Goal: Transaction & Acquisition: Purchase product/service

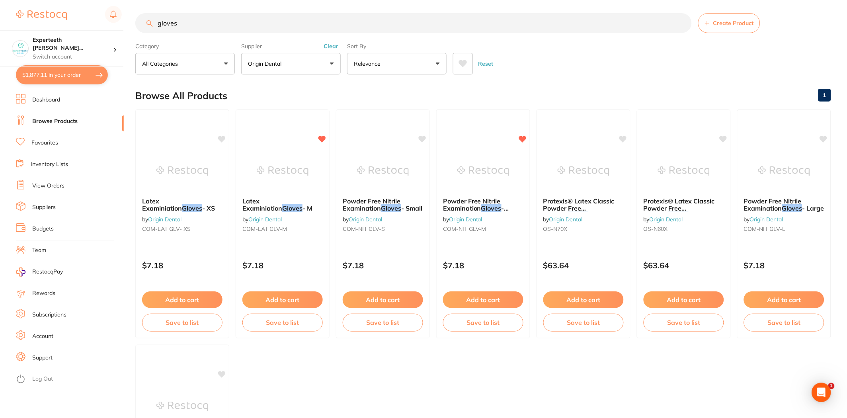
scroll to position [657, 0]
click at [472, 99] on div "Browse All Products 1" at bounding box center [483, 95] width 696 height 27
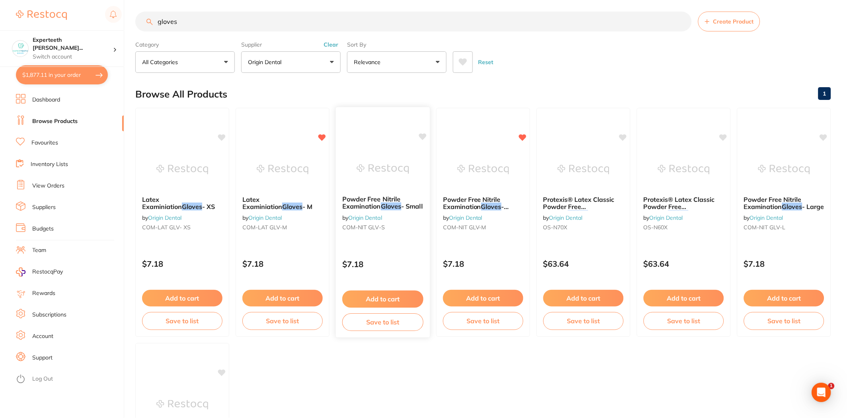
scroll to position [0, 0]
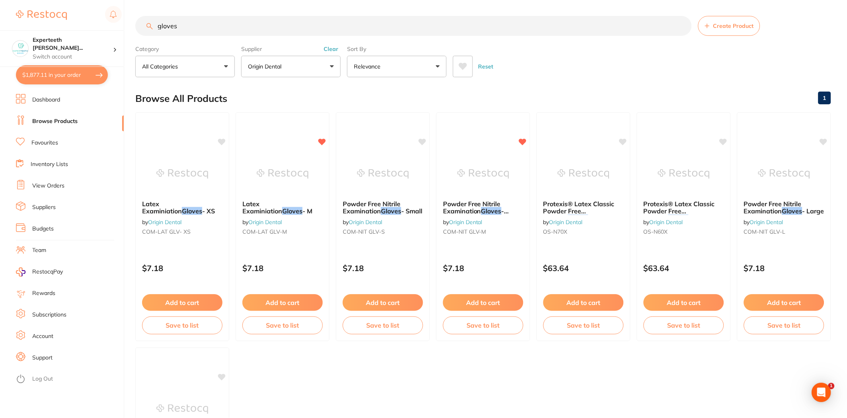
click at [332, 50] on button "Clear" at bounding box center [330, 48] width 19 height 7
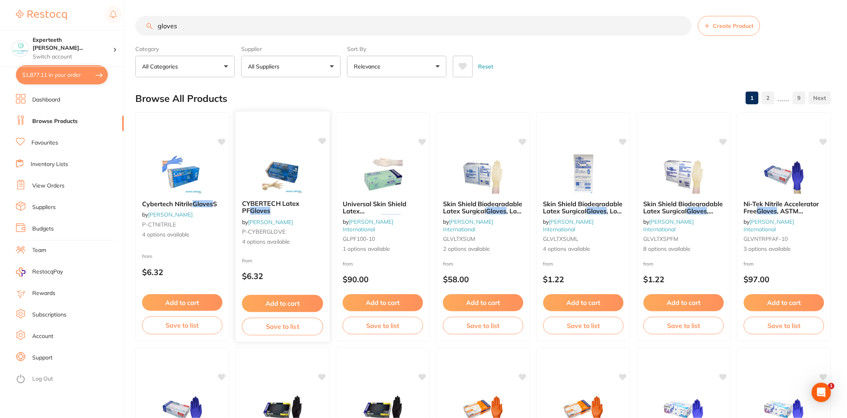
click at [281, 300] on button "Add to cart" at bounding box center [282, 303] width 81 height 17
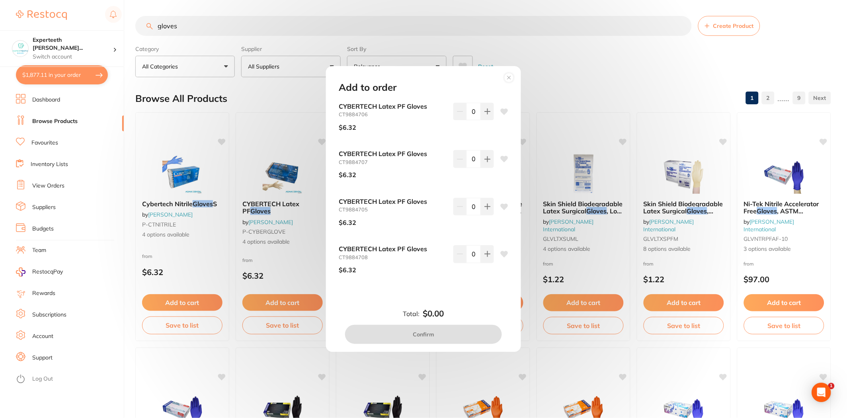
click at [511, 77] on circle at bounding box center [509, 77] width 9 height 9
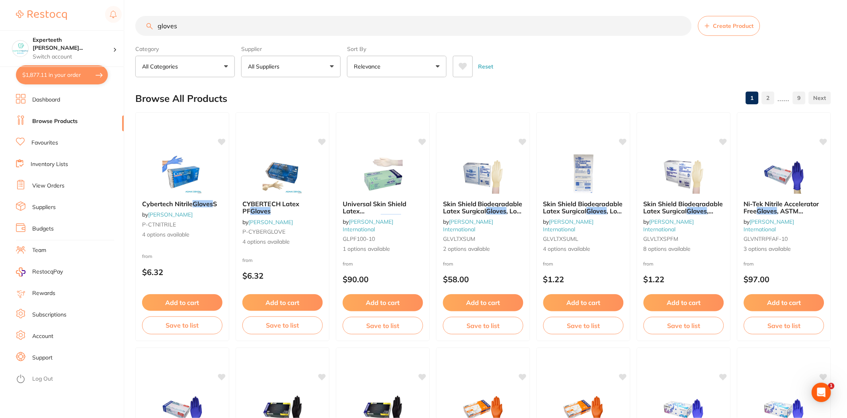
click at [308, 66] on button "All Suppliers" at bounding box center [290, 66] width 99 height 21
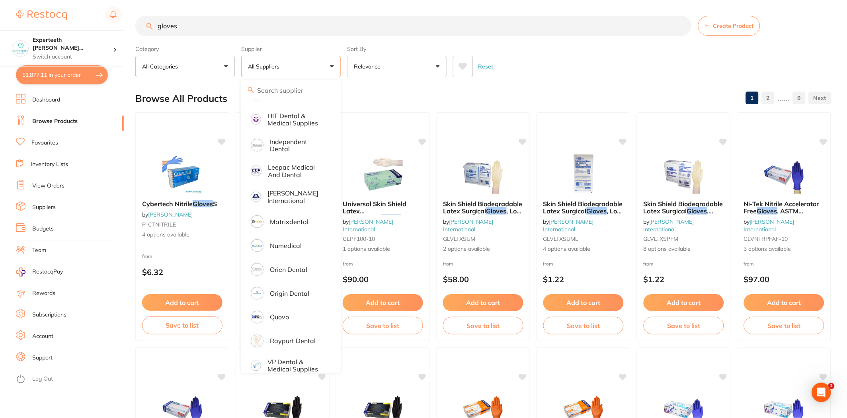
scroll to position [248, 0]
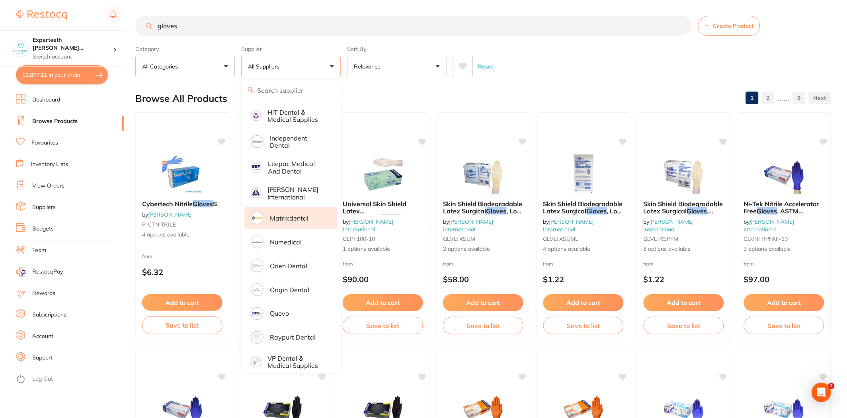
click at [294, 214] on p "Matrixdental" at bounding box center [289, 217] width 39 height 7
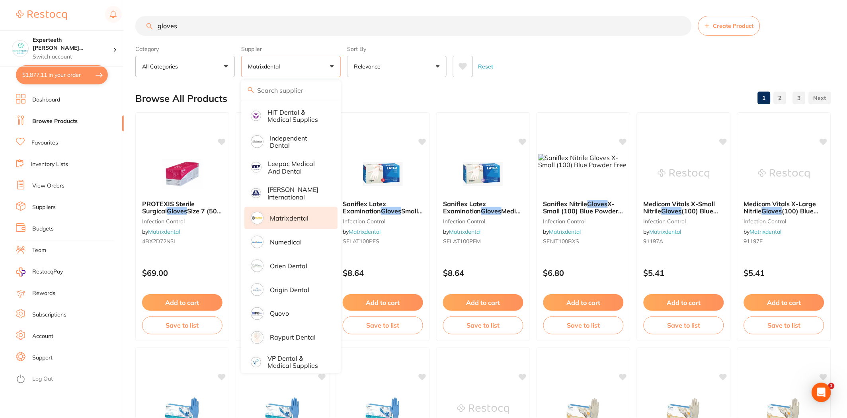
scroll to position [0, 0]
click at [606, 43] on div "Category All Categories All Categories disposables infection control Clear Cate…" at bounding box center [483, 59] width 696 height 35
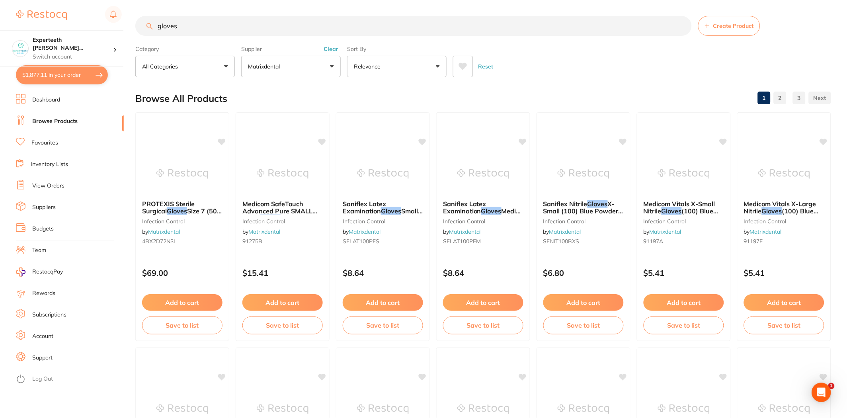
drag, startPoint x: 198, startPoint y: 26, endPoint x: 94, endPoint y: 26, distance: 104.3
click at [94, 26] on div "$1,877.11 Experteeth Eastwood Wes... Switch account Experteeth Eastwood West $1…" at bounding box center [423, 209] width 847 height 418
click at [62, 75] on button "$1,877.11 in your order" at bounding box center [62, 74] width 92 height 19
checkbox input "true"
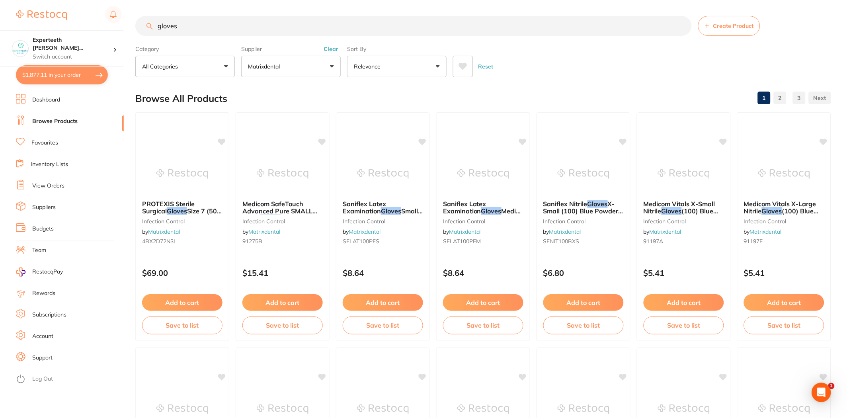
checkbox input "true"
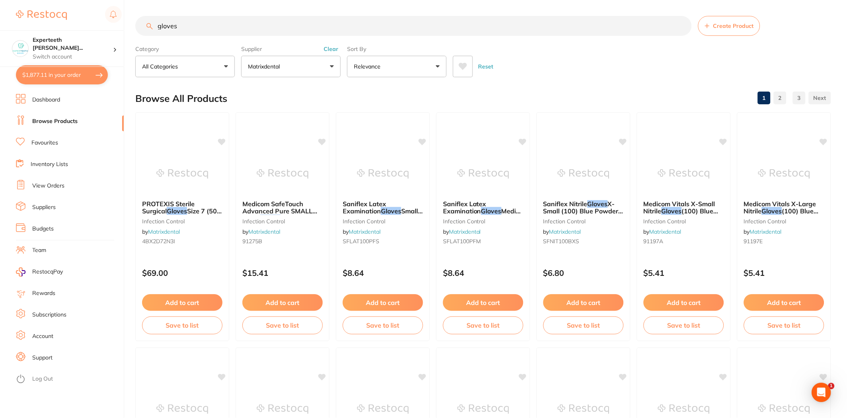
checkbox input "true"
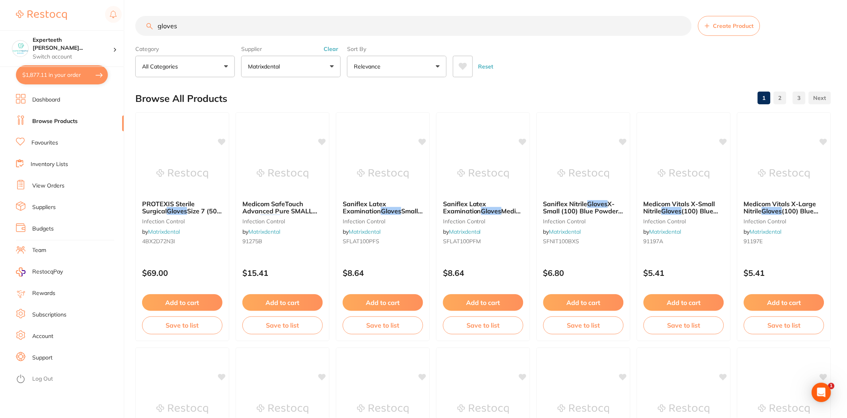
checkbox input "true"
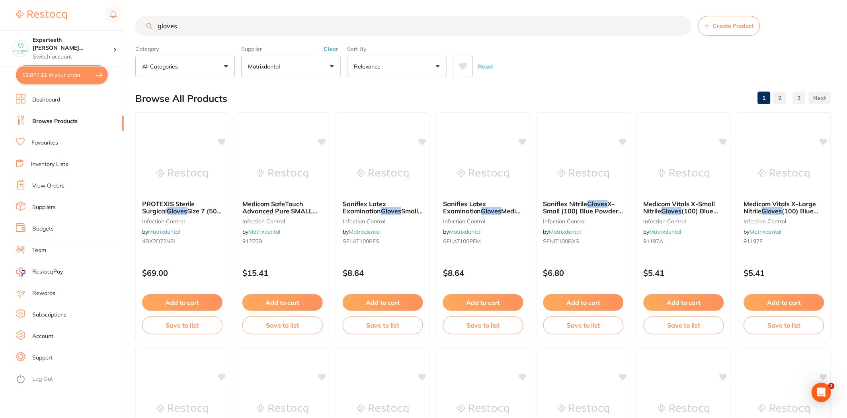
checkbox input "true"
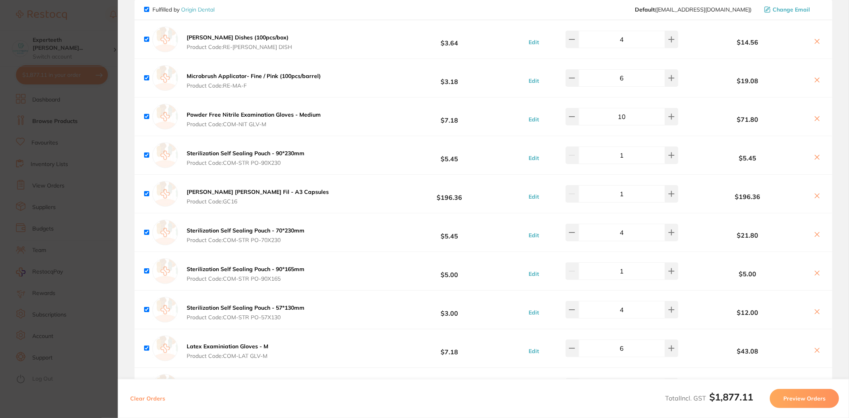
scroll to position [1063, 0]
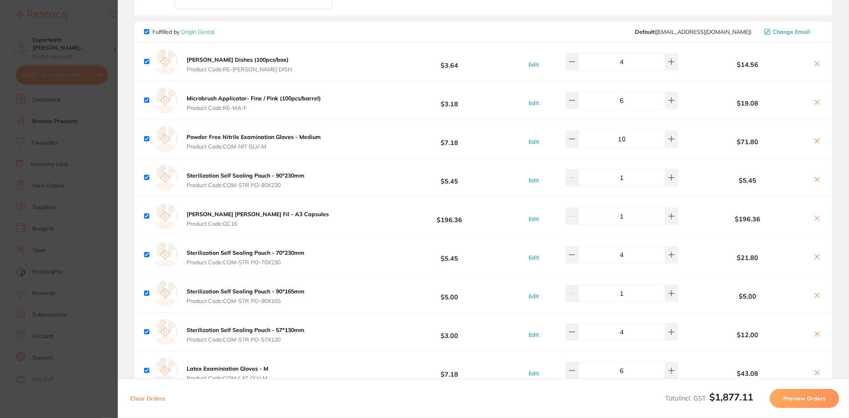
drag, startPoint x: 612, startPoint y: 138, endPoint x: 629, endPoint y: 136, distance: 17.6
click at [629, 136] on input "10" at bounding box center [622, 139] width 86 height 18
type input "15"
click at [382, 44] on div "Dappen Dishes (100pcs/box) Product Code: RE-DAPP DISH $3.64 Edit 4 $14.56" at bounding box center [484, 62] width 698 height 38
click at [62, 129] on section "Update RRP Set your pre negotiated price for this item. Item Agreed RRP (excl. …" at bounding box center [424, 209] width 849 height 418
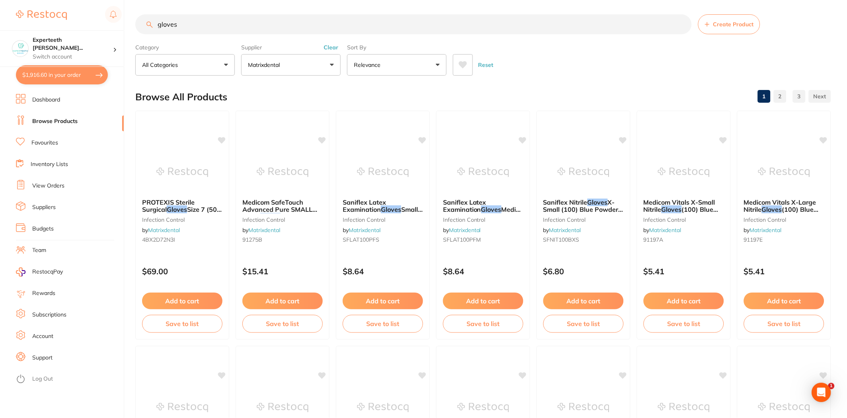
scroll to position [0, 0]
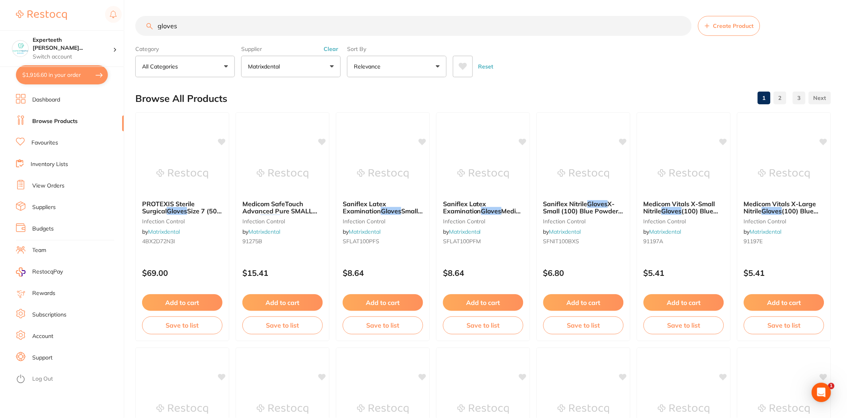
drag, startPoint x: 189, startPoint y: 28, endPoint x: 0, endPoint y: 18, distance: 189.3
click at [0, 18] on div "$1,916.60 Experteeth Eastwood Wes... Switch account Experteeth Eastwood West $1…" at bounding box center [423, 209] width 847 height 418
type input "wipe"
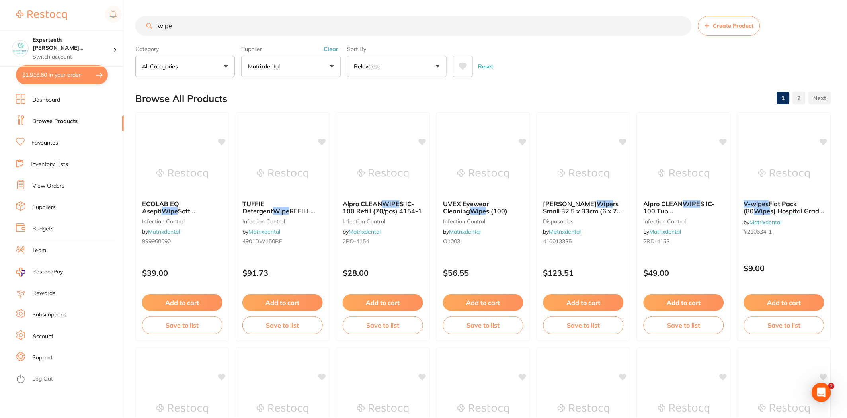
click at [331, 51] on button "Clear" at bounding box center [330, 48] width 19 height 7
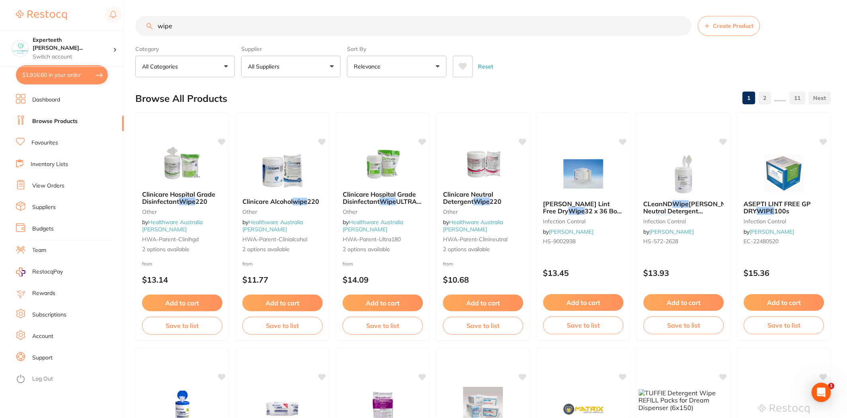
click at [328, 64] on button "All Suppliers" at bounding box center [290, 66] width 99 height 21
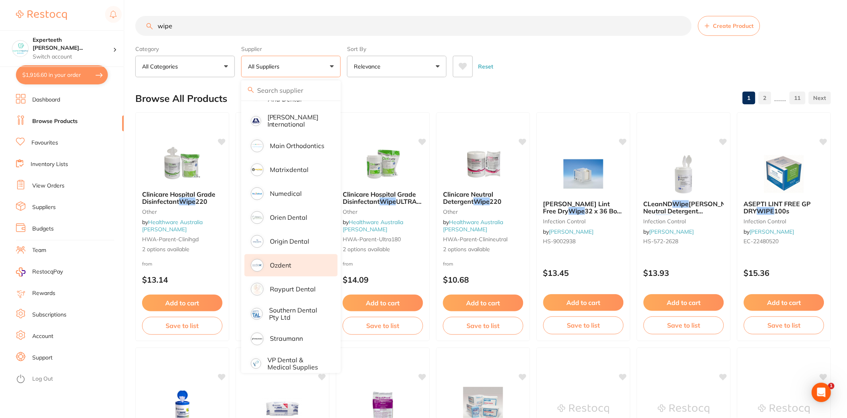
scroll to position [443, 0]
click at [279, 229] on li "Origin Dental" at bounding box center [290, 240] width 93 height 22
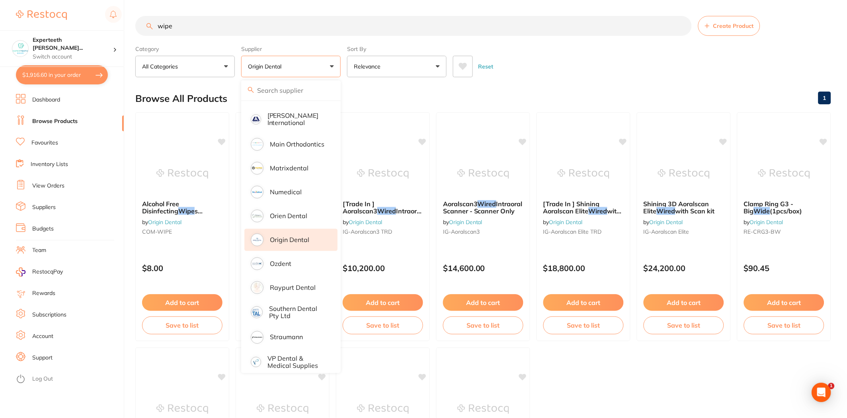
scroll to position [0, 0]
click at [591, 70] on div "Reset" at bounding box center [639, 63] width 372 height 28
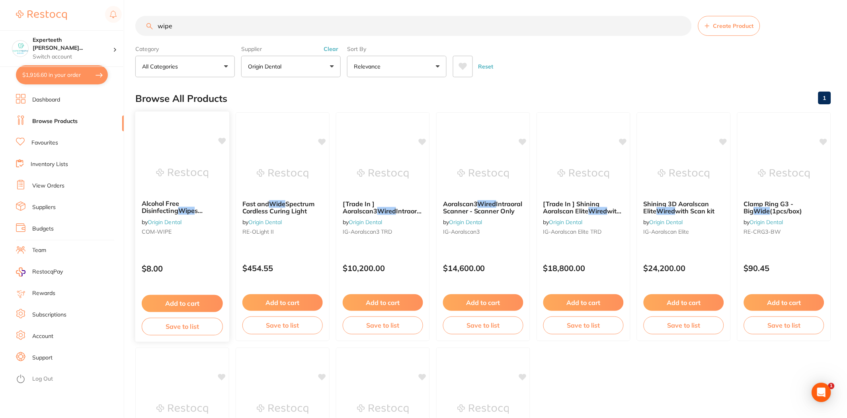
click at [187, 304] on button "Add to cart" at bounding box center [182, 303] width 81 height 17
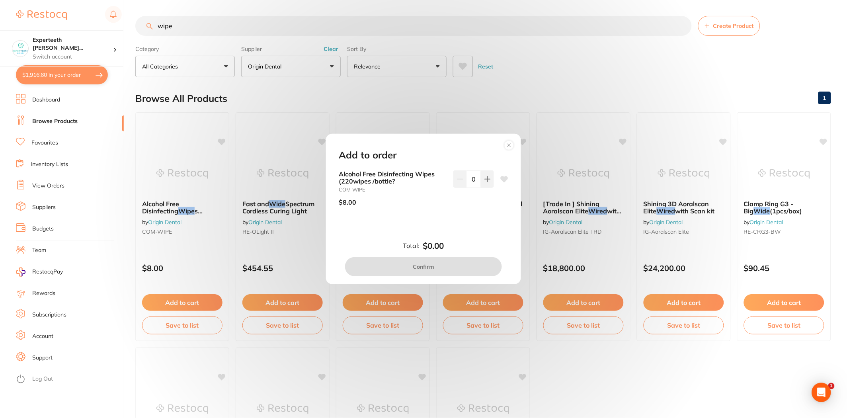
drag, startPoint x: 468, startPoint y: 180, endPoint x: 478, endPoint y: 178, distance: 9.3
click at [478, 178] on input "0" at bounding box center [473, 179] width 14 height 18
type input "10"
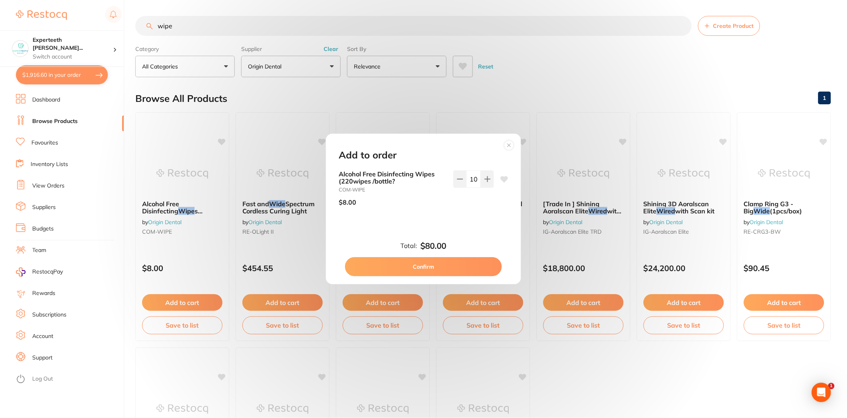
click at [454, 271] on button "Confirm" at bounding box center [423, 266] width 157 height 19
checkbox input "false"
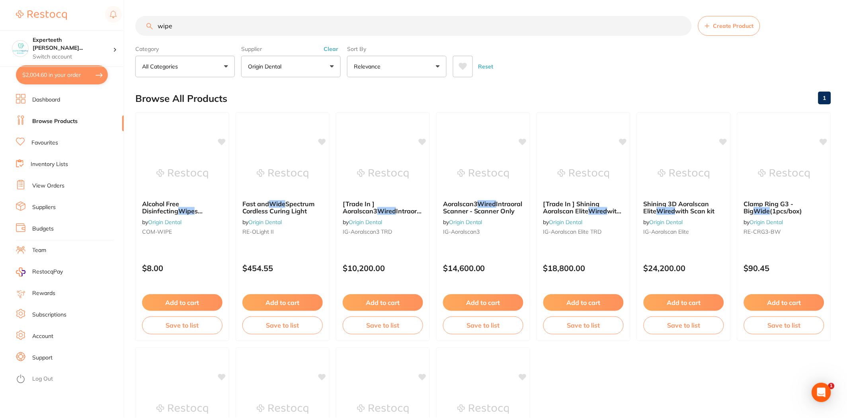
drag, startPoint x: 172, startPoint y: 18, endPoint x: 72, endPoint y: 6, distance: 100.5
click at [72, 6] on div "$2,004.60 Experteeth Eastwood Wes... Switch account Experteeth Eastwood West $2…" at bounding box center [423, 209] width 847 height 418
click at [327, 48] on button "Clear" at bounding box center [330, 48] width 19 height 7
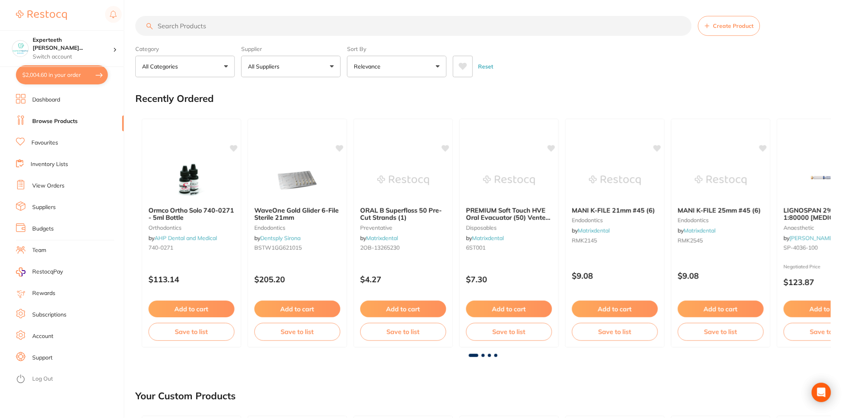
click at [186, 25] on input "search" at bounding box center [413, 26] width 556 height 20
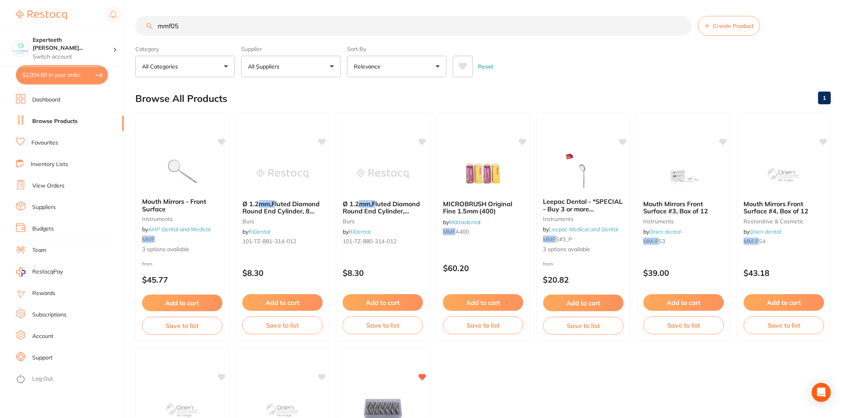
type input "mmf05"
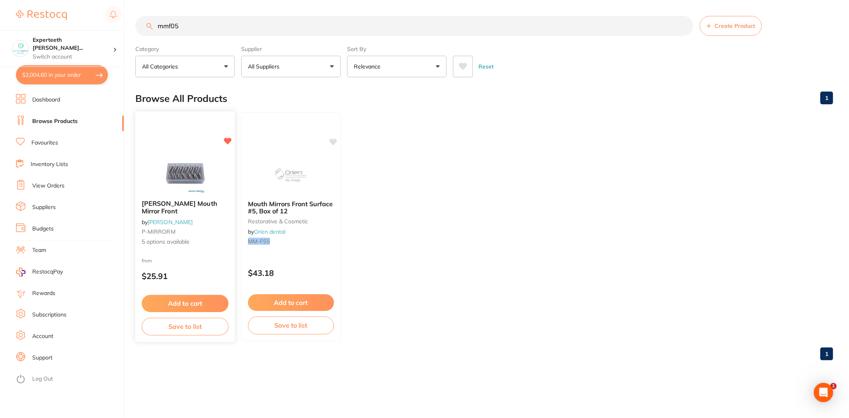
click at [190, 299] on button "Add to cart" at bounding box center [185, 303] width 87 height 17
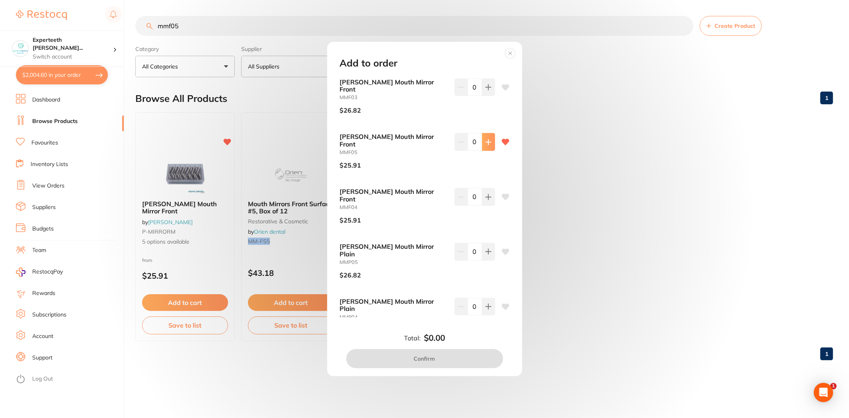
click at [491, 96] on button at bounding box center [488, 87] width 13 height 18
type input "1"
click at [432, 356] on button "Confirm" at bounding box center [424, 358] width 157 height 19
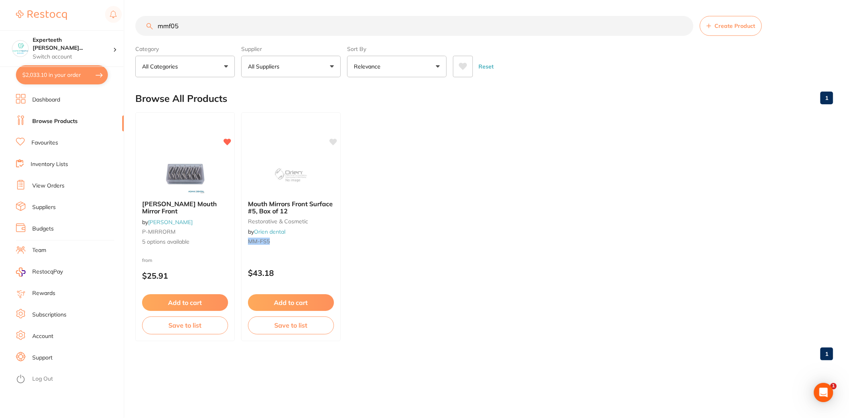
click at [508, 203] on ul "[PERSON_NAME] Mouth Mirror Front by [PERSON_NAME] P-MIRRORM 5 options available…" at bounding box center [484, 226] width 698 height 229
drag, startPoint x: 235, startPoint y: 33, endPoint x: 10, endPoint y: 25, distance: 225.3
click at [10, 25] on div "$2,033.10 Experteeth [PERSON_NAME]... Switch account Experteeth Eastwood West $…" at bounding box center [424, 209] width 849 height 418
type input "saline"
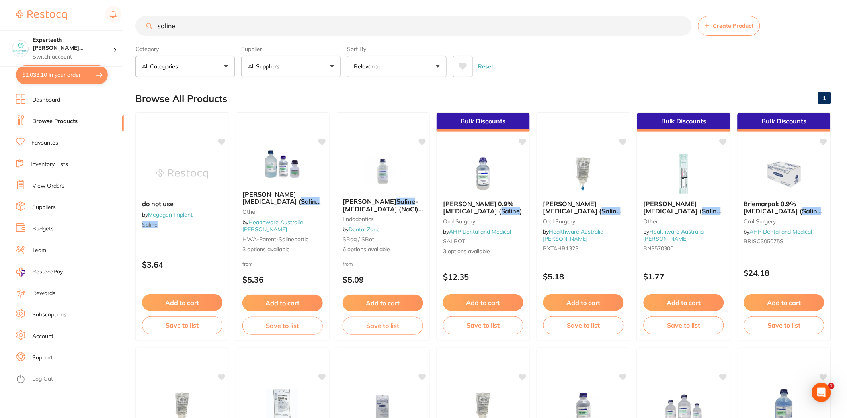
click at [261, 56] on button "All Suppliers" at bounding box center [290, 66] width 99 height 21
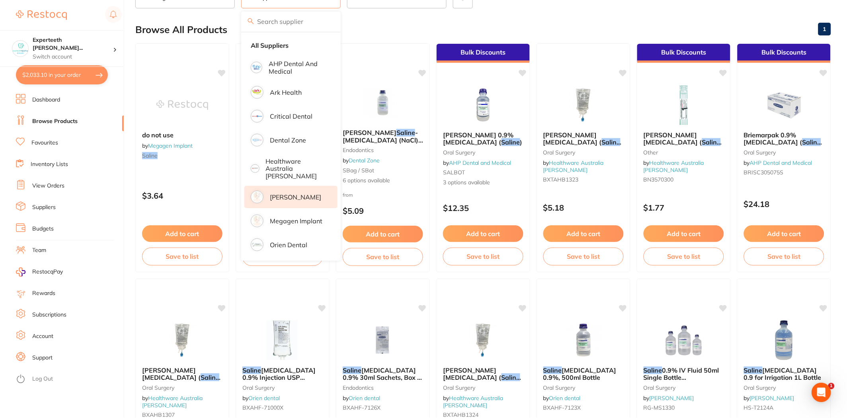
scroll to position [44, 0]
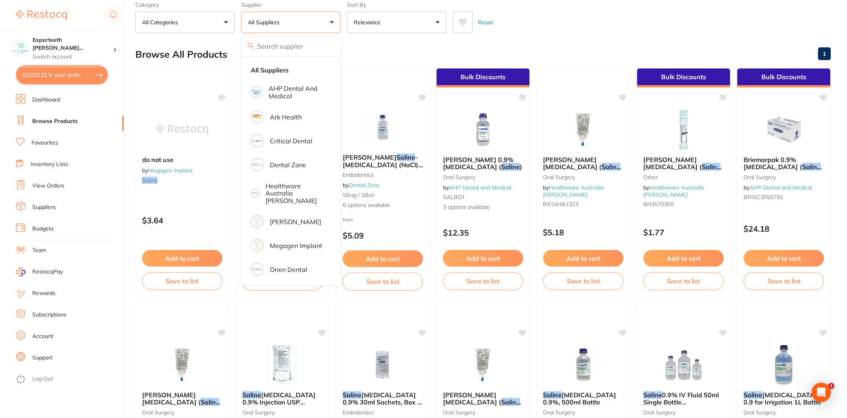
click at [563, 24] on div "Reset" at bounding box center [639, 19] width 372 height 28
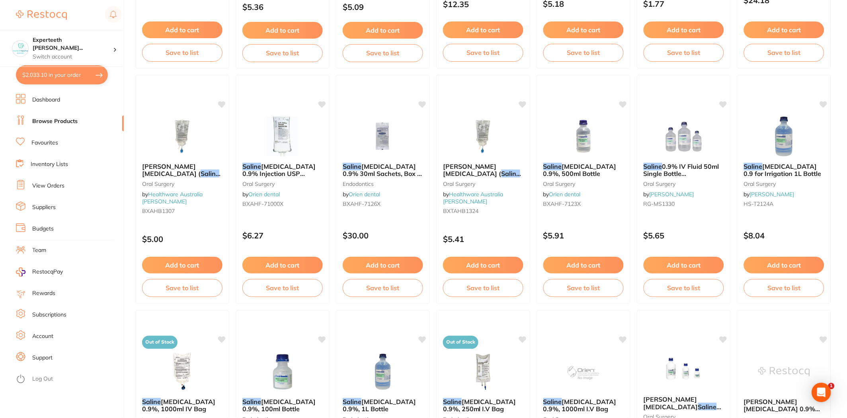
scroll to position [265, 0]
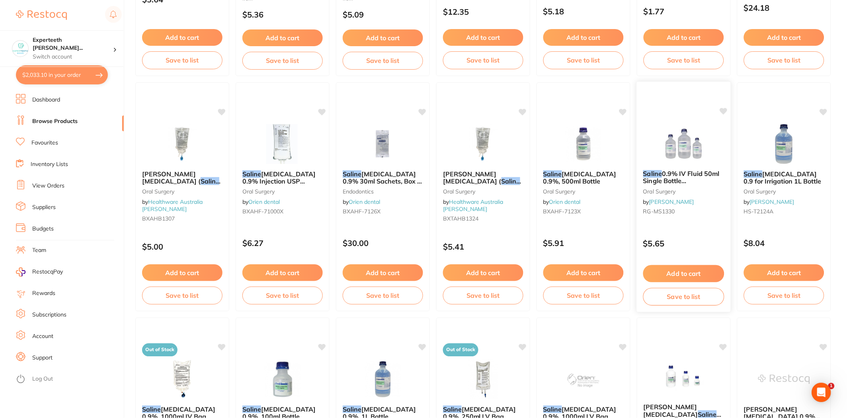
click at [697, 138] on img at bounding box center [683, 143] width 52 height 40
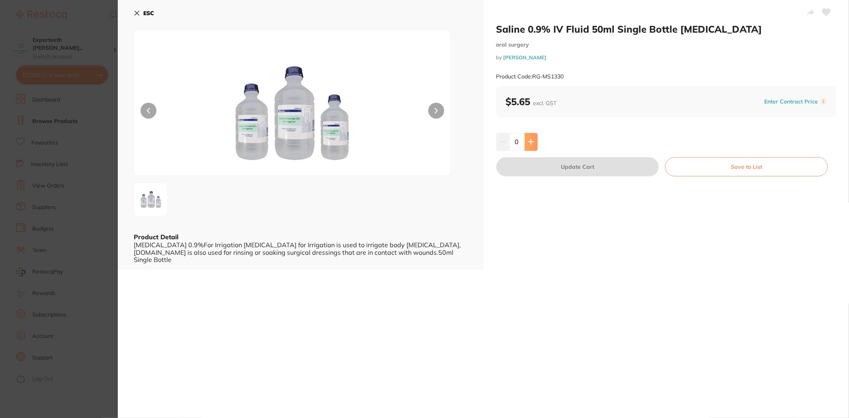
click at [532, 137] on button at bounding box center [530, 142] width 13 height 18
drag, startPoint x: 513, startPoint y: 140, endPoint x: 525, endPoint y: 140, distance: 12.7
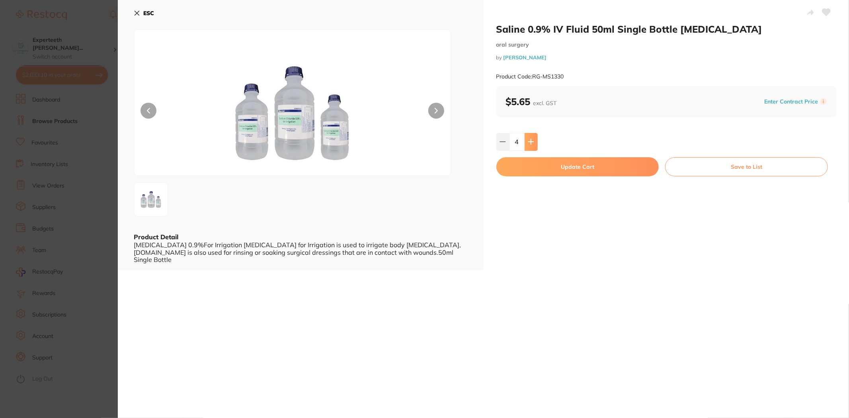
click at [525, 140] on div "4" at bounding box center [516, 142] width 41 height 18
type input "10"
click at [598, 165] on button "Update Cart" at bounding box center [577, 166] width 163 height 19
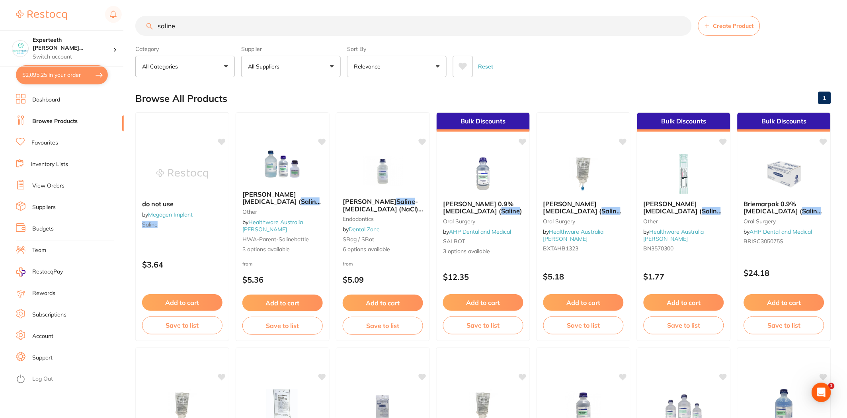
drag, startPoint x: 185, startPoint y: 25, endPoint x: 28, endPoint y: 5, distance: 158.1
click at [32, 6] on div "$2,095.25 Experteeth [PERSON_NAME]... Switch account Experteeth Eastwood West $…" at bounding box center [423, 209] width 847 height 418
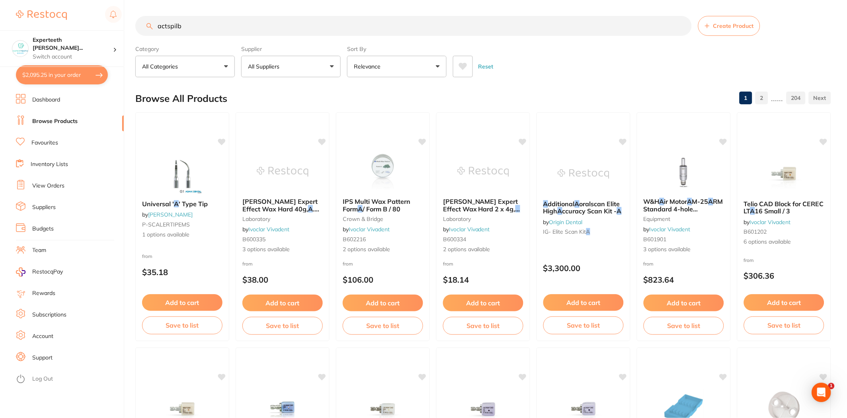
type input "actspilb"
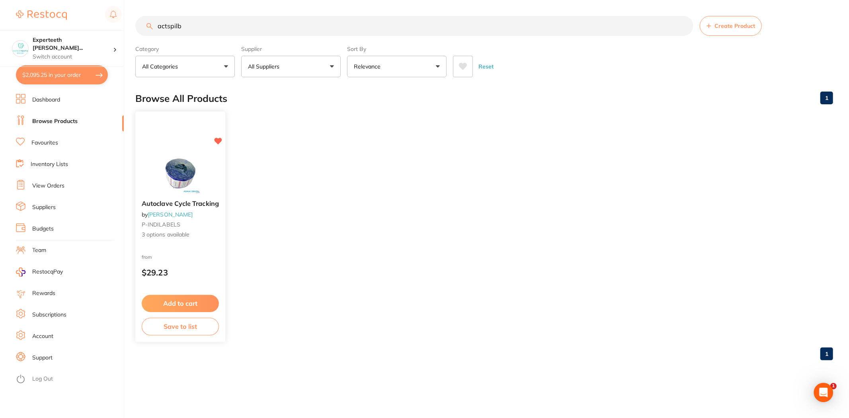
click at [189, 299] on button "Add to cart" at bounding box center [180, 303] width 77 height 17
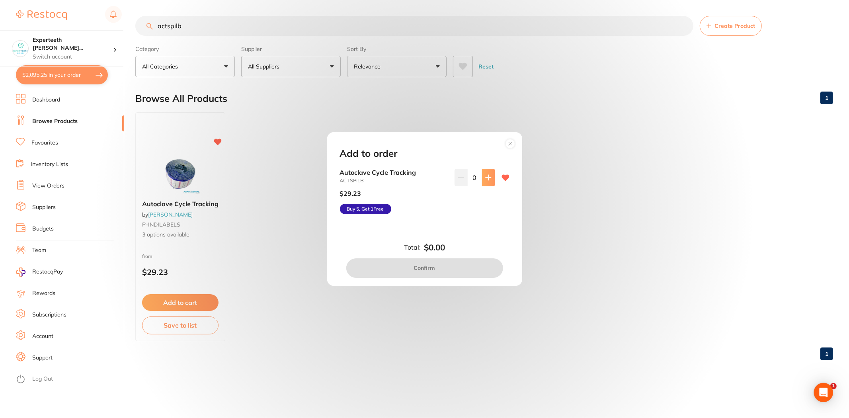
click at [487, 173] on button at bounding box center [488, 178] width 13 height 18
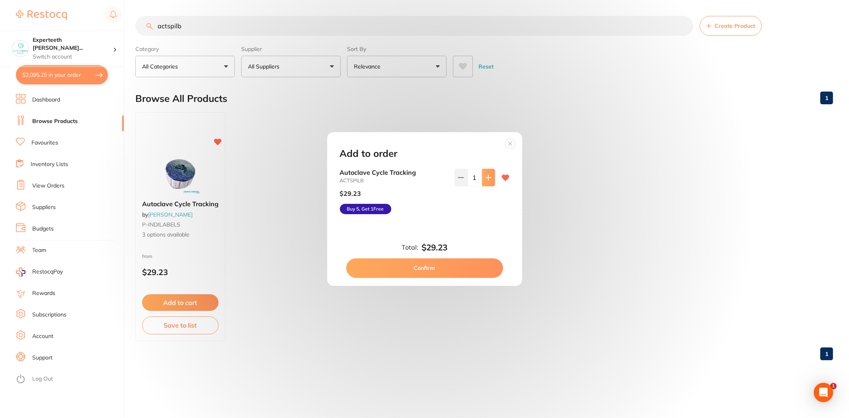
click at [487, 173] on button at bounding box center [488, 178] width 13 height 18
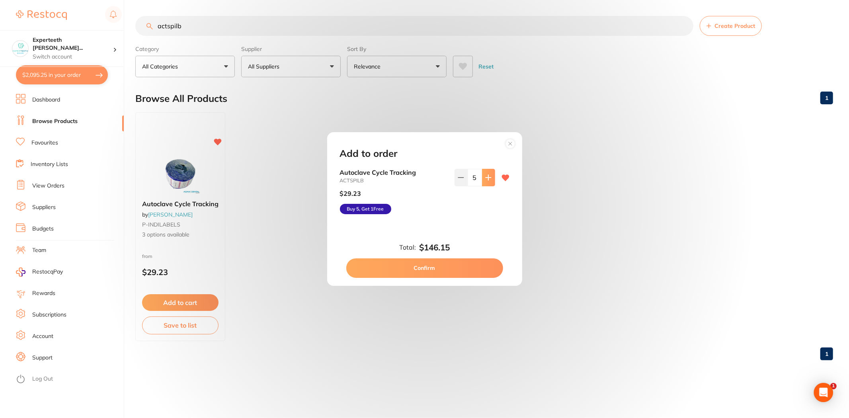
type input "6"
click at [459, 263] on button "Confirm" at bounding box center [424, 267] width 157 height 19
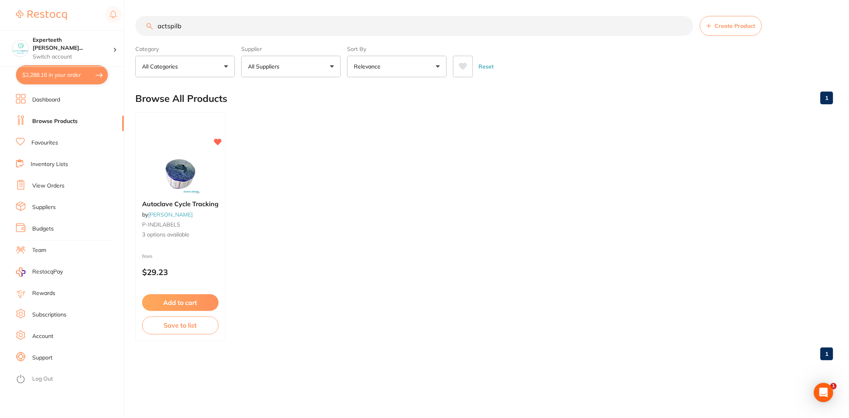
drag, startPoint x: 191, startPoint y: 28, endPoint x: 37, endPoint y: 14, distance: 155.1
click at [40, 15] on div "$2,288.16 Experteeth [PERSON_NAME]... Switch account Experteeth Eastwood West $…" at bounding box center [424, 209] width 849 height 418
type input "d"
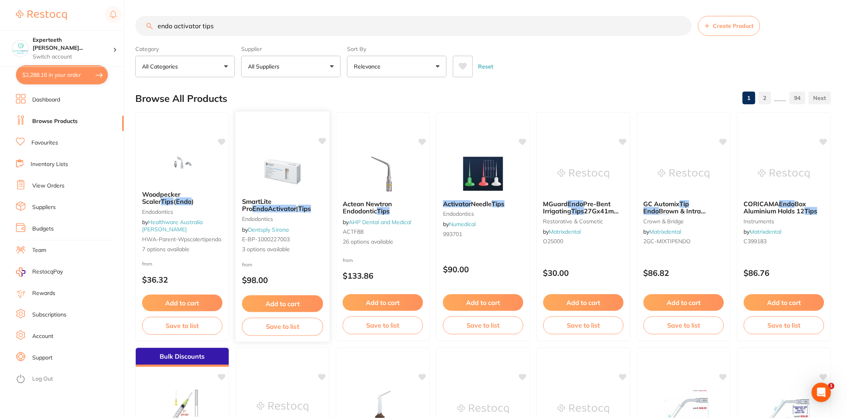
type input "endo activator tips"
click at [283, 162] on img at bounding box center [282, 171] width 52 height 40
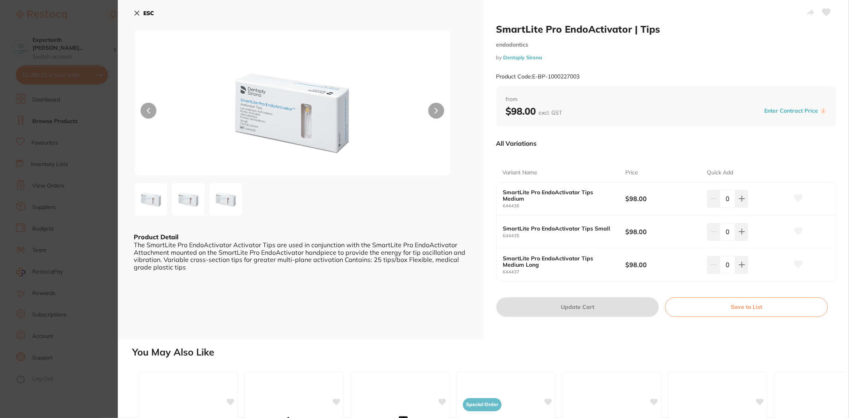
click at [311, 112] on img at bounding box center [292, 113] width 190 height 126
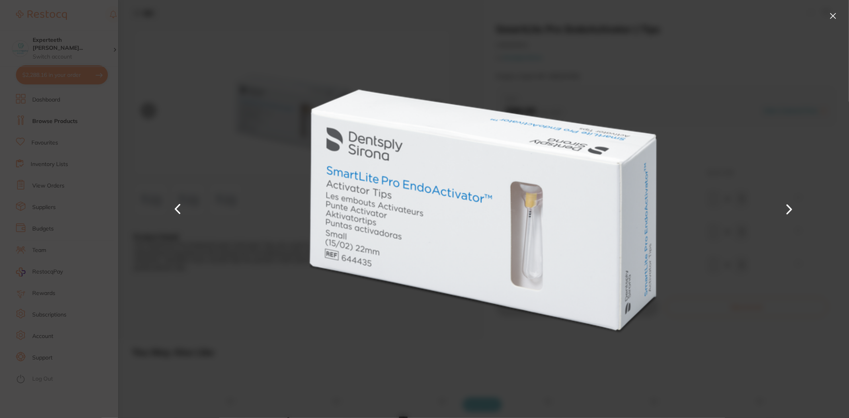
click at [311, 112] on img at bounding box center [483, 209] width 383 height 418
click at [832, 17] on button at bounding box center [833, 16] width 13 height 13
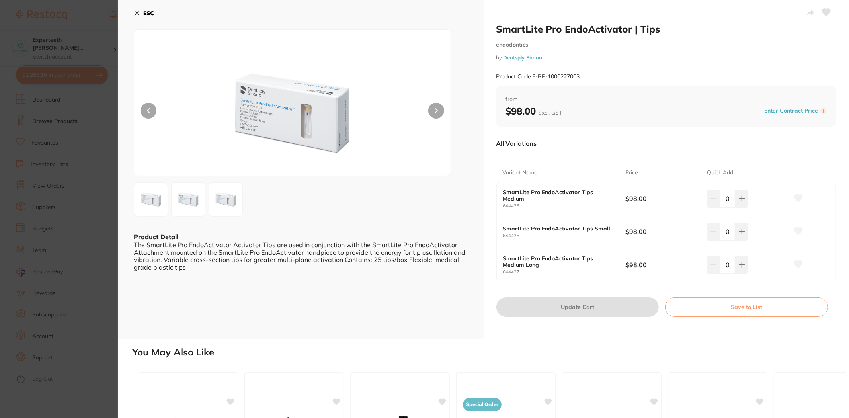
click at [195, 203] on img at bounding box center [188, 199] width 29 height 29
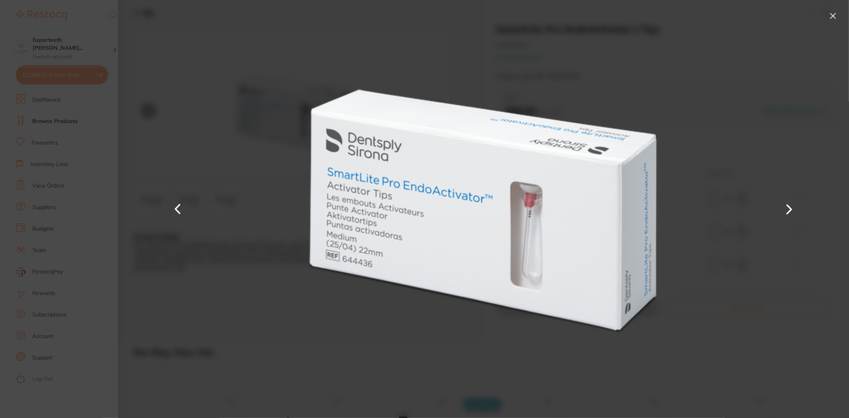
click at [247, 177] on div at bounding box center [483, 209] width 731 height 418
click at [831, 15] on button at bounding box center [833, 16] width 13 height 13
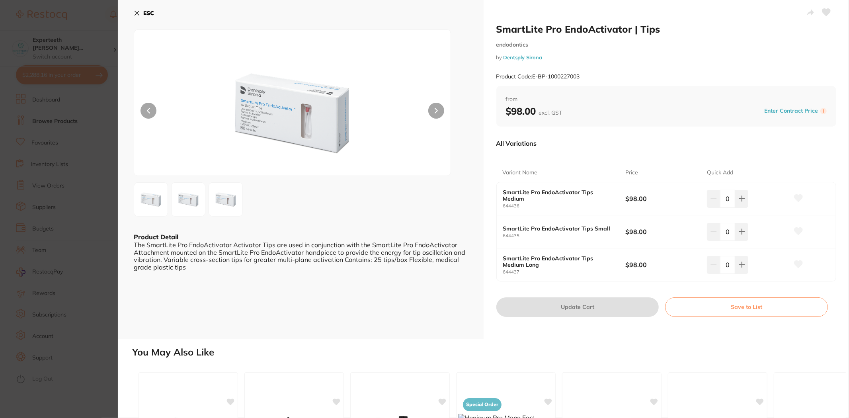
click at [226, 204] on img at bounding box center [225, 199] width 29 height 29
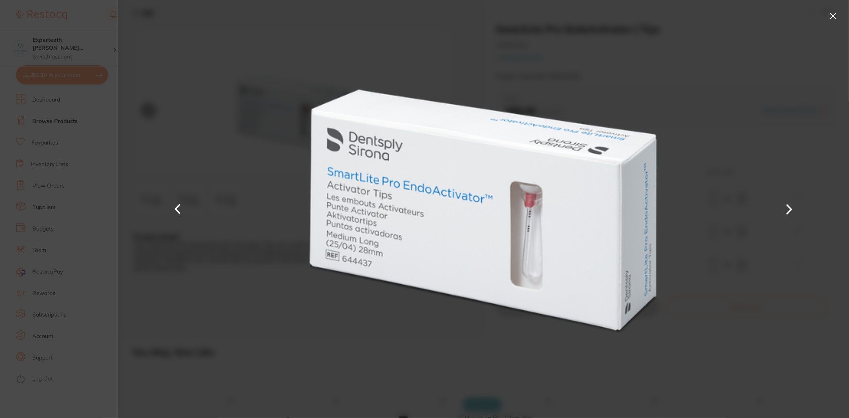
click at [226, 203] on div at bounding box center [483, 209] width 731 height 418
click at [832, 16] on button at bounding box center [833, 16] width 13 height 13
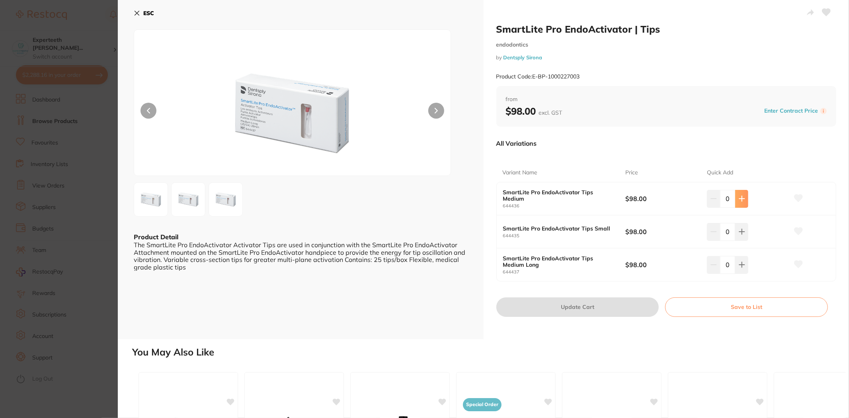
click at [743, 195] on button at bounding box center [741, 199] width 13 height 18
type input "1"
click at [795, 198] on icon at bounding box center [798, 198] width 8 height 7
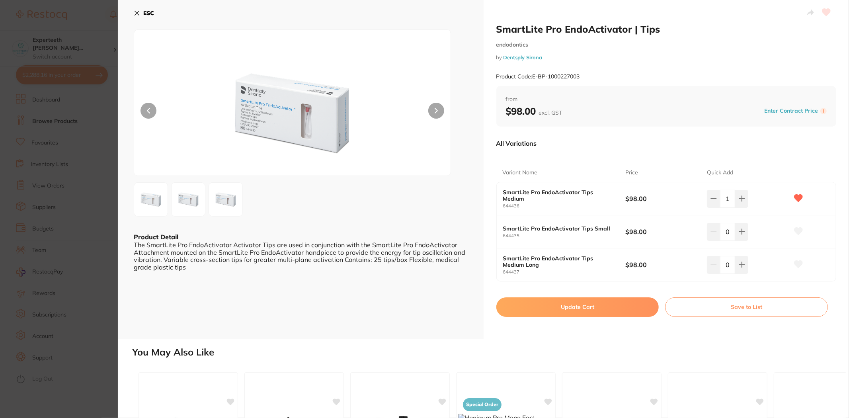
click at [607, 302] on button "Update Cart" at bounding box center [577, 306] width 163 height 19
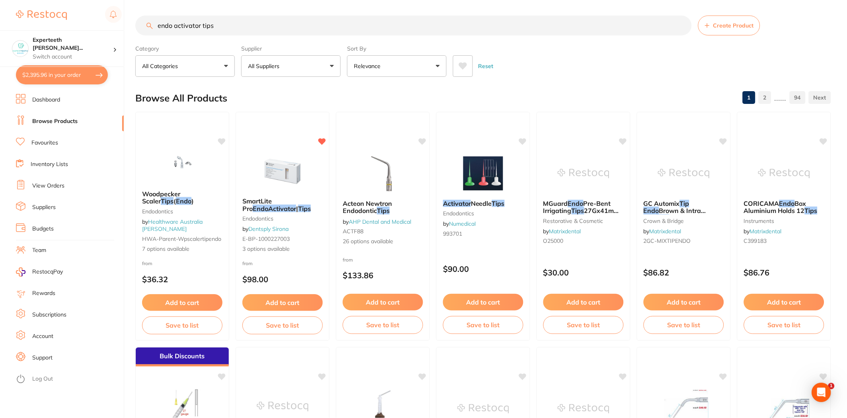
drag, startPoint x: 233, startPoint y: 28, endPoint x: 0, endPoint y: 28, distance: 233.2
click at [0, 28] on div "$2,395.96 Experteeth [PERSON_NAME]... Switch account Experteeth Eastwood West $…" at bounding box center [423, 209] width 847 height 418
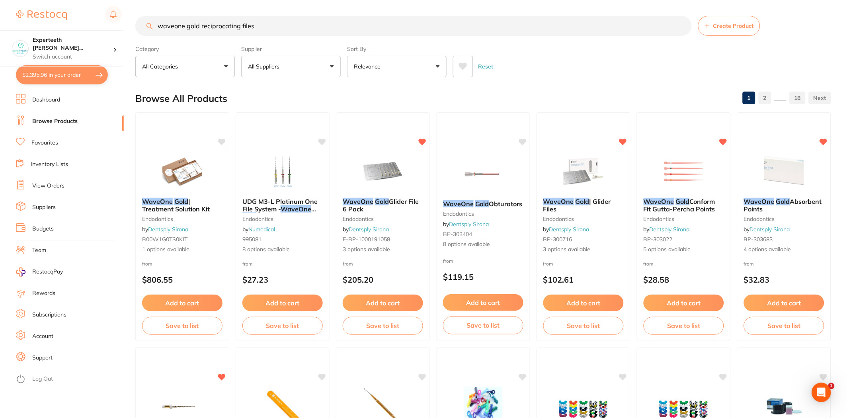
type input "waveone gold reciprocating files"
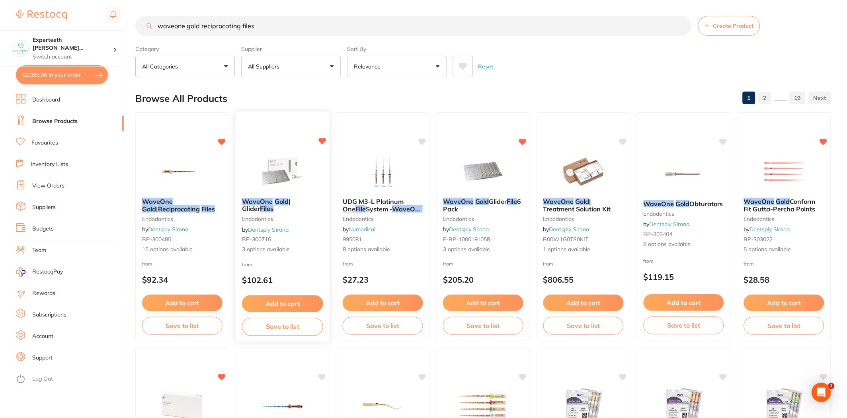
click at [277, 300] on button "Add to cart" at bounding box center [282, 303] width 81 height 17
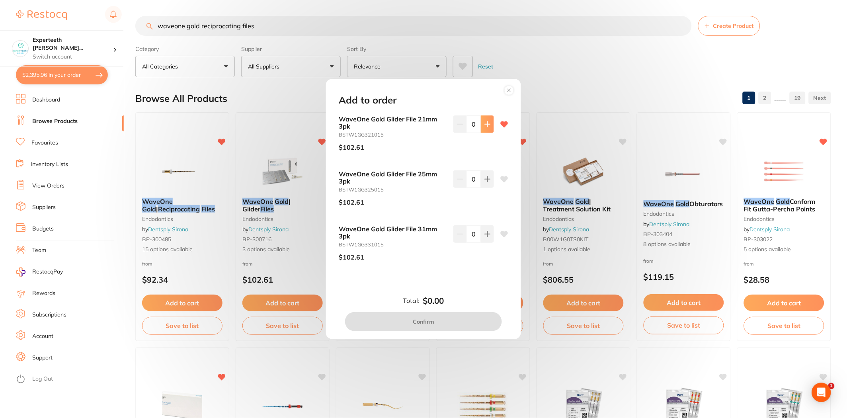
click at [486, 125] on icon at bounding box center [487, 124] width 6 height 6
type input "1"
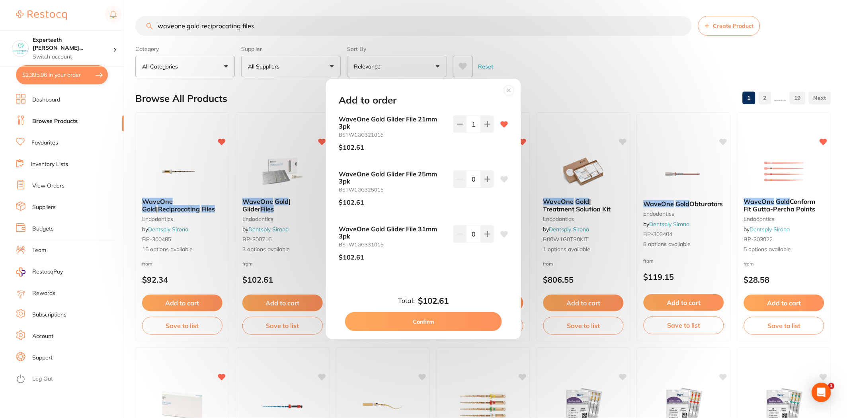
click at [464, 320] on button "Confirm" at bounding box center [423, 321] width 157 height 19
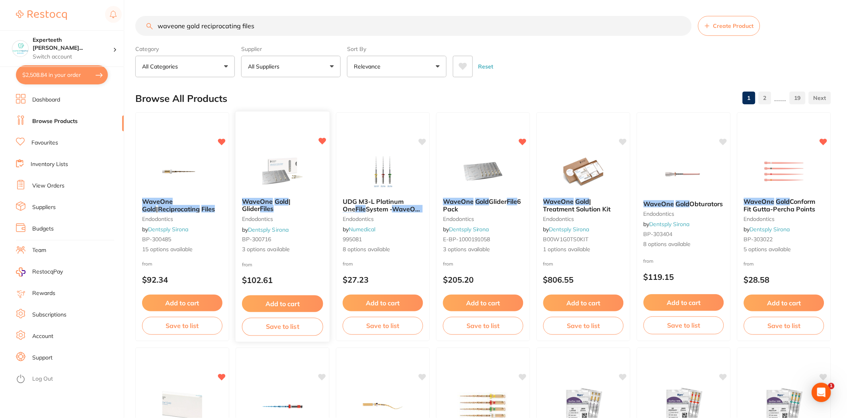
click at [269, 196] on div "WaveOne Gold | Glider Files endodontics by Dentsply Sirona BP-300716 3 options …" at bounding box center [283, 225] width 94 height 69
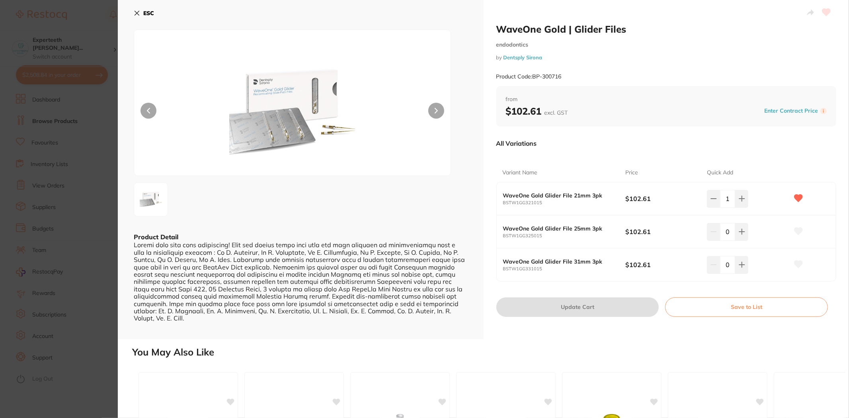
click at [119, 196] on div "ESC Product Detail" at bounding box center [301, 169] width 366 height 339
click at [66, 180] on section "WaveOne Gold | Glider Files endodontics by Dentsply Sirona Product Code: BP-300…" at bounding box center [424, 209] width 849 height 418
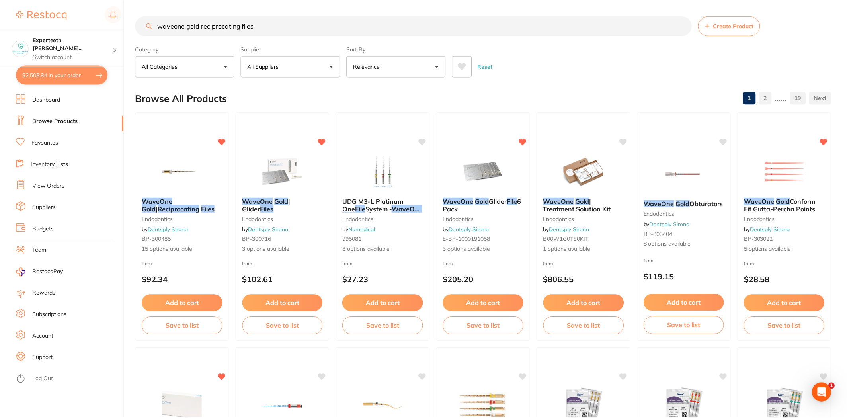
scroll to position [0, 0]
click at [180, 299] on button "Add to cart" at bounding box center [182, 303] width 81 height 17
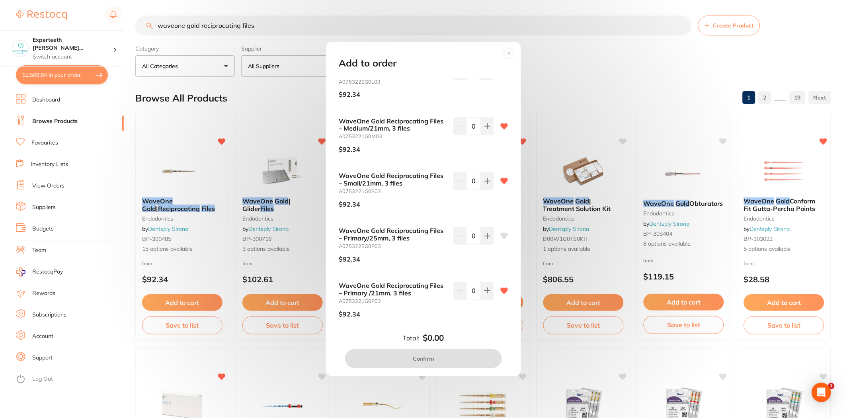
scroll to position [442, 0]
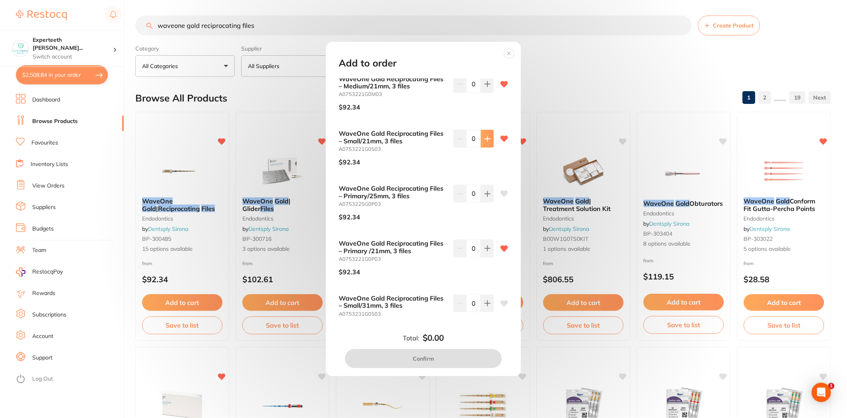
type input "1"
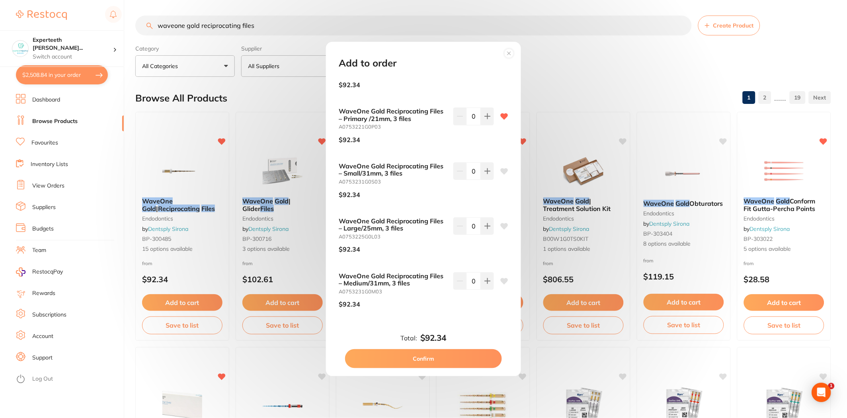
scroll to position [584, 0]
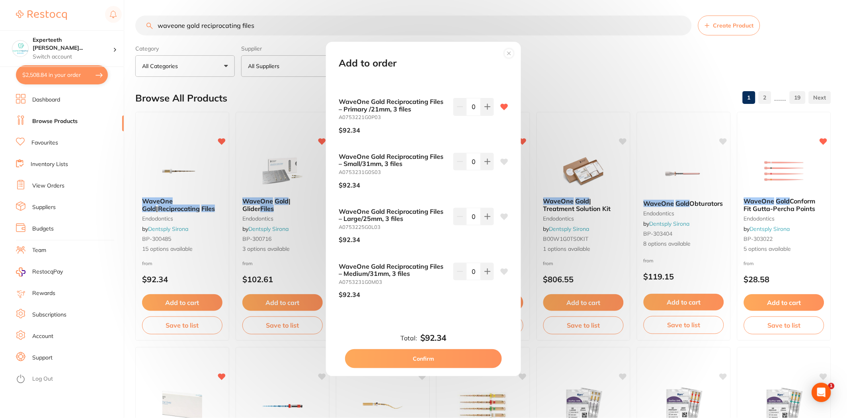
click at [426, 363] on button "Confirm" at bounding box center [423, 358] width 157 height 19
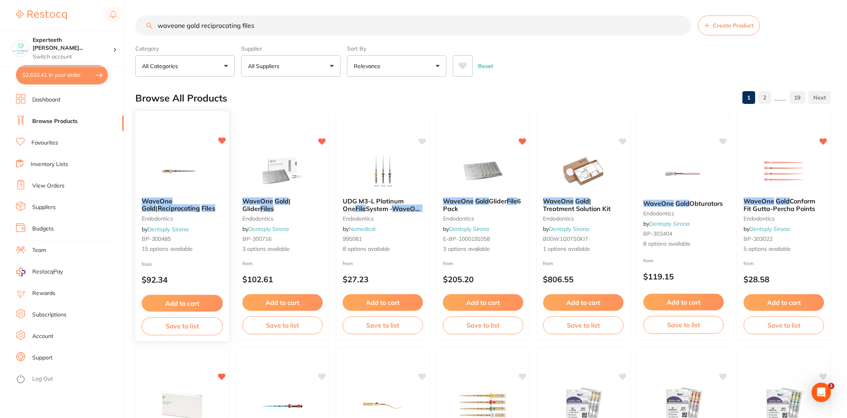
click at [180, 300] on button "Add to cart" at bounding box center [182, 303] width 81 height 17
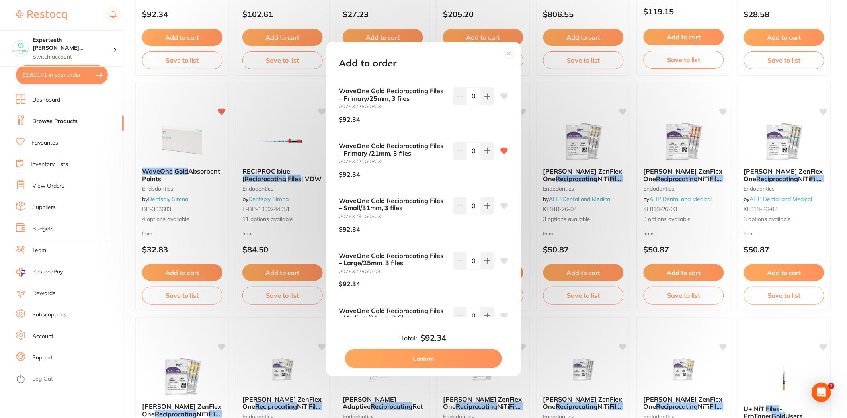
scroll to position [495, 0]
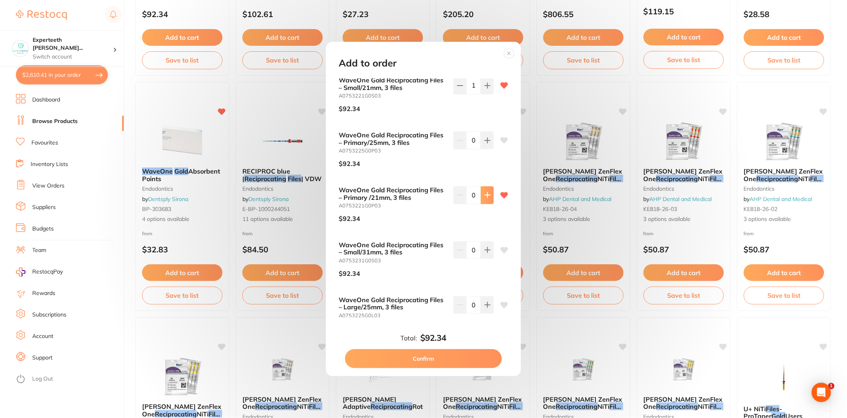
type input "3"
click at [472, 357] on button "Confirm" at bounding box center [423, 358] width 157 height 19
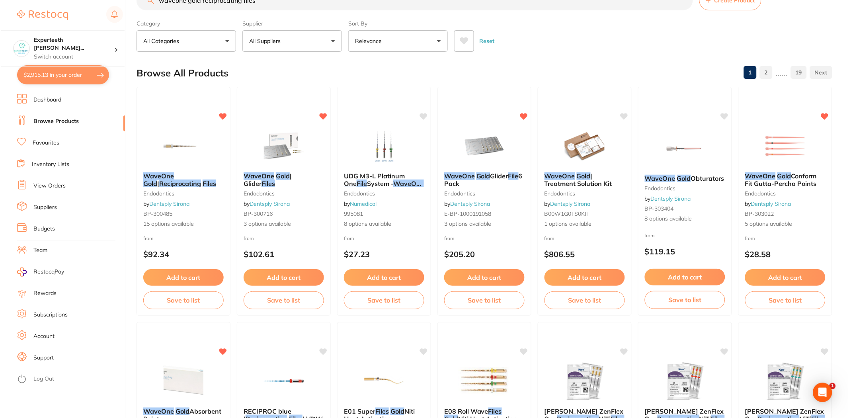
scroll to position [0, 0]
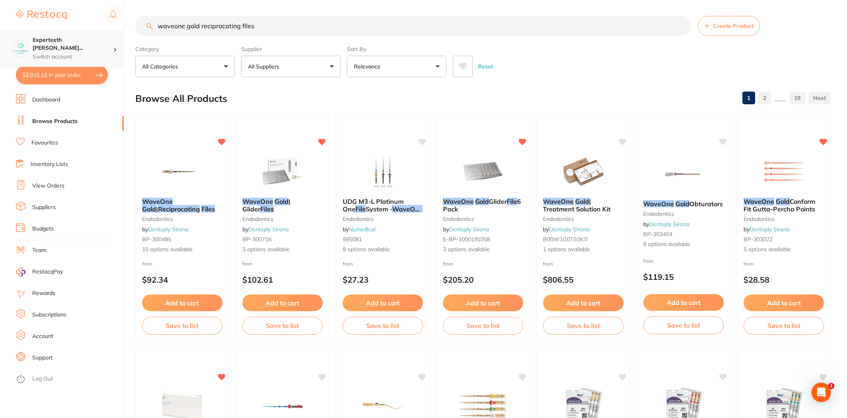
drag, startPoint x: 263, startPoint y: 28, endPoint x: 65, endPoint y: 41, distance: 197.8
click at [66, 41] on div "$2,915.13 Experteeth [PERSON_NAME]... Switch account Experteeth Eastwood West $…" at bounding box center [423, 209] width 847 height 418
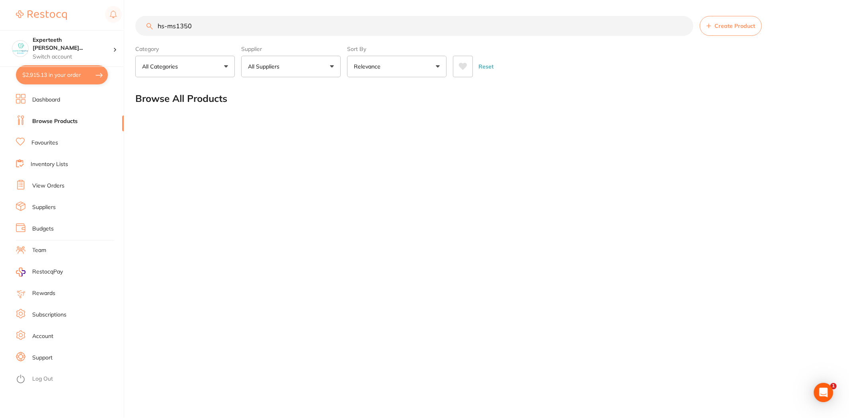
drag, startPoint x: 191, startPoint y: 27, endPoint x: 92, endPoint y: 25, distance: 98.7
click at [95, 27] on div "$2,915.13 Experteeth [PERSON_NAME]... Switch account Experteeth Eastwood West $…" at bounding box center [424, 209] width 849 height 418
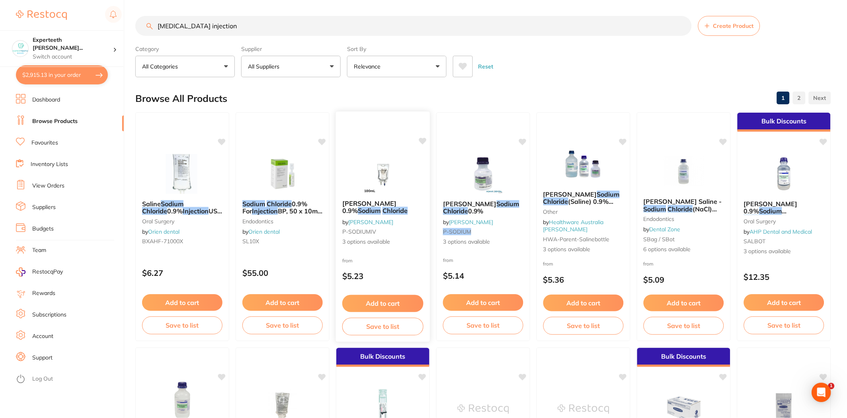
type input "[MEDICAL_DATA] injection"
click at [353, 181] on div at bounding box center [383, 173] width 94 height 40
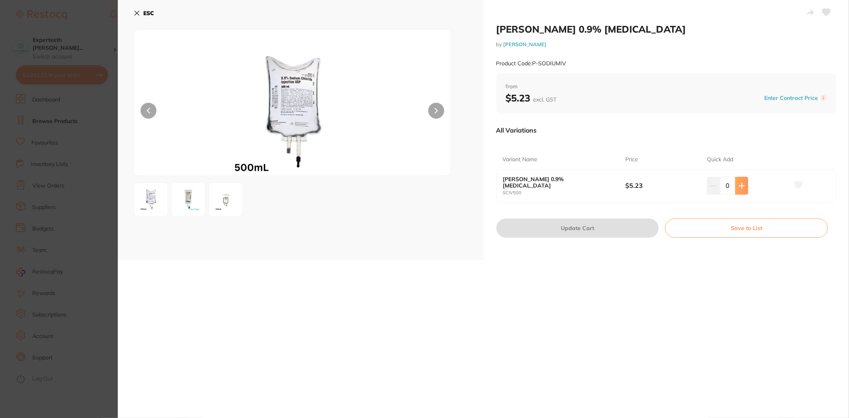
click at [736, 187] on button at bounding box center [741, 186] width 13 height 18
click at [743, 186] on icon at bounding box center [742, 186] width 6 height 6
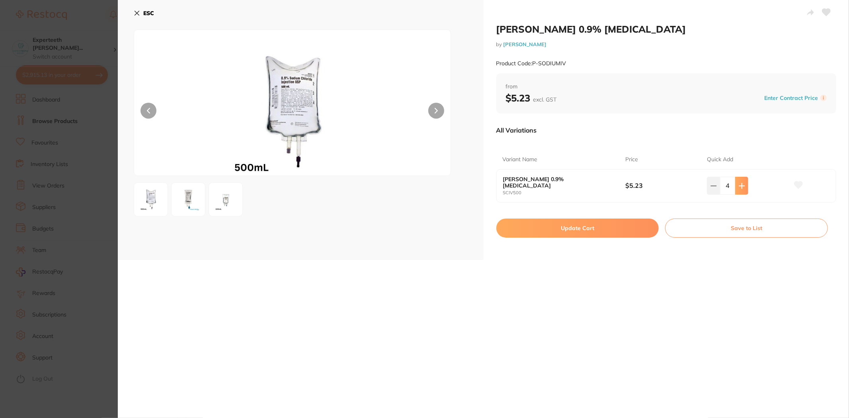
type input "5"
click at [591, 225] on button "Update Cart" at bounding box center [577, 227] width 163 height 19
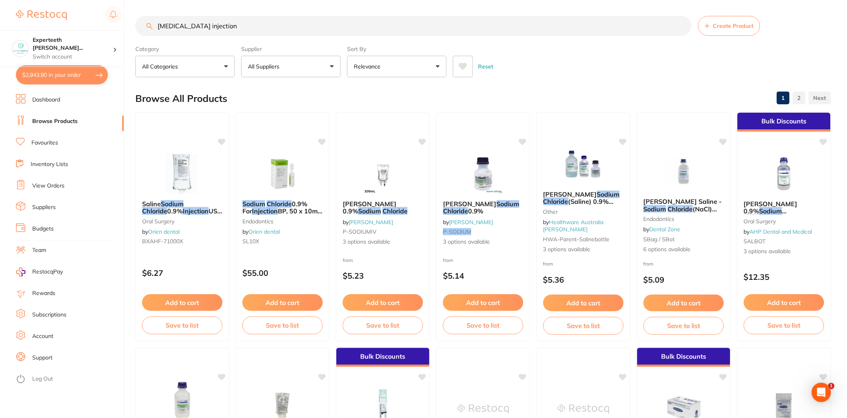
drag, startPoint x: 263, startPoint y: 27, endPoint x: 101, endPoint y: 29, distance: 161.6
click at [101, 29] on div "$2,943.90 Experteeth [PERSON_NAME]... Switch account Experteeth Eastwood West $…" at bounding box center [423, 209] width 847 height 418
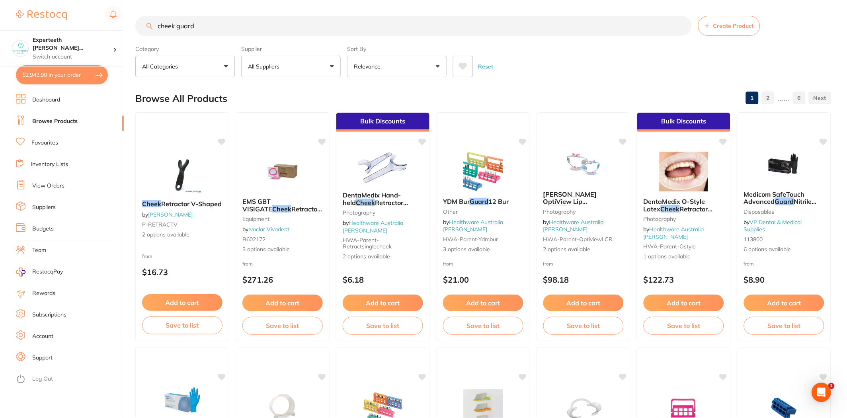
drag, startPoint x: 200, startPoint y: 26, endPoint x: 103, endPoint y: 19, distance: 96.9
click at [104, 19] on div "$2,943.90 Experteeth [PERSON_NAME]... Switch account Experteeth Eastwood West $…" at bounding box center [423, 209] width 847 height 418
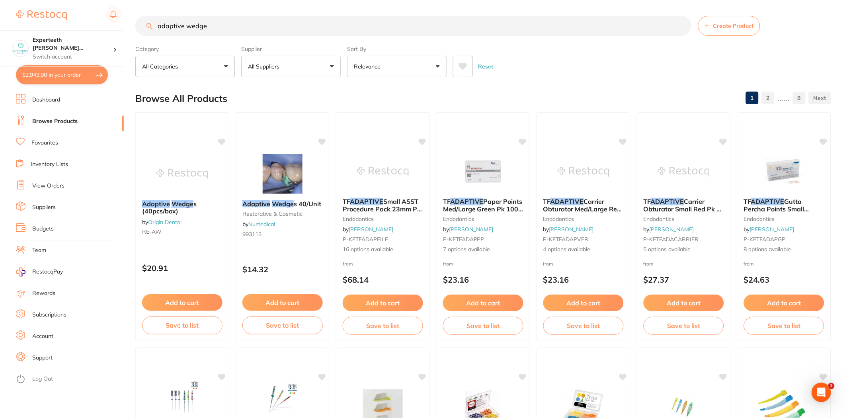
click at [281, 68] on p "All Suppliers" at bounding box center [265, 66] width 35 height 8
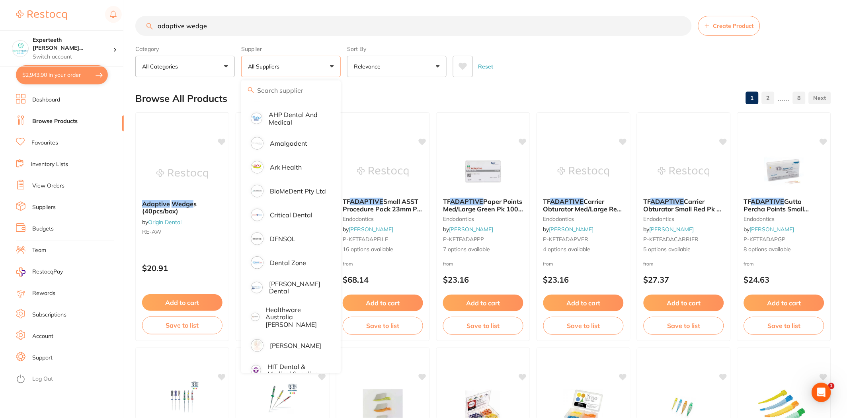
scroll to position [309, 0]
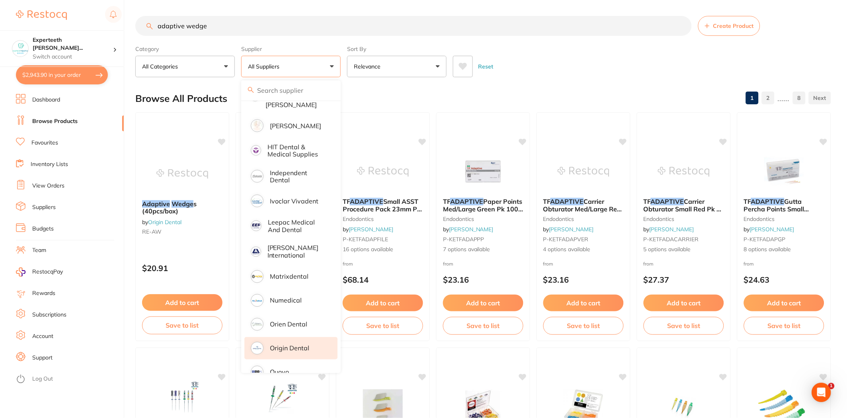
click at [286, 345] on p "Origin Dental" at bounding box center [289, 348] width 39 height 7
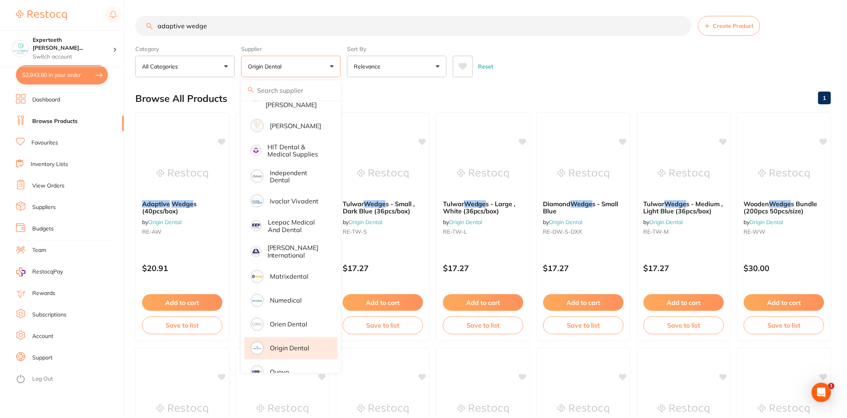
scroll to position [0, 0]
click at [568, 78] on main "adaptive wedge Create Product Category All Categories All Categories No categor…" at bounding box center [491, 426] width 712 height 853
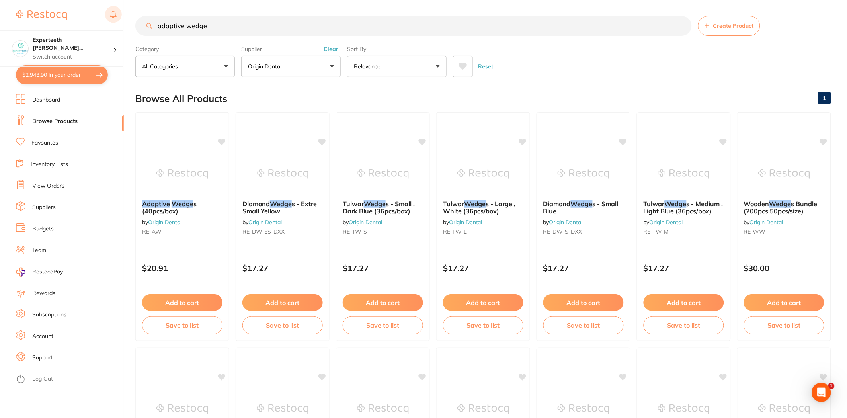
drag, startPoint x: 215, startPoint y: 24, endPoint x: 114, endPoint y: 18, distance: 101.3
click at [114, 18] on div "$2,943.90 Experteeth [PERSON_NAME]... Switch account Experteeth [GEOGRAPHIC_DAT…" at bounding box center [423, 209] width 847 height 418
type input "gelatemp"
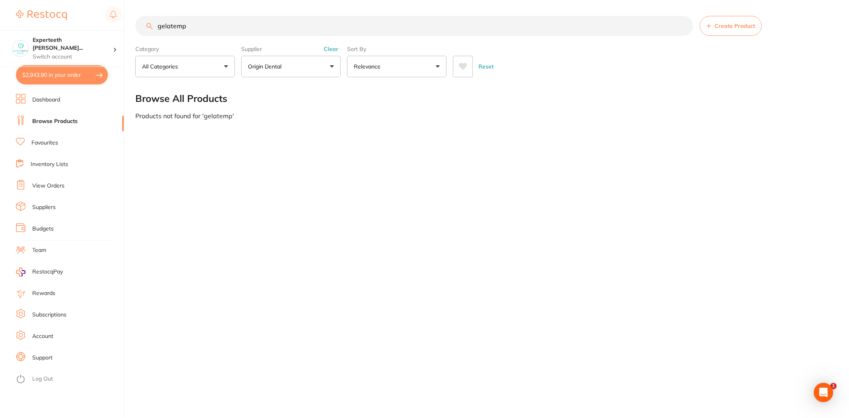
click at [328, 44] on div "Supplier Origin Dental All Suppliers [PERSON_NAME] Origin Dental Clear" at bounding box center [290, 59] width 99 height 35
click at [329, 48] on button "Clear" at bounding box center [330, 48] width 19 height 7
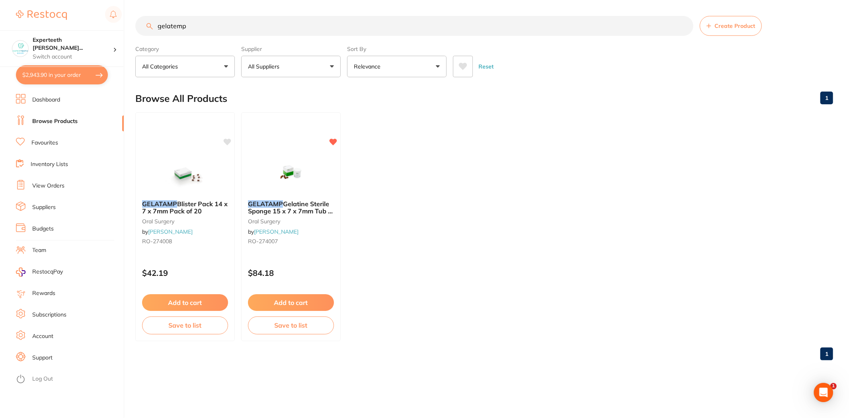
click at [437, 277] on ul "GELATAMP Blister Pack 14 x 7 x 7mm Pack of 20 [MEDICAL_DATA] by [PERSON_NAME] […" at bounding box center [484, 226] width 698 height 229
click at [301, 301] on button "Add to cart" at bounding box center [291, 303] width 87 height 17
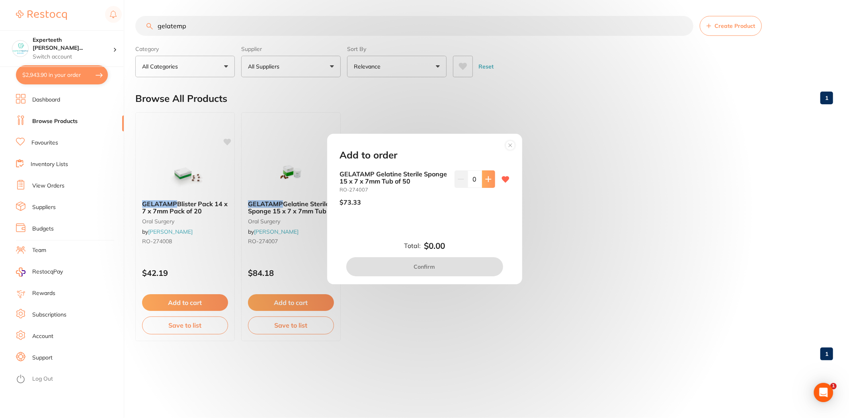
click at [487, 179] on icon at bounding box center [487, 178] width 5 height 5
type input "1"
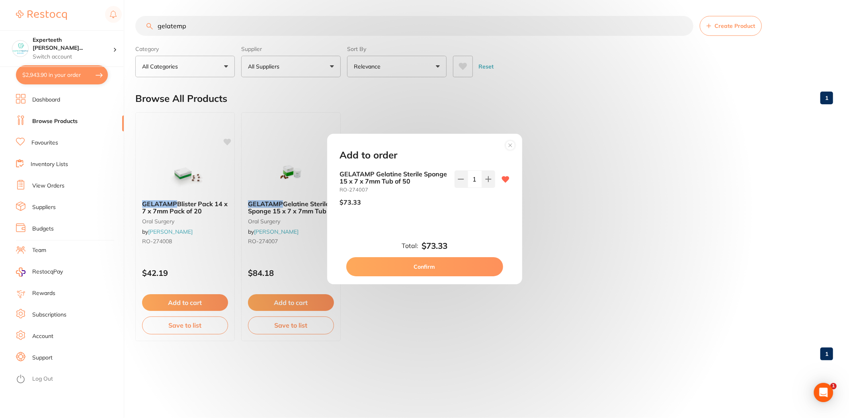
click at [438, 261] on button "Confirm" at bounding box center [424, 266] width 157 height 19
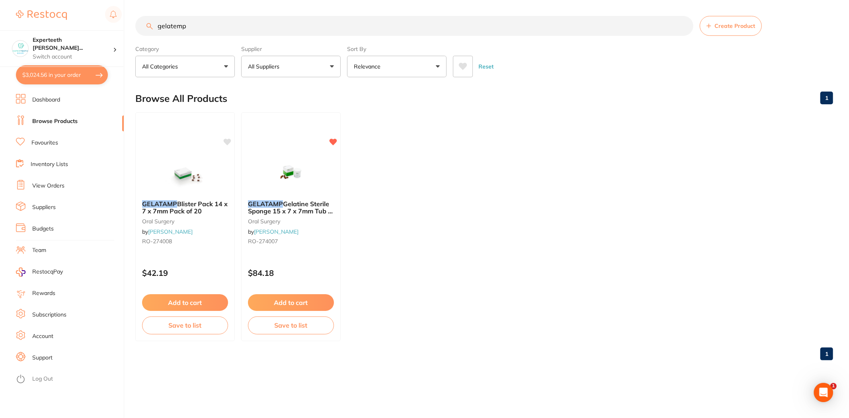
drag, startPoint x: 212, startPoint y: 25, endPoint x: 0, endPoint y: 24, distance: 212.5
click at [0, 24] on div "$3,024.56 Experteeth [PERSON_NAME]... Switch account Experteeth Eastwood West $…" at bounding box center [424, 209] width 849 height 418
type input "tray barrier sleeves"
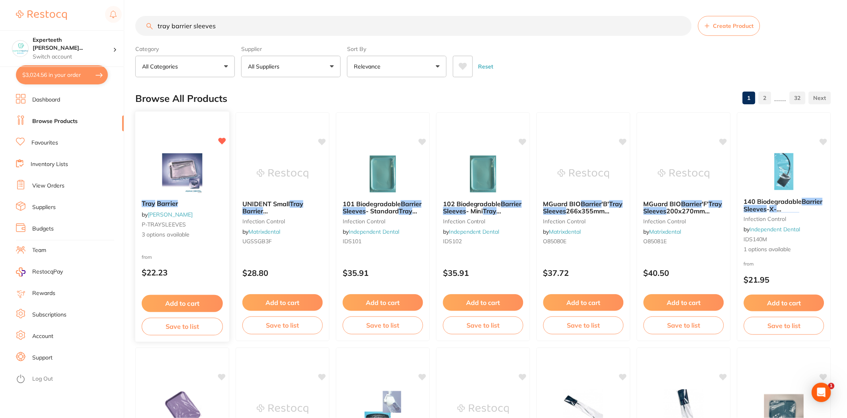
click at [185, 296] on button "Add to cart" at bounding box center [182, 303] width 81 height 17
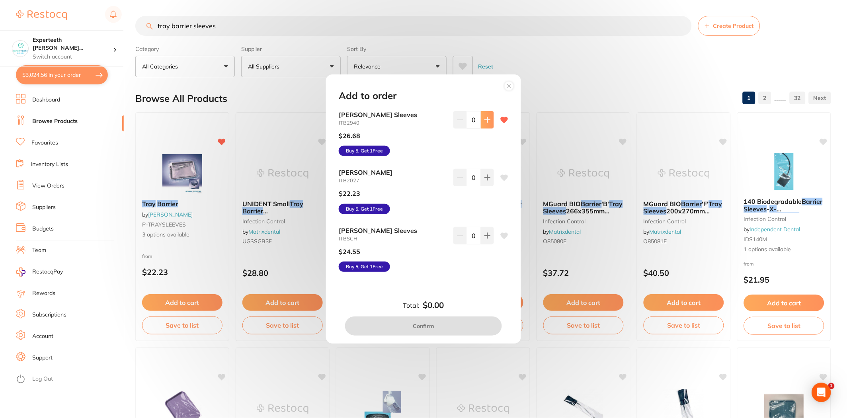
click at [491, 123] on button at bounding box center [487, 120] width 13 height 18
type input "3"
click at [458, 322] on button "Confirm" at bounding box center [423, 325] width 157 height 19
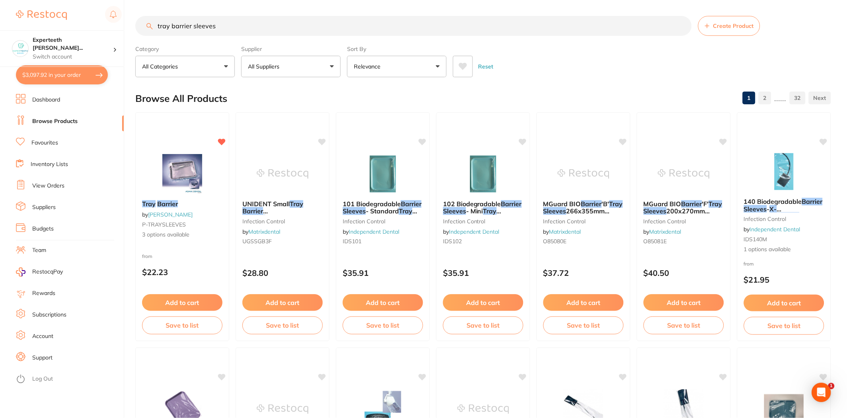
drag, startPoint x: 224, startPoint y: 31, endPoint x: 87, endPoint y: 23, distance: 137.1
click at [92, 28] on div "$3,097.92 Experteeth [PERSON_NAME]... Switch account Experteeth Eastwood West $…" at bounding box center [423, 209] width 847 height 418
type input "headrest barrier"
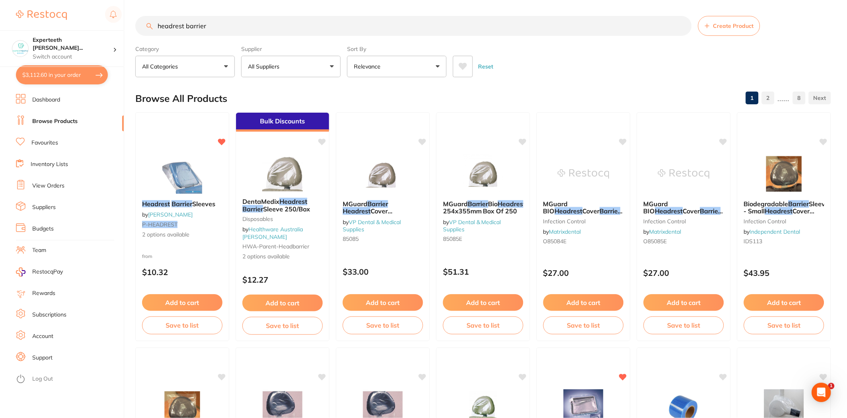
click at [183, 175] on img at bounding box center [182, 174] width 52 height 40
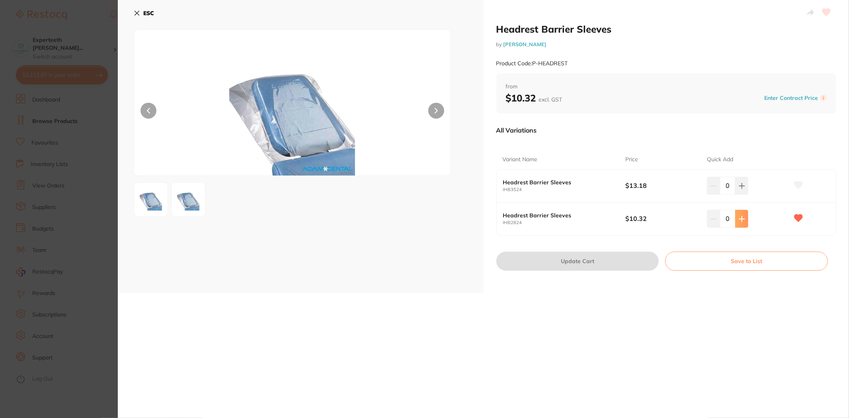
click at [742, 189] on icon at bounding box center [742, 186] width 6 height 6
type input "3"
click at [630, 251] on button "Update Cart" at bounding box center [577, 260] width 163 height 19
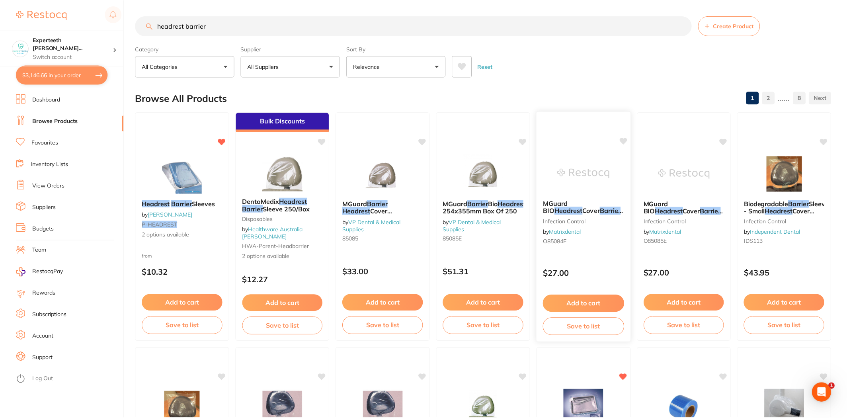
scroll to position [2, 0]
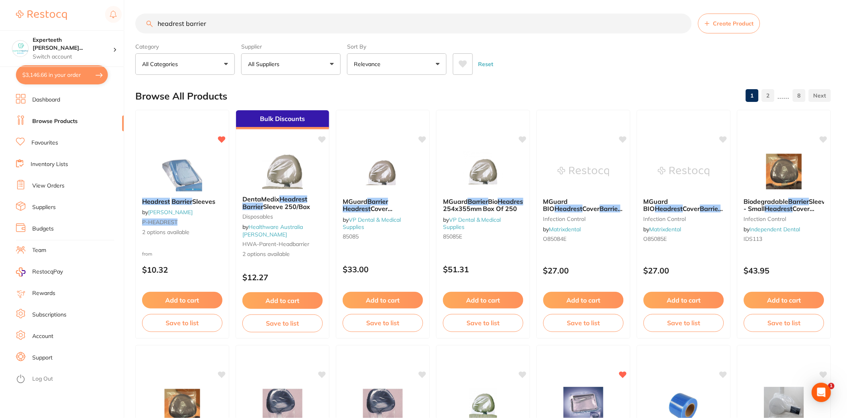
click at [61, 188] on link "View Orders" at bounding box center [48, 186] width 32 height 8
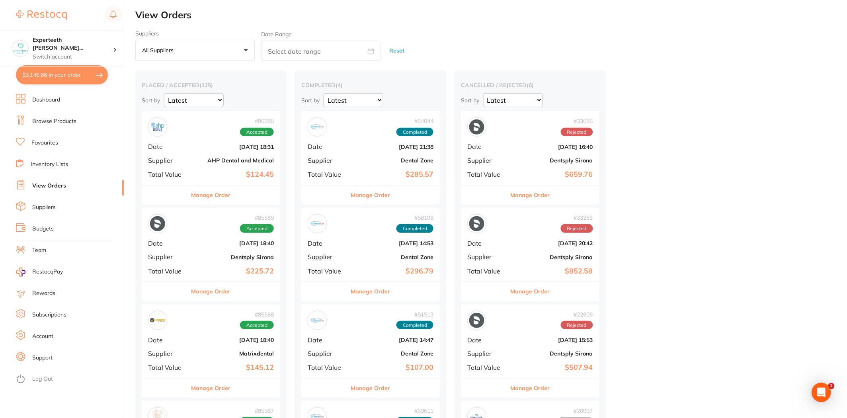
click at [247, 172] on b "$124.45" at bounding box center [234, 174] width 80 height 8
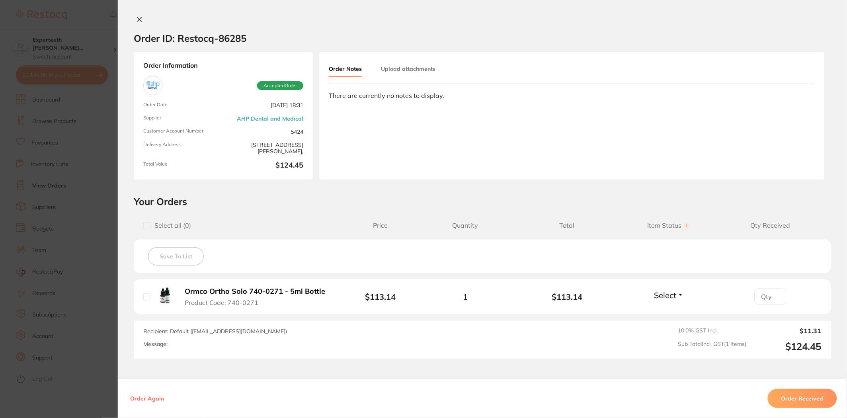
click at [96, 268] on section "Order ID: Restocq- 86285 Order Information Accepted Order Order Date [DATE] 18:…" at bounding box center [423, 209] width 847 height 418
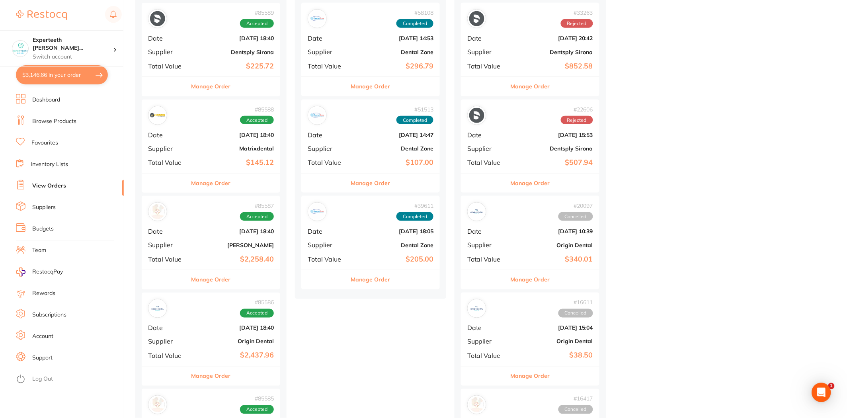
scroll to position [221, 0]
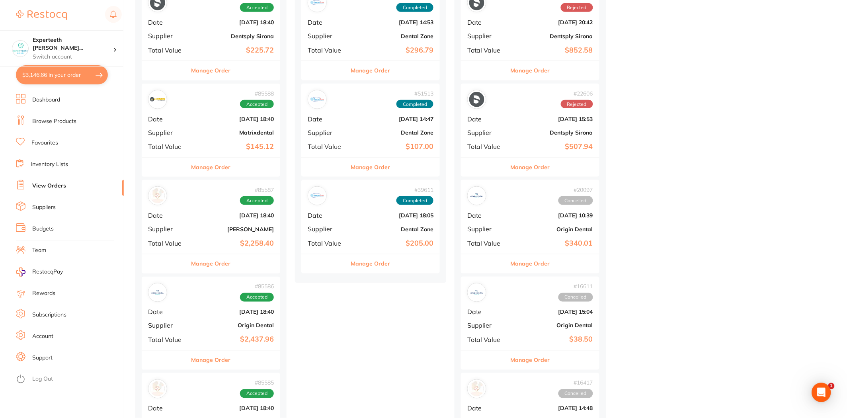
click at [202, 156] on div "# 85588 Accepted Date [DATE] 18:40 Supplier Matrixdental Total Value $145.12" at bounding box center [211, 121] width 138 height 74
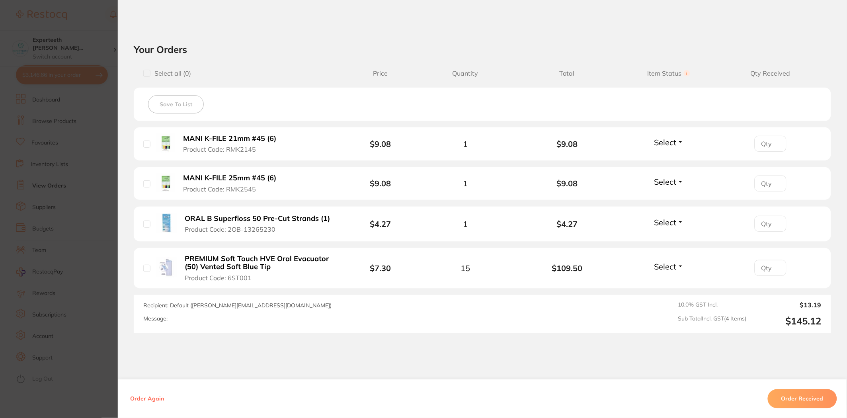
scroll to position [265, 0]
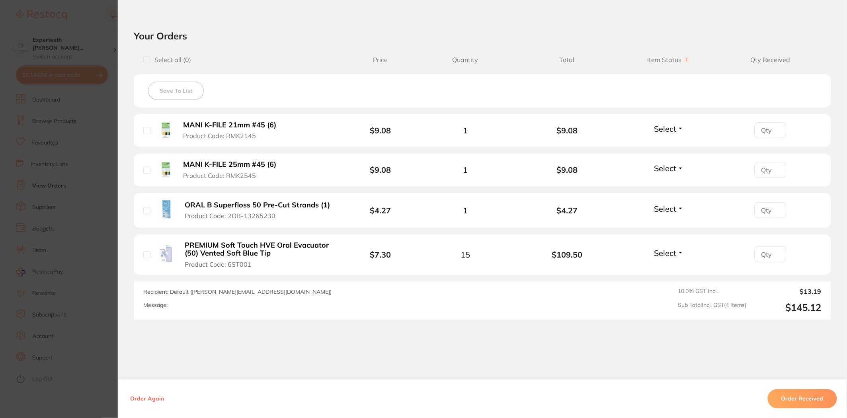
click at [33, 322] on section "Order ID: Restocq- 85588 Order Information Accepted Order Order Date [DATE] 18:…" at bounding box center [423, 209] width 847 height 418
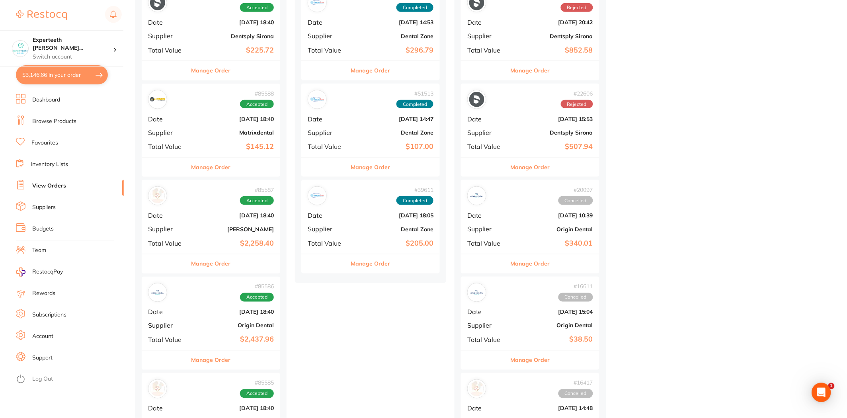
click at [203, 246] on b "$2,258.40" at bounding box center [234, 243] width 80 height 8
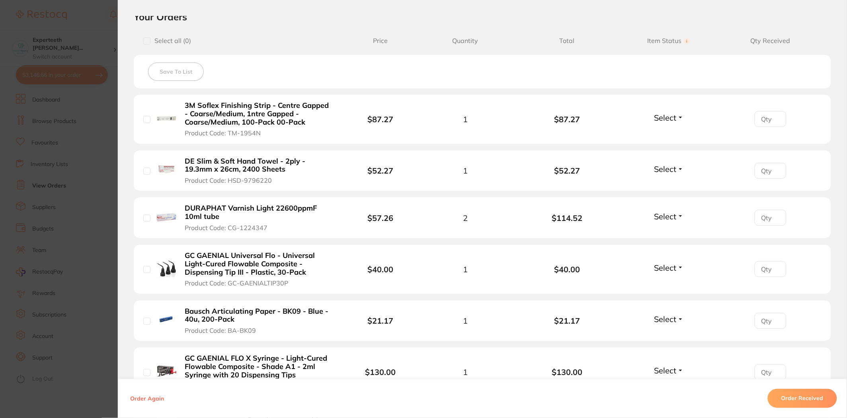
scroll to position [177, 0]
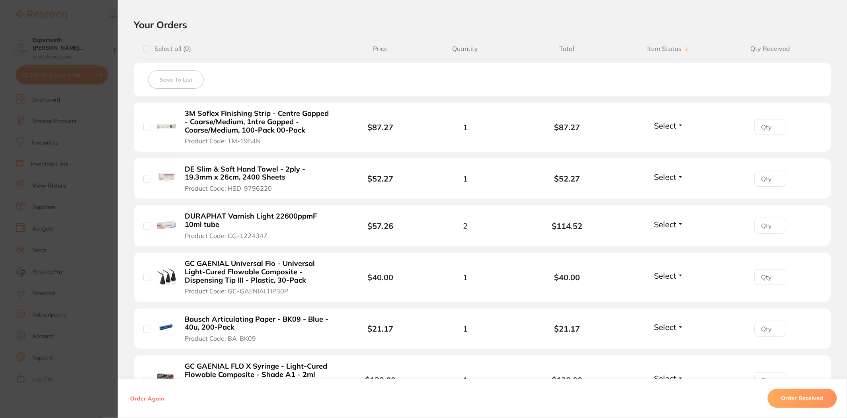
click at [244, 173] on b "DE Slim & Soft Hand Towel - 2ply - 19.3mm x 26cm, 2400 Sheets" at bounding box center [259, 173] width 148 height 16
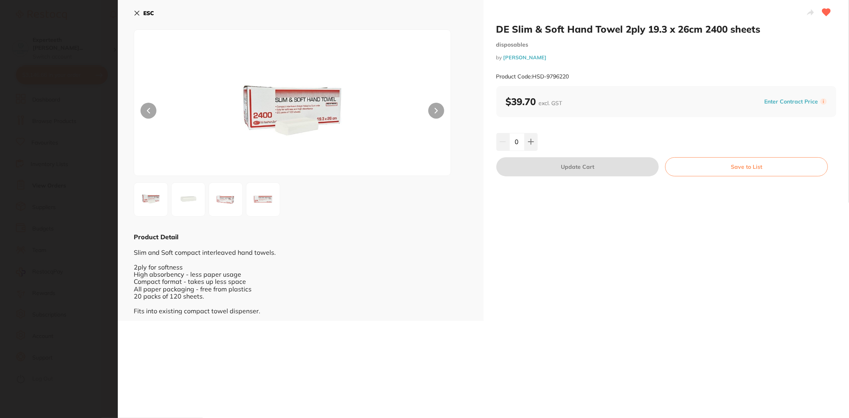
scroll to position [0, 0]
click at [530, 142] on icon at bounding box center [530, 141] width 5 height 5
type input "1"
click at [544, 168] on button "Update Cart" at bounding box center [577, 166] width 163 height 19
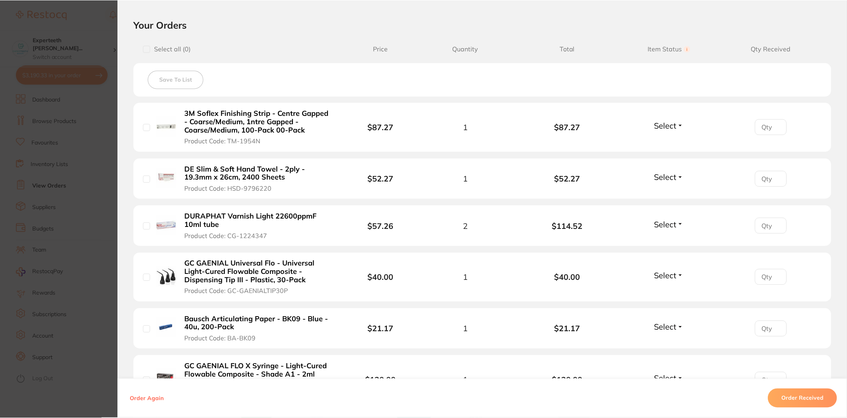
scroll to position [221, 0]
click at [74, 137] on section "Order ID: Restocq- 85587 Order Information Accepted Order Order Date [DATE] 18:…" at bounding box center [423, 209] width 847 height 418
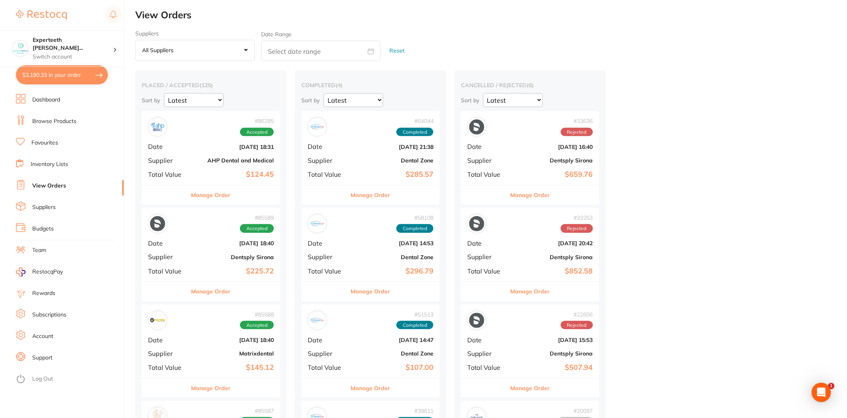
click at [53, 125] on li "Browse Products" at bounding box center [70, 121] width 108 height 12
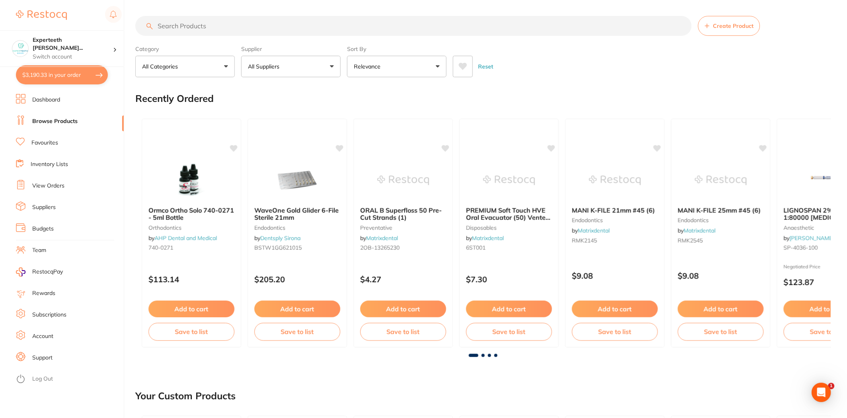
click at [210, 28] on input "search" at bounding box center [413, 26] width 556 height 20
click at [207, 25] on input "search" at bounding box center [413, 26] width 556 height 20
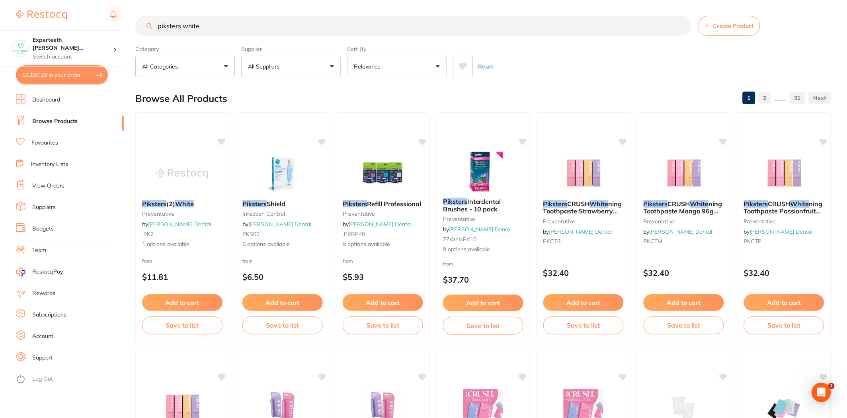
type input "piksters white"
click at [56, 76] on button "$3,190.33 in your order" at bounding box center [62, 74] width 92 height 19
checkbox input "true"
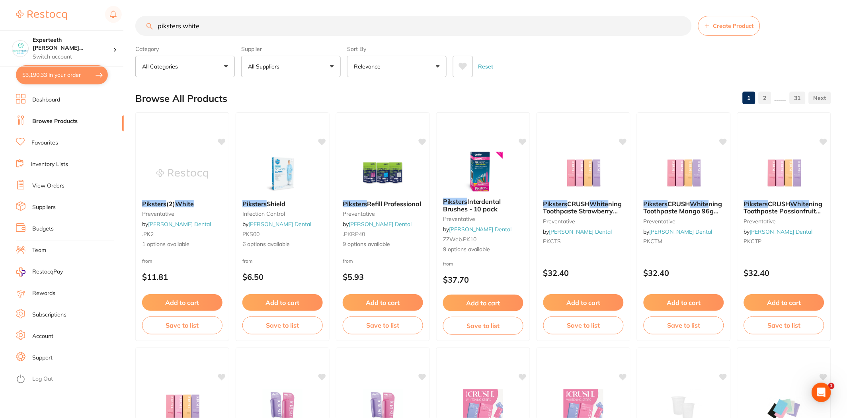
checkbox input "true"
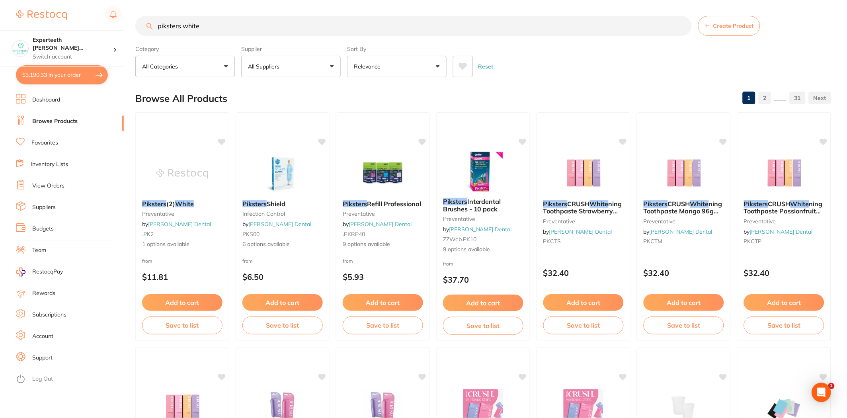
checkbox input "true"
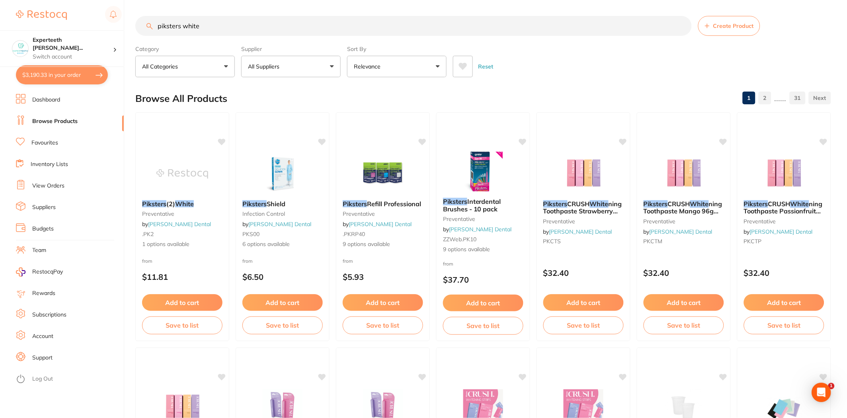
checkbox input "true"
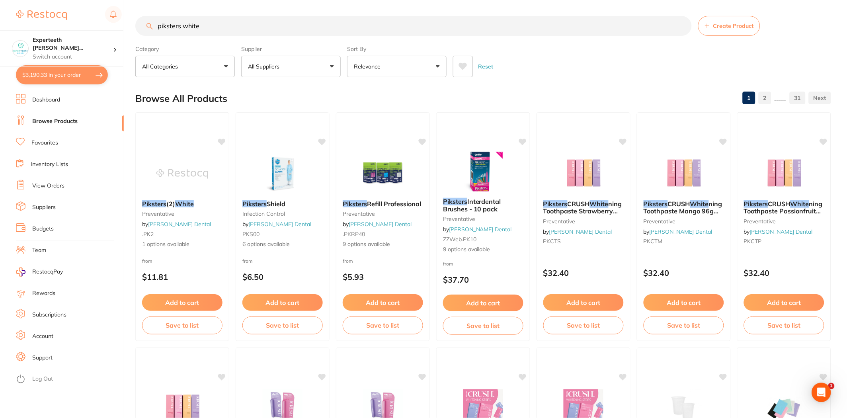
checkbox input "true"
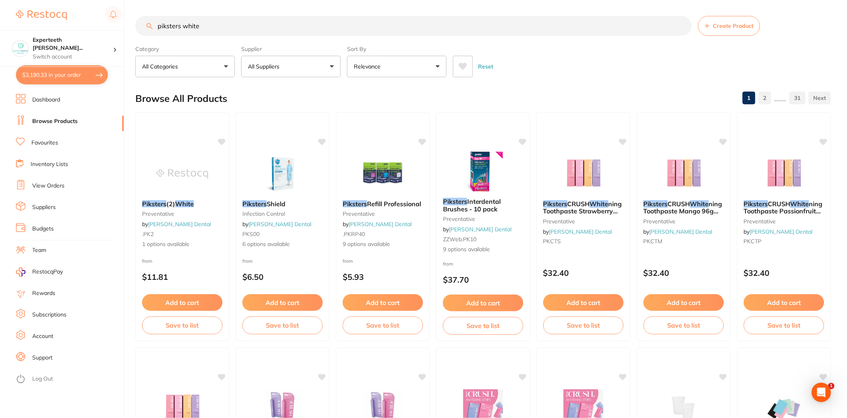
checkbox input "true"
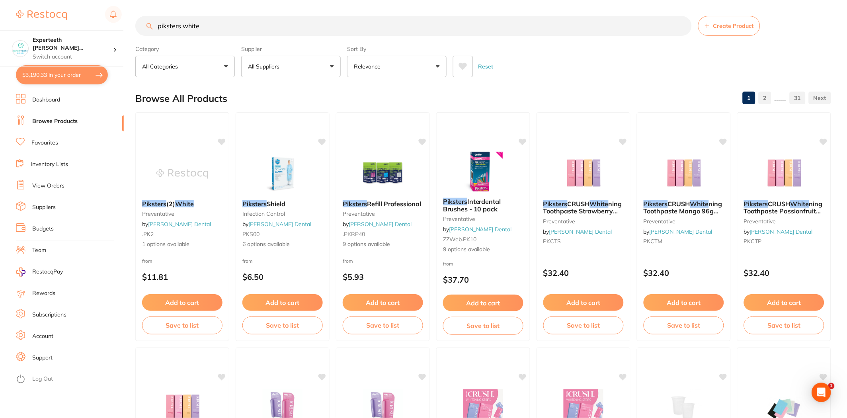
checkbox input "true"
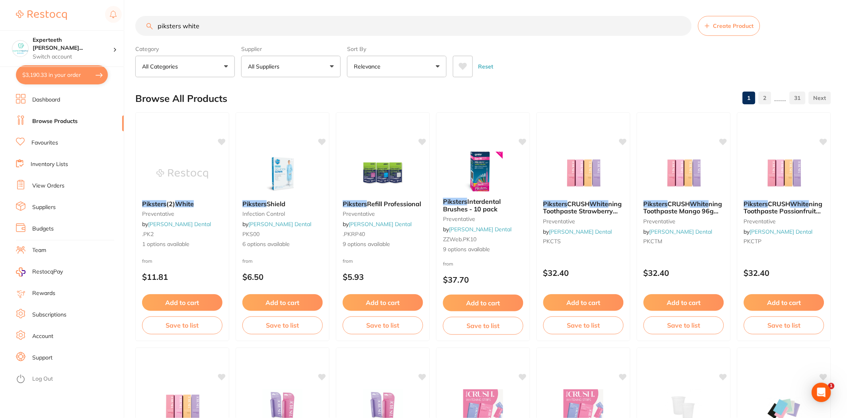
checkbox input "true"
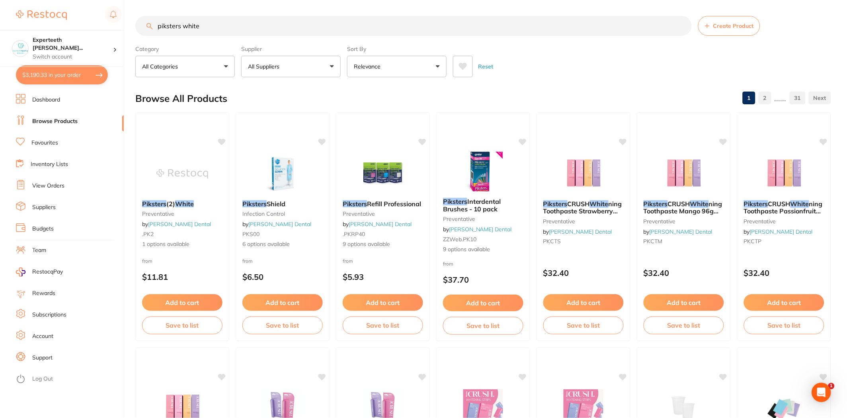
checkbox input "true"
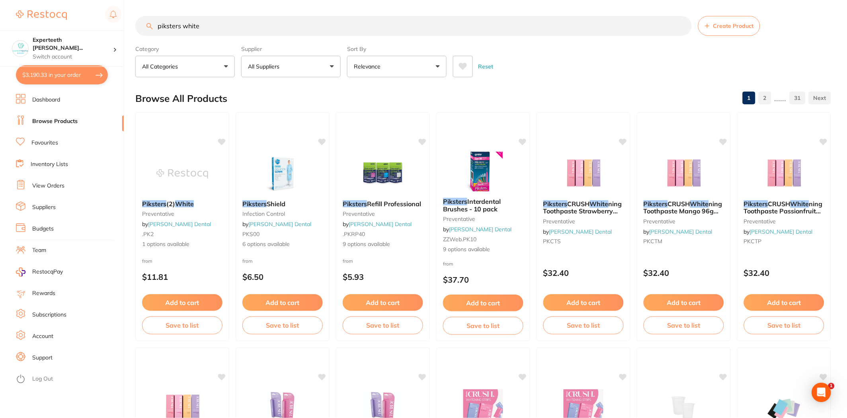
checkbox input "true"
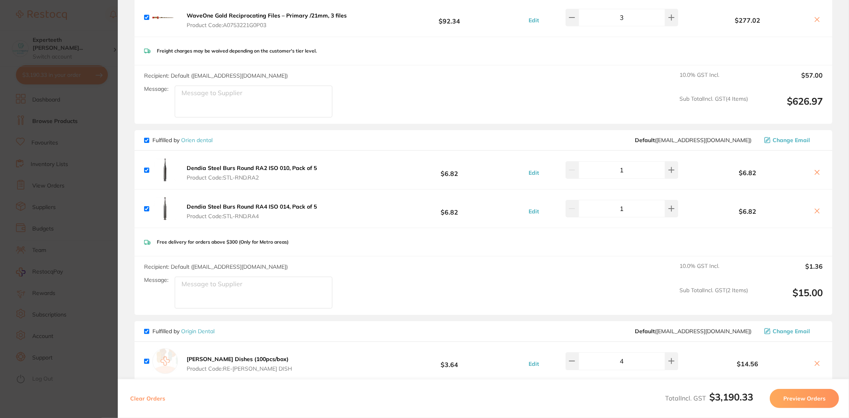
scroll to position [1459, 0]
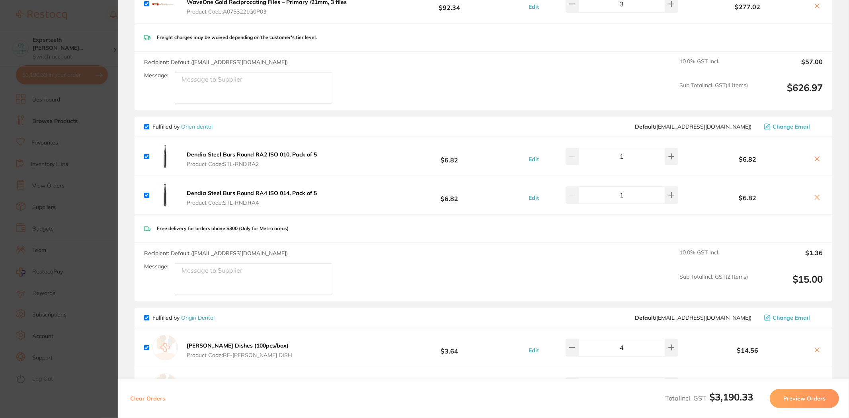
click at [27, 187] on section "Update RRP Set your pre negotiated price for this item. Item Agreed RRP (excl. …" at bounding box center [424, 209] width 849 height 418
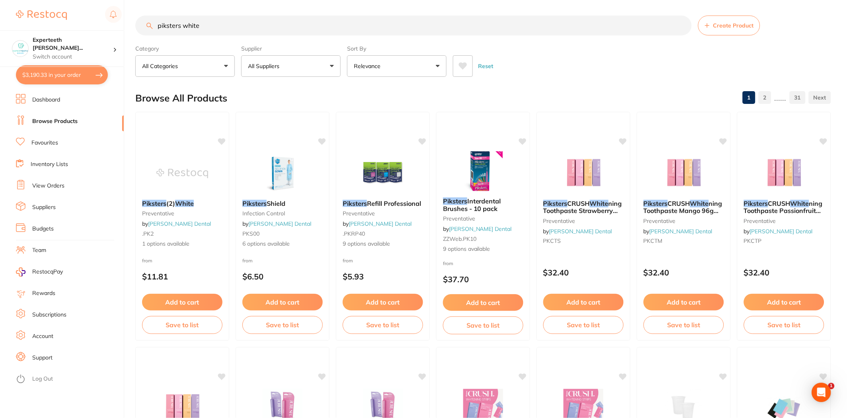
scroll to position [0, 0]
drag, startPoint x: 209, startPoint y: 29, endPoint x: 60, endPoint y: 16, distance: 150.2
click at [60, 16] on div "$3,190.33 Experteeth [PERSON_NAME]... Switch account Experteeth Eastwood West $…" at bounding box center [423, 209] width 847 height 418
type input "gloves"
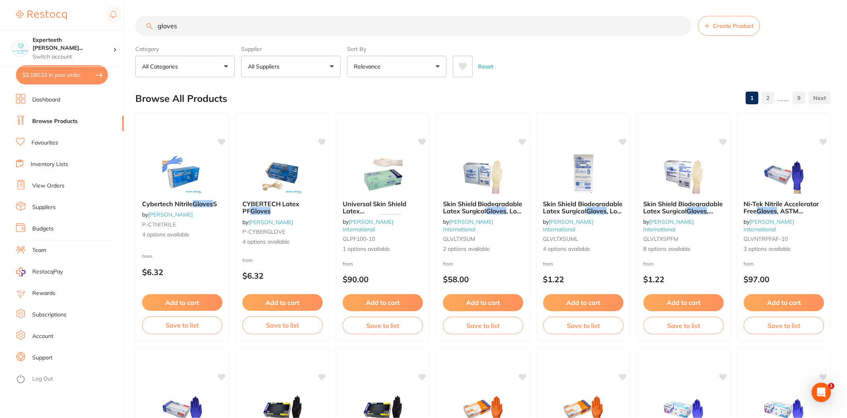
click at [333, 68] on button "All Suppliers" at bounding box center [290, 66] width 99 height 21
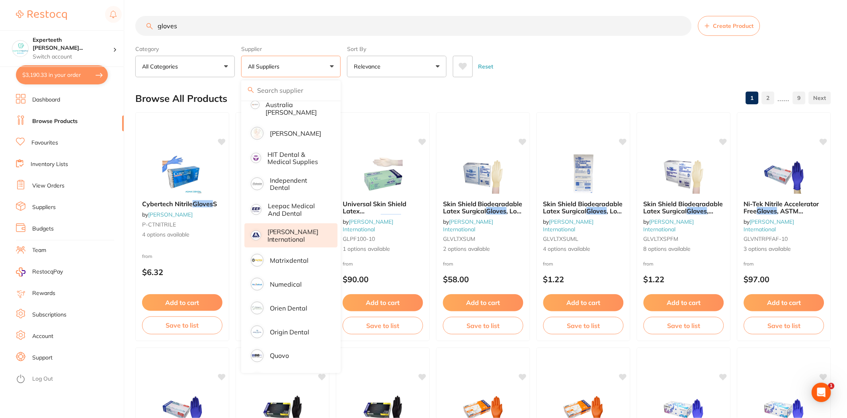
scroll to position [248, 0]
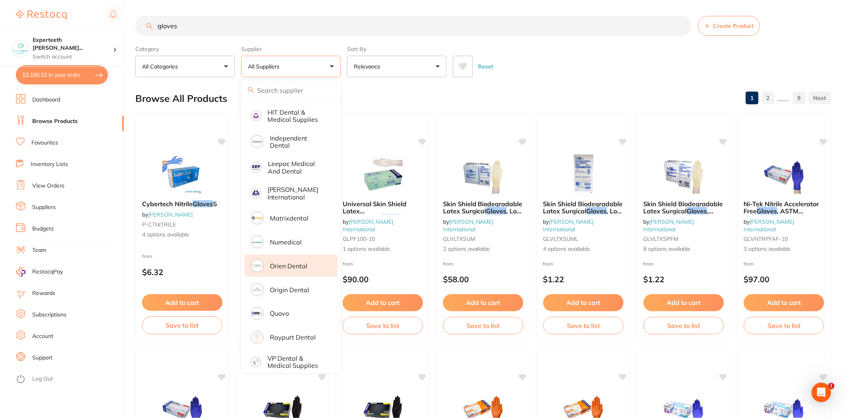
click at [299, 262] on p "Orien dental" at bounding box center [288, 265] width 37 height 7
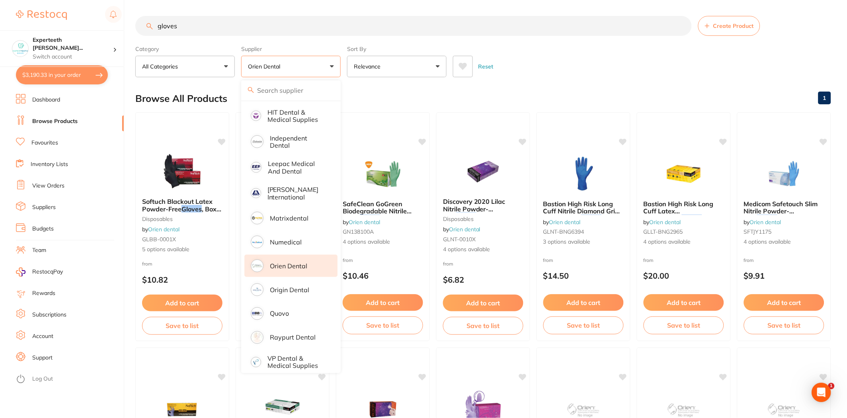
click at [644, 77] on div "Reset" at bounding box center [639, 63] width 372 height 28
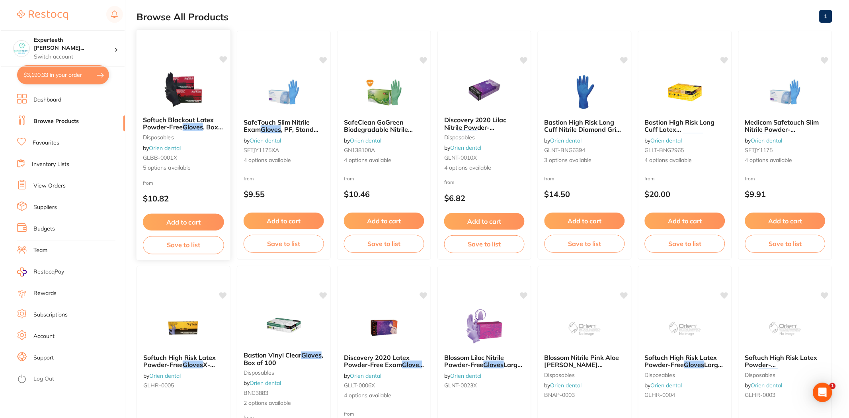
scroll to position [0, 0]
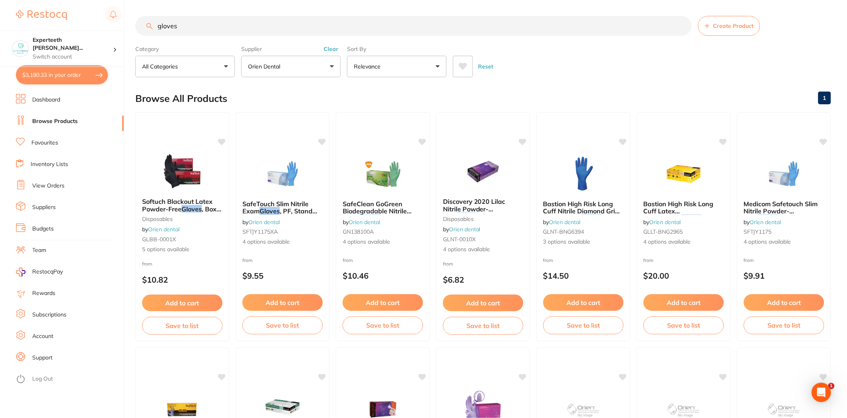
click at [332, 47] on button "Clear" at bounding box center [330, 48] width 19 height 7
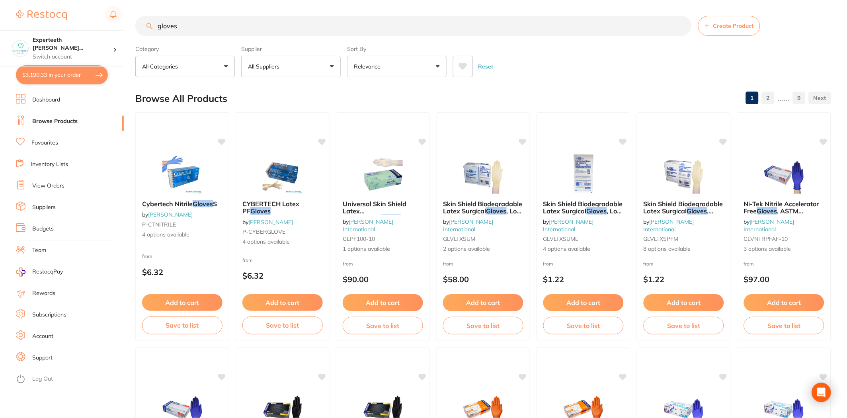
click at [43, 70] on button "$3,190.33 in your order" at bounding box center [62, 74] width 92 height 19
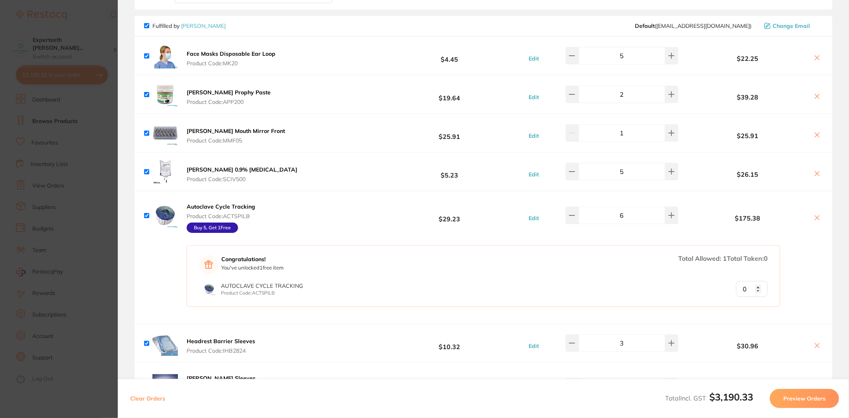
scroll to position [634, 0]
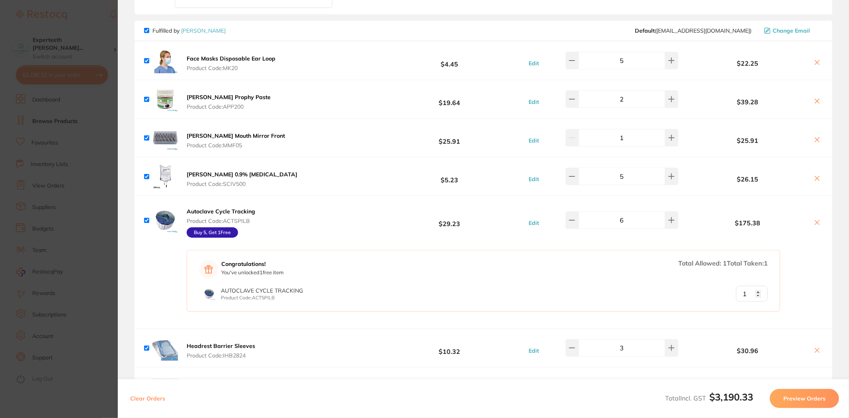
type input "1"
click at [755, 290] on input "1" at bounding box center [752, 294] width 32 height 16
click at [566, 222] on div "6" at bounding box center [614, 220] width 128 height 18
type input "5"
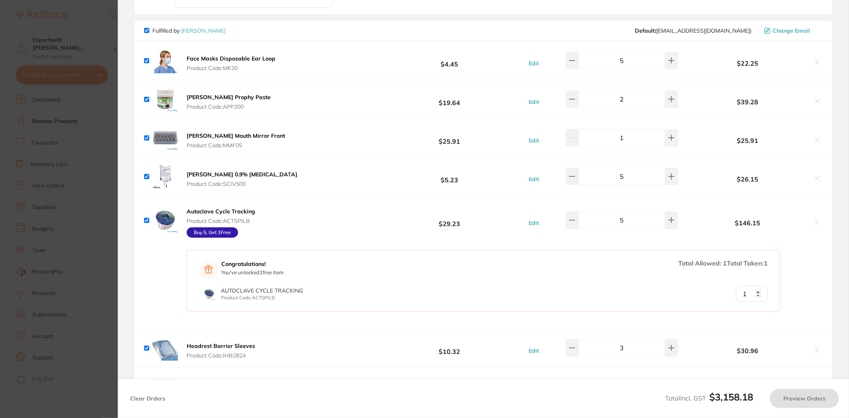
click at [817, 276] on div "Congratulations! You've unlocked 1 free item Total Allowed: 1 Total Taken: 1 Au…" at bounding box center [484, 286] width 698 height 84
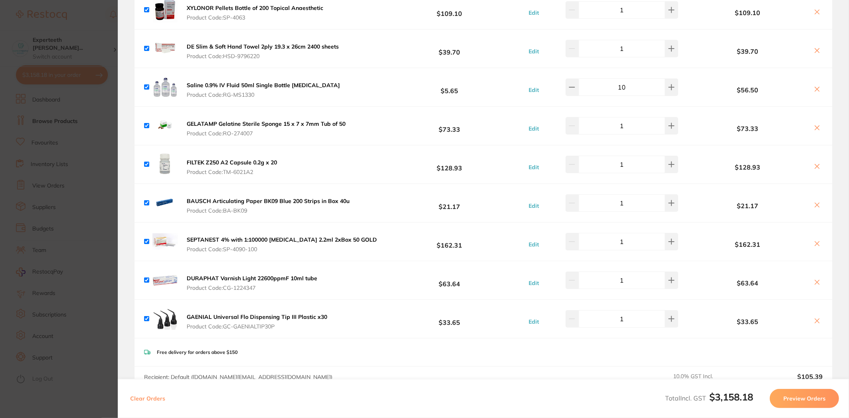
scroll to position [191, 0]
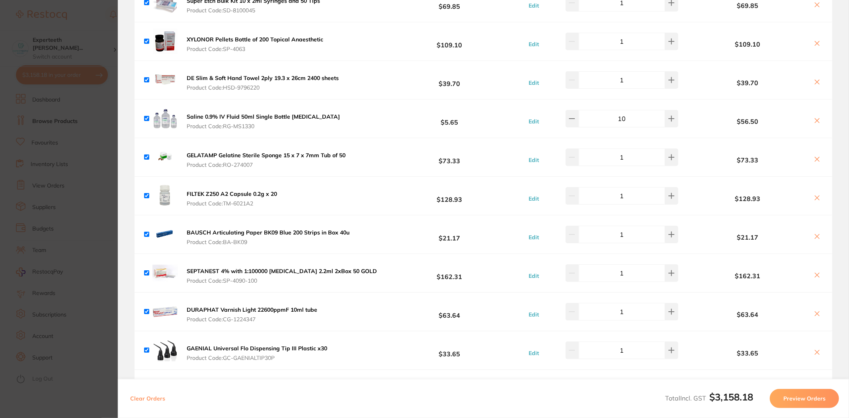
drag, startPoint x: 633, startPoint y: 119, endPoint x: 598, endPoint y: 118, distance: 35.1
click at [598, 118] on input "10" at bounding box center [622, 119] width 86 height 18
type input "5"
click at [711, 122] on b "$28.25" at bounding box center [747, 121] width 121 height 7
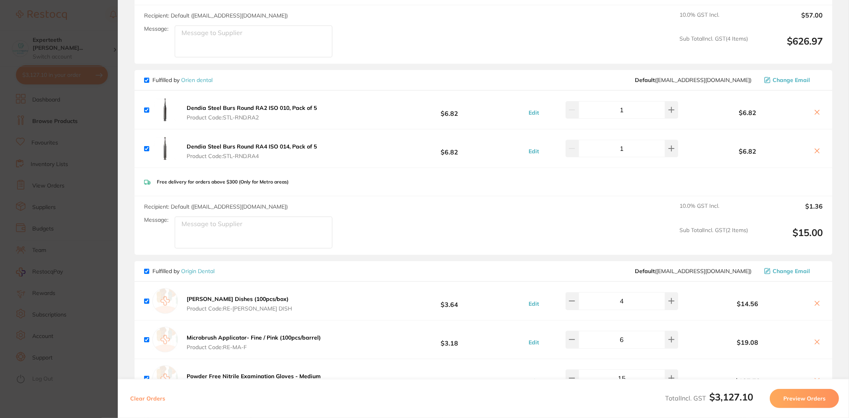
scroll to position [1429, 0]
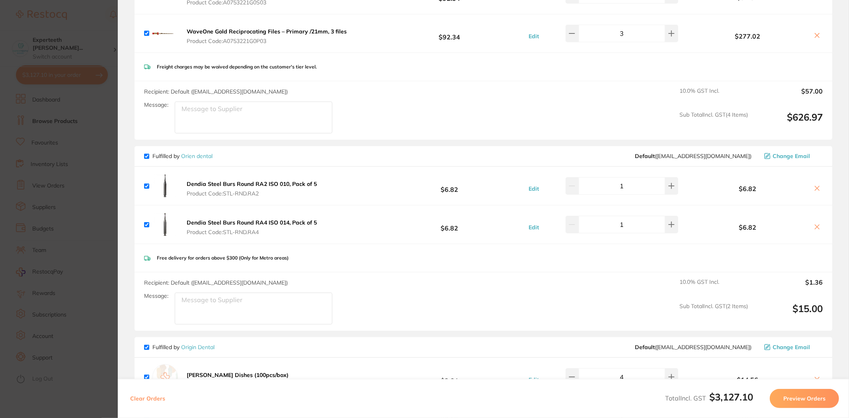
click at [264, 180] on b "Dendia Steel Burs Round RA2 ISO 010, Pack of 5" at bounding box center [252, 183] width 130 height 7
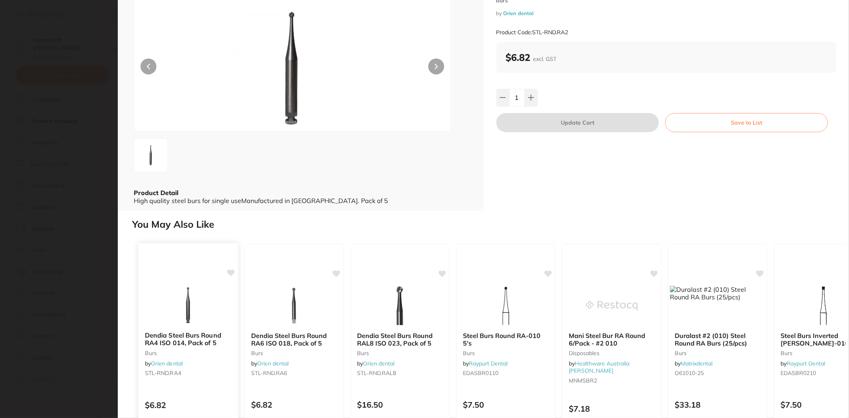
scroll to position [0, 0]
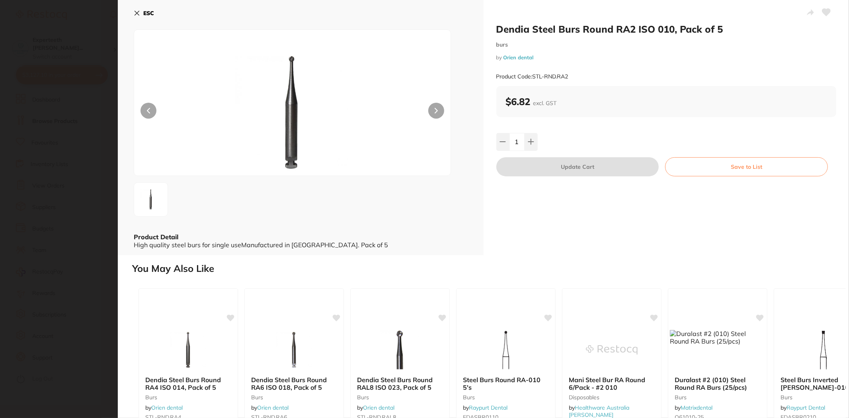
click at [61, 245] on section "Dendia Steel Burs Round RA2 ISO 010, Pack of 5 burs by Orien dental Product Cod…" at bounding box center [424, 209] width 849 height 418
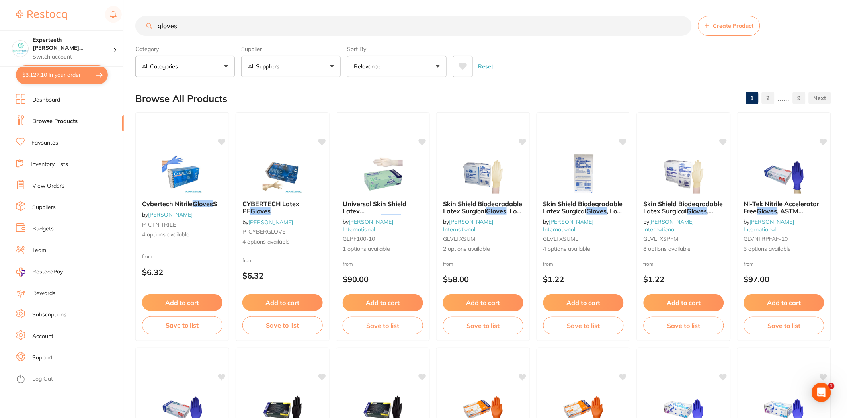
click at [323, 71] on button "All Suppliers" at bounding box center [290, 66] width 99 height 21
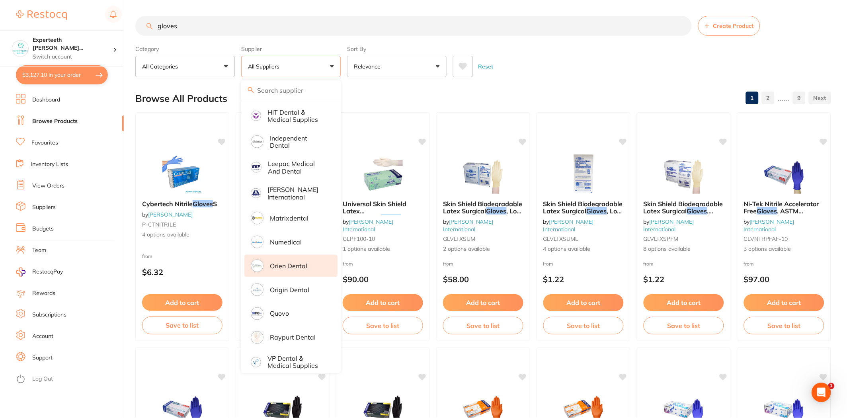
click at [283, 262] on p "Orien dental" at bounding box center [288, 265] width 37 height 7
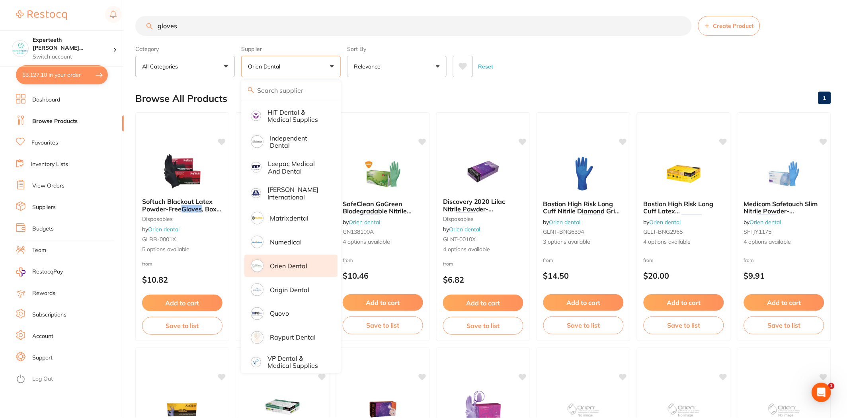
click at [598, 80] on main "gloves Create Product Category All Categories All Categories disposables infect…" at bounding box center [491, 426] width 712 height 853
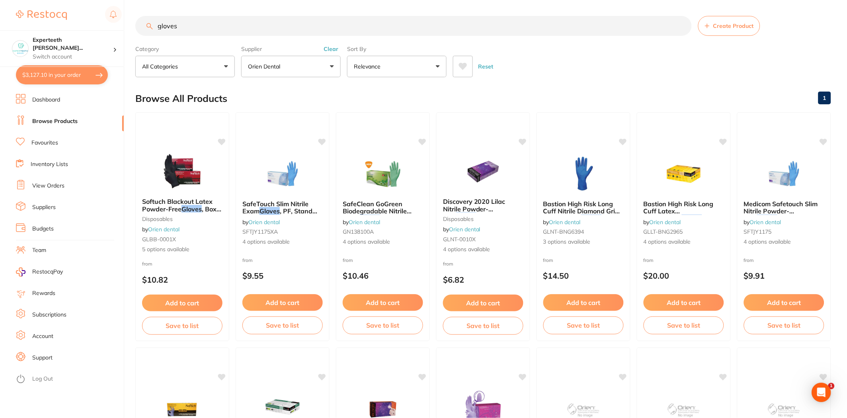
click at [331, 46] on button "Clear" at bounding box center [330, 48] width 19 height 7
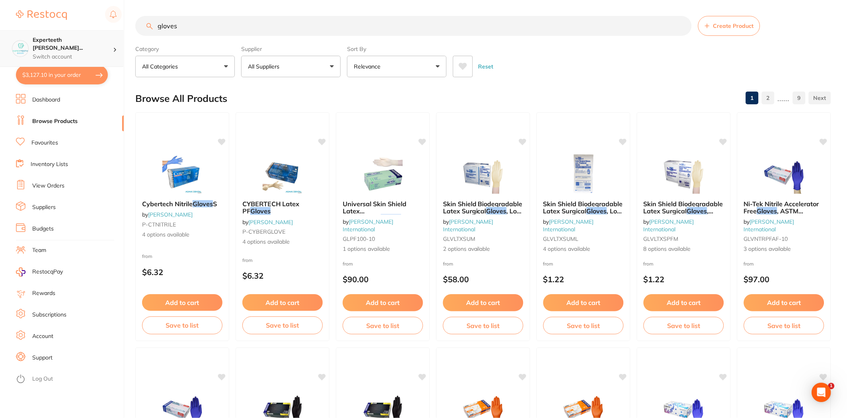
drag, startPoint x: 205, startPoint y: 33, endPoint x: 121, endPoint y: 33, distance: 84.4
click at [121, 33] on div "$3,127.10 Experteeth [PERSON_NAME]... Switch account Experteeth Eastwood West $…" at bounding box center [423, 209] width 847 height 418
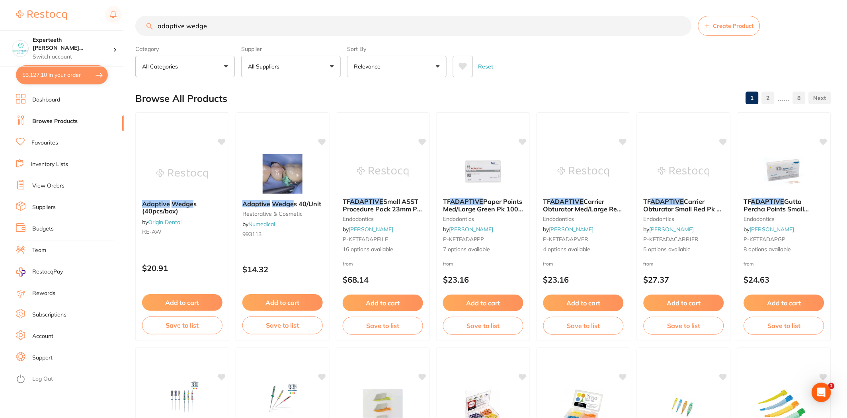
drag, startPoint x: 222, startPoint y: 25, endPoint x: 78, endPoint y: 22, distance: 143.7
click at [78, 22] on div "$3,127.10 Experteeth [PERSON_NAME]... Switch account Experteeth Eastwood West $…" at bounding box center [423, 209] width 847 height 418
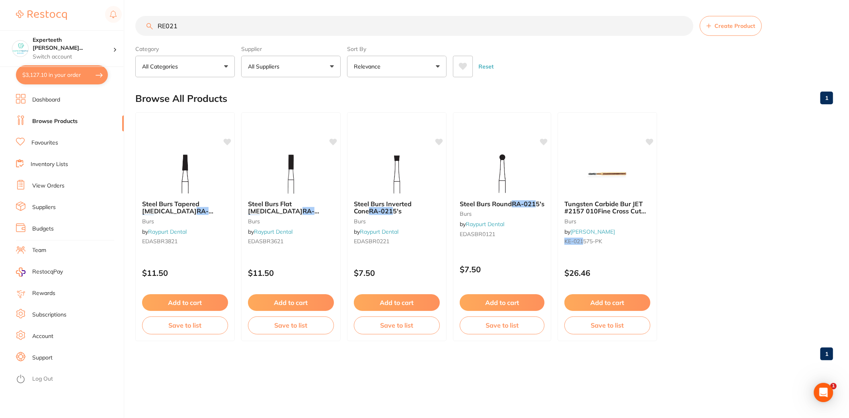
click at [253, 371] on main "RE021 Create Product Category All Categories All Categories burs Burs Clear Cat…" at bounding box center [491, 191] width 713 height 382
drag, startPoint x: 205, startPoint y: 28, endPoint x: 69, endPoint y: 25, distance: 136.5
click at [69, 25] on div "$3,127.10 Experteeth [PERSON_NAME]... Switch account Experteeth Eastwood West $…" at bounding box center [424, 209] width 849 height 418
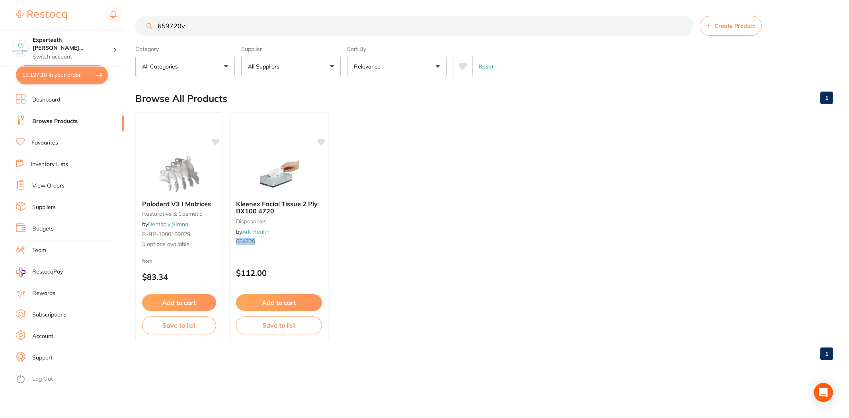
type input "659720v"
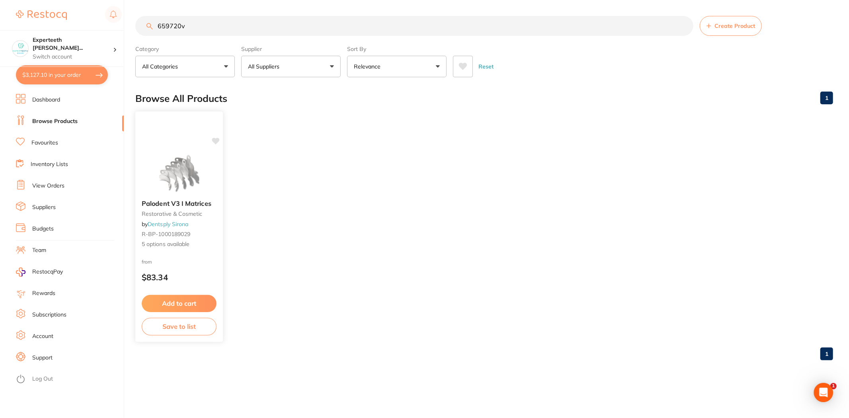
click at [178, 189] on img at bounding box center [179, 173] width 52 height 40
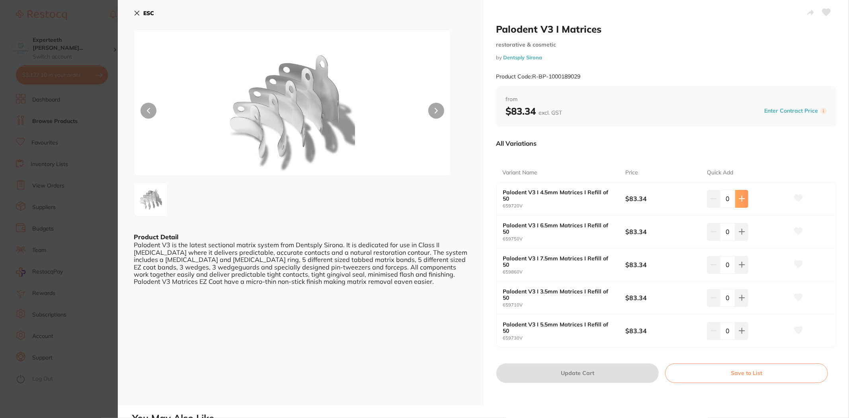
click at [739, 200] on icon at bounding box center [742, 198] width 6 height 6
type input "1"
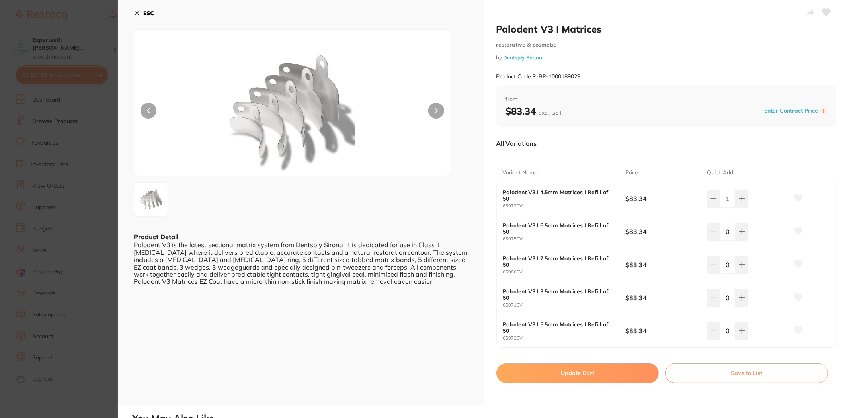
click at [591, 371] on button "Update Cart" at bounding box center [577, 372] width 163 height 19
checkbox input "false"
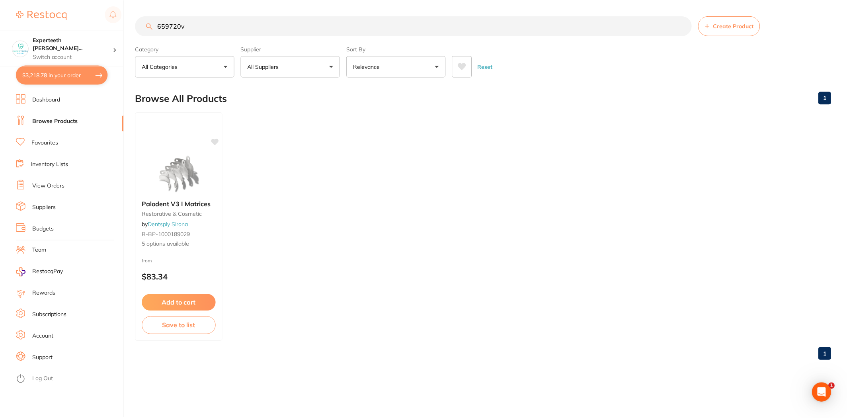
scroll to position [1429, 0]
drag, startPoint x: 196, startPoint y: 24, endPoint x: 32, endPoint y: 30, distance: 163.6
click at [41, 35] on div "$3,218.78 Experteeth [PERSON_NAME]... Switch account Experteeth Eastwood West $…" at bounding box center [424, 209] width 849 height 418
type input "wedges"
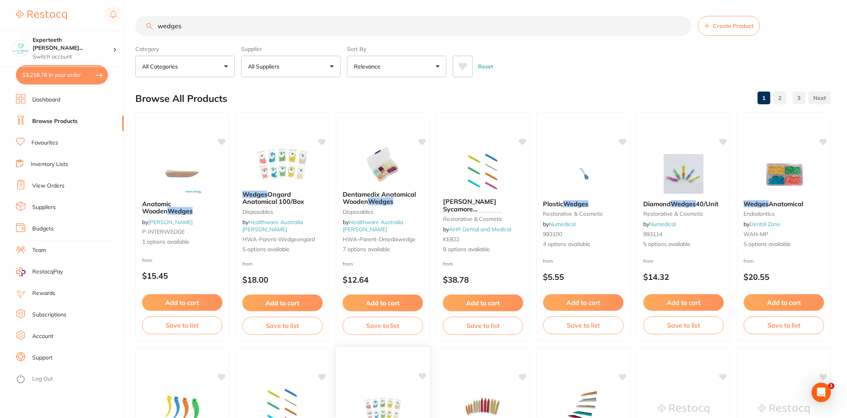
scroll to position [0, 0]
click at [591, 59] on div "Reset" at bounding box center [639, 63] width 372 height 28
click at [288, 69] on button "All Suppliers" at bounding box center [290, 66] width 99 height 21
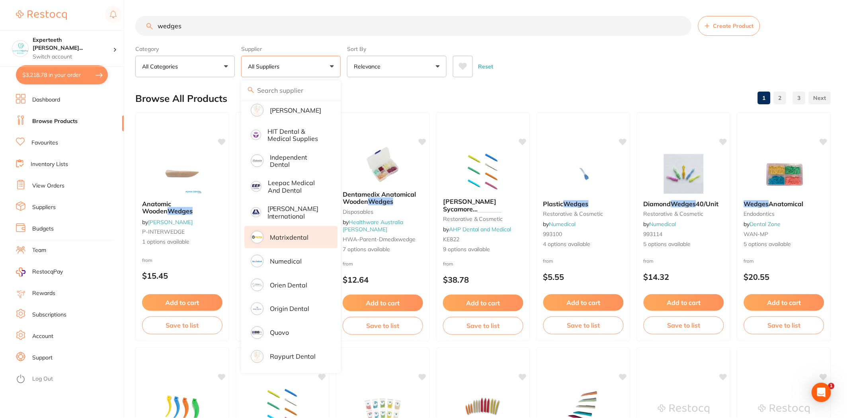
scroll to position [272, 0]
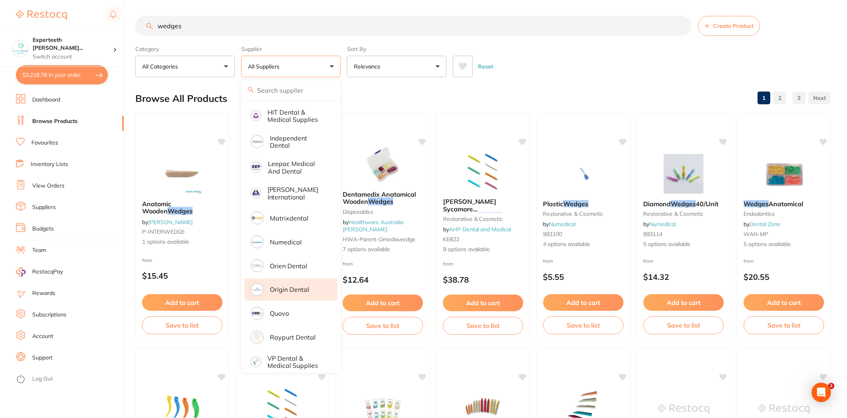
click at [294, 286] on p "Origin Dental" at bounding box center [289, 289] width 39 height 7
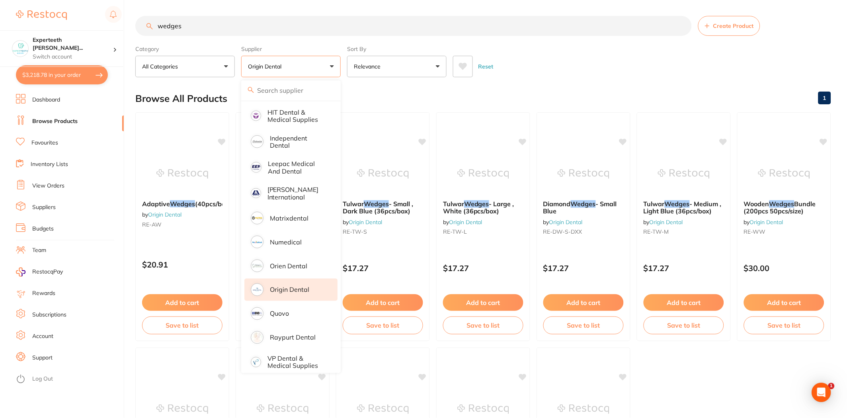
scroll to position [0, 0]
click at [538, 66] on div "Reset" at bounding box center [639, 63] width 372 height 28
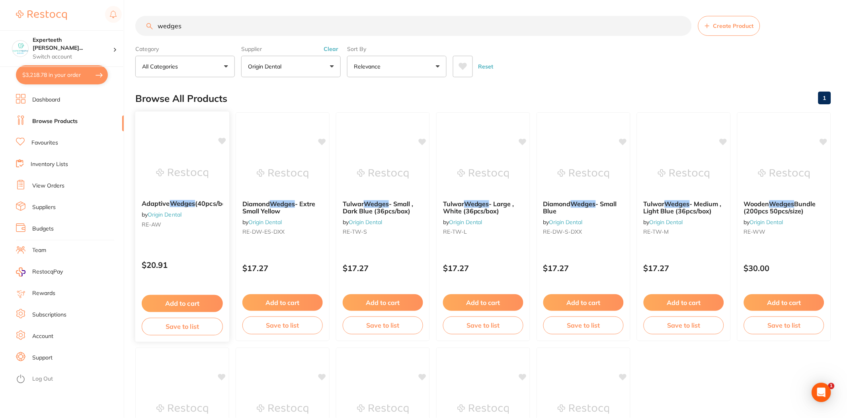
click at [178, 302] on button "Add to cart" at bounding box center [182, 303] width 81 height 17
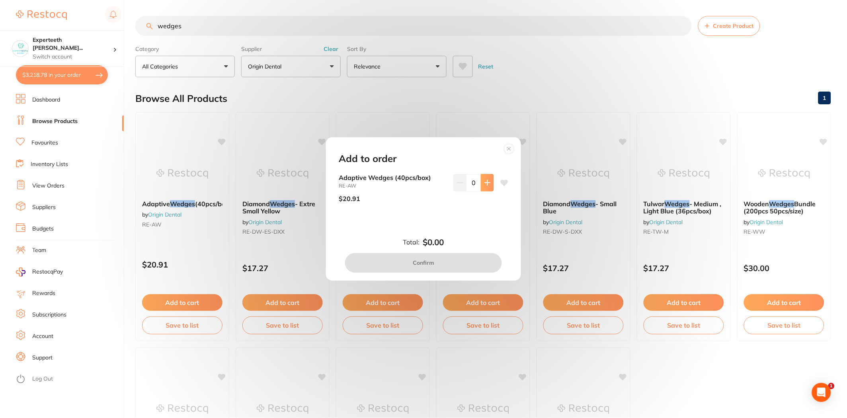
click at [483, 186] on button at bounding box center [487, 183] width 13 height 18
type input "1"
click at [464, 265] on button "Confirm" at bounding box center [423, 262] width 157 height 19
checkbox input "false"
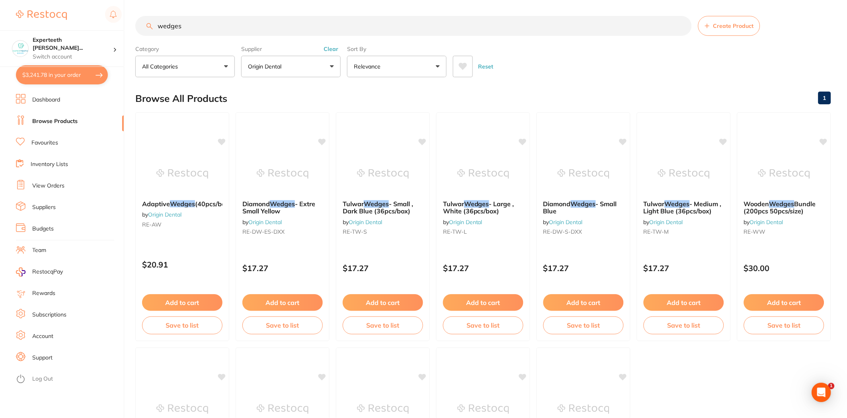
click at [199, 27] on input "wedges" at bounding box center [413, 26] width 556 height 20
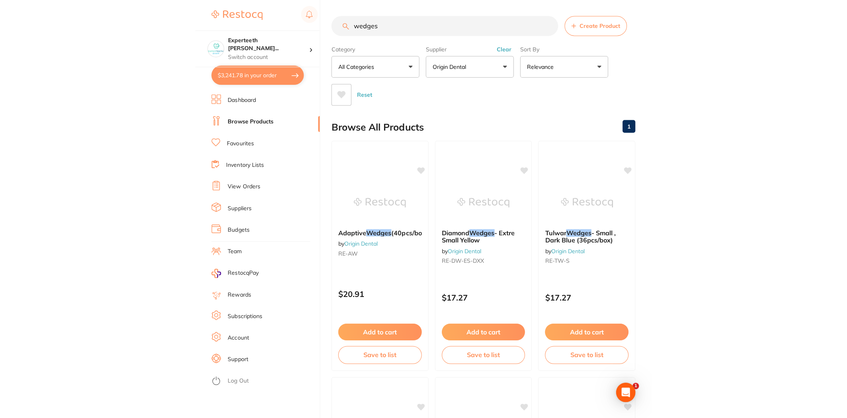
scroll to position [272, 0]
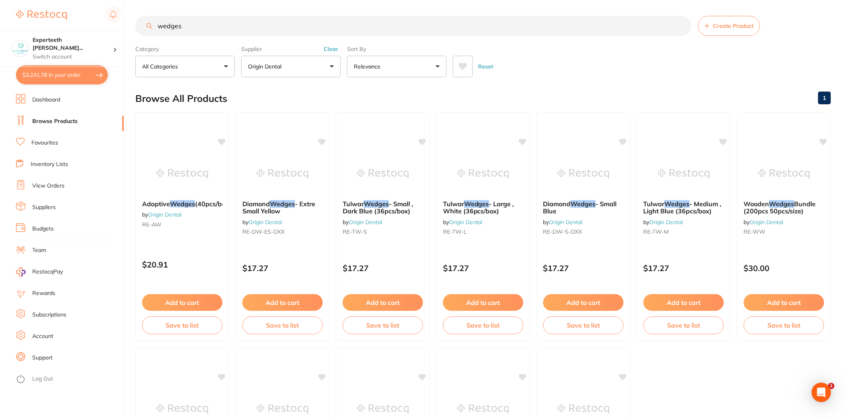
drag, startPoint x: 216, startPoint y: 26, endPoint x: 126, endPoint y: 24, distance: 89.5
click at [126, 24] on div "$3,241.78 Experteeth Eastwood Wes... Switch account Experteeth Eastwood West $3…" at bounding box center [423, 209] width 847 height 418
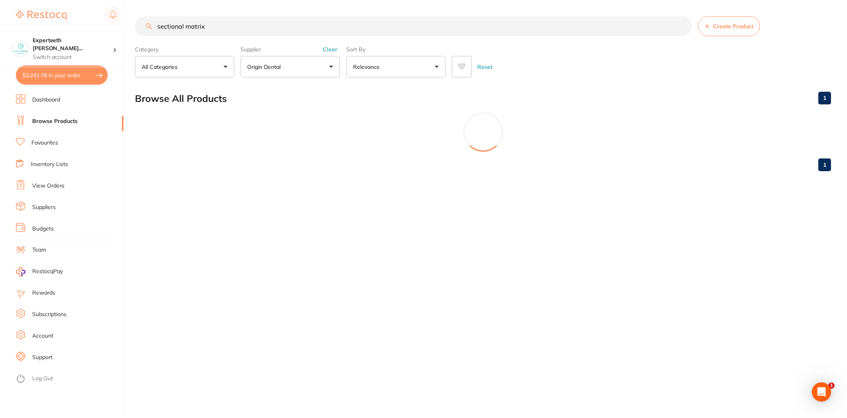
scroll to position [345, 0]
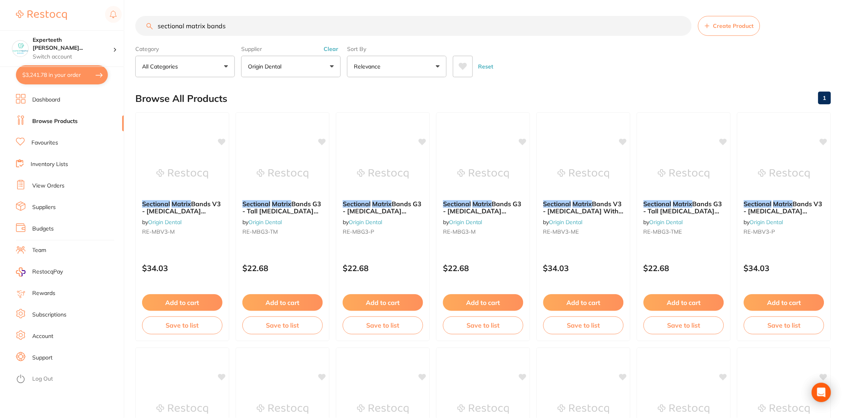
type input "sectional matrix bands"
click at [378, 296] on button "Add to cart" at bounding box center [382, 303] width 81 height 17
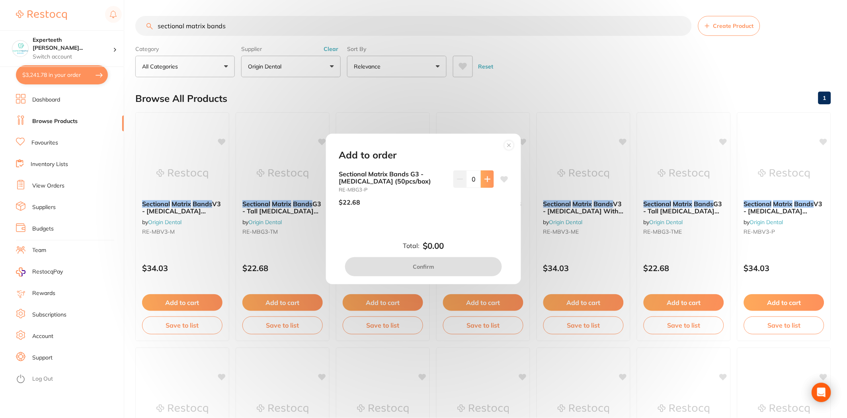
click at [488, 181] on icon at bounding box center [487, 179] width 6 height 6
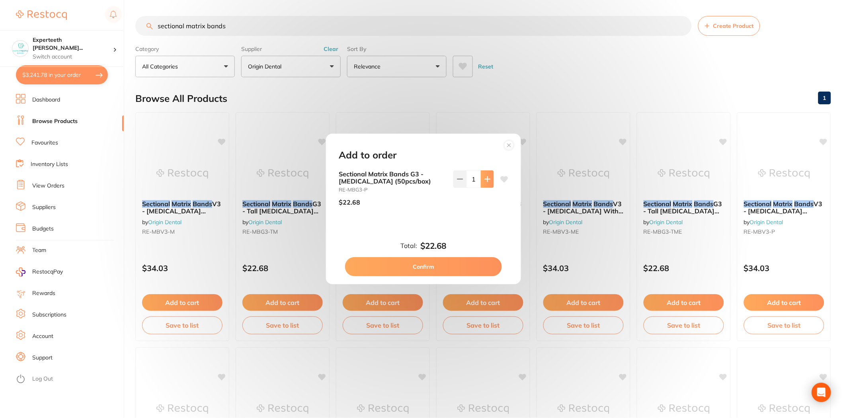
click at [488, 181] on icon at bounding box center [487, 179] width 6 height 6
type input "2"
click at [449, 271] on button "Confirm" at bounding box center [423, 266] width 157 height 19
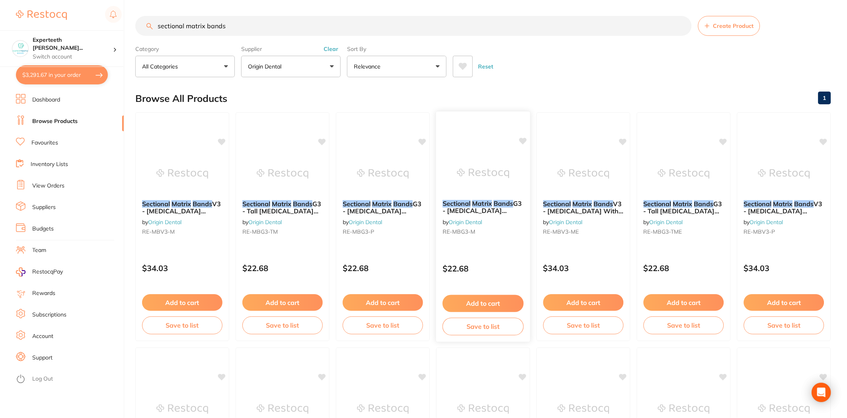
click at [496, 302] on button "Add to cart" at bounding box center [483, 303] width 81 height 17
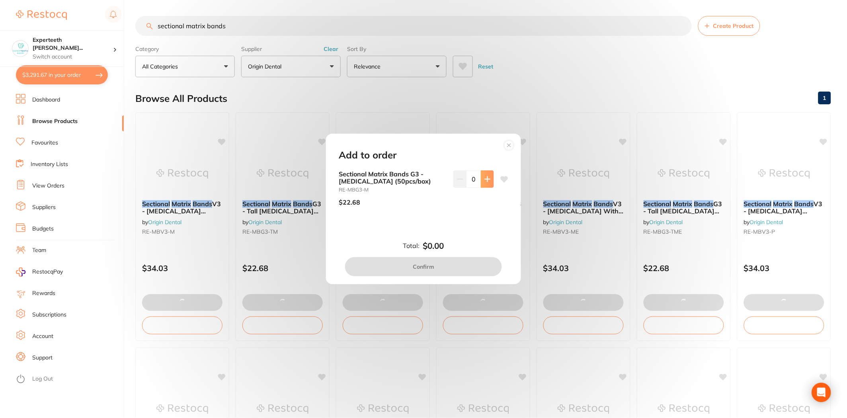
click at [488, 179] on icon at bounding box center [487, 178] width 5 height 5
type input "2"
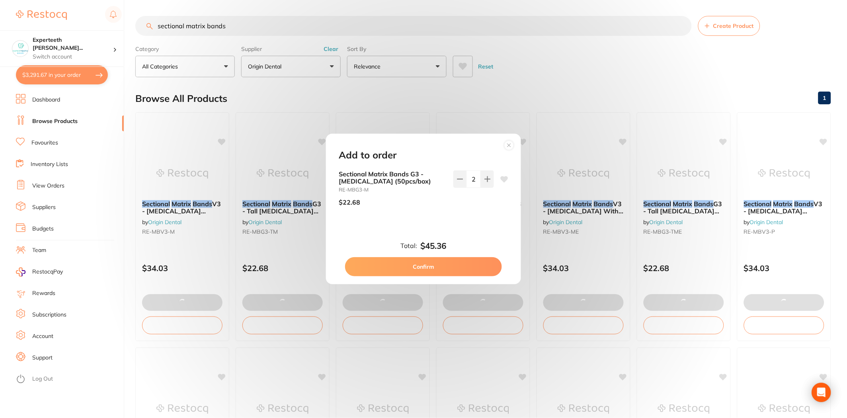
click at [477, 264] on button "Confirm" at bounding box center [423, 266] width 157 height 19
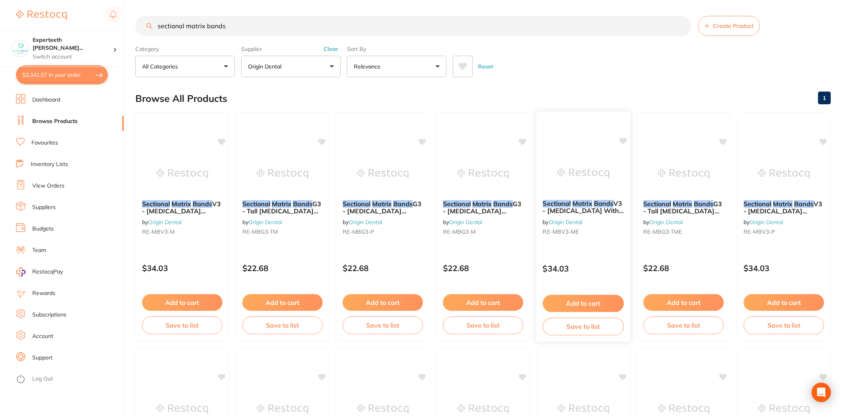
click at [591, 304] on button "Add to cart" at bounding box center [583, 303] width 81 height 17
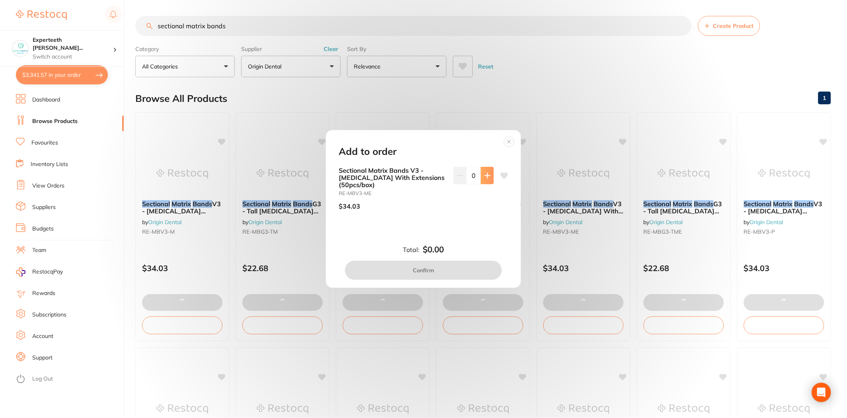
click at [490, 177] on button at bounding box center [487, 176] width 13 height 18
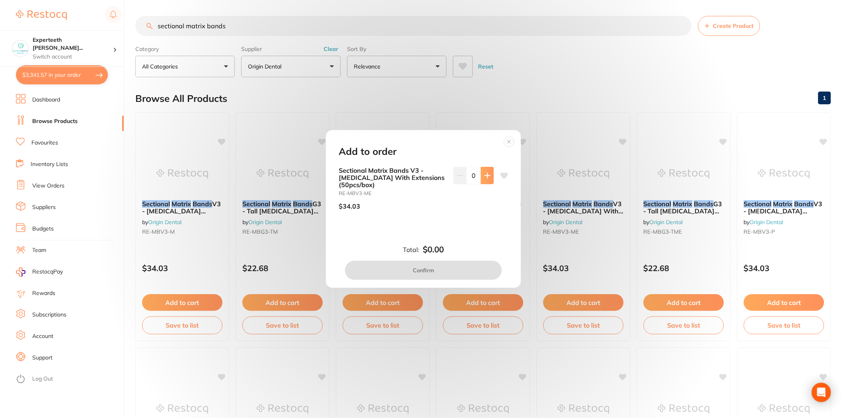
click at [484, 176] on icon at bounding box center [487, 175] width 6 height 6
type input "2"
click at [458, 268] on button "Confirm" at bounding box center [423, 270] width 157 height 19
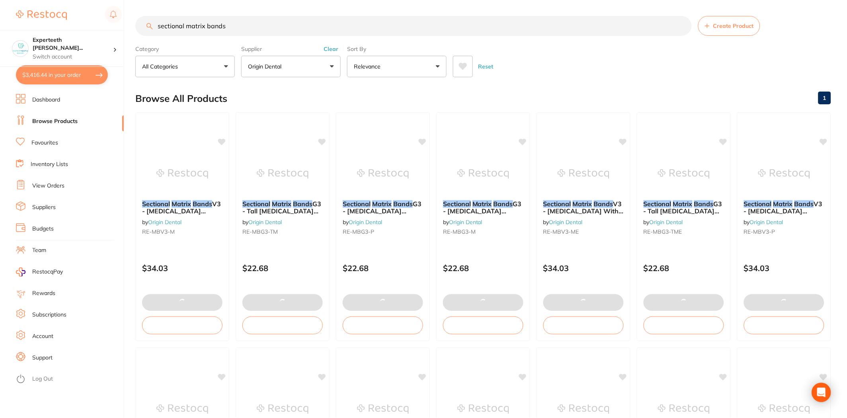
click at [68, 77] on button "$3,416.44 in your order" at bounding box center [62, 74] width 92 height 19
checkbox input "true"
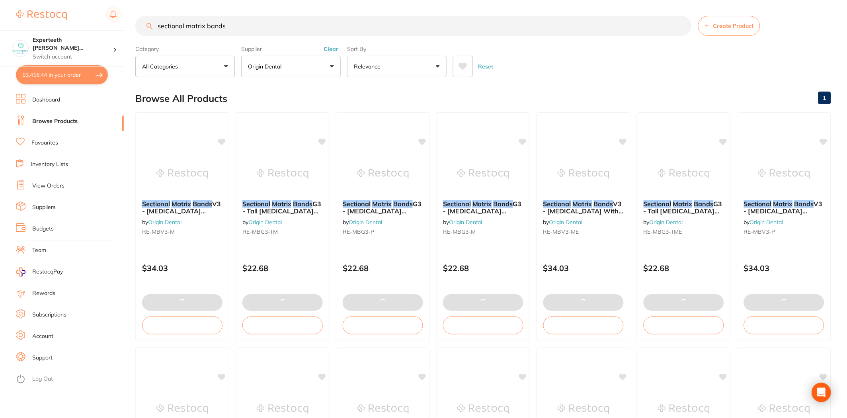
checkbox input "true"
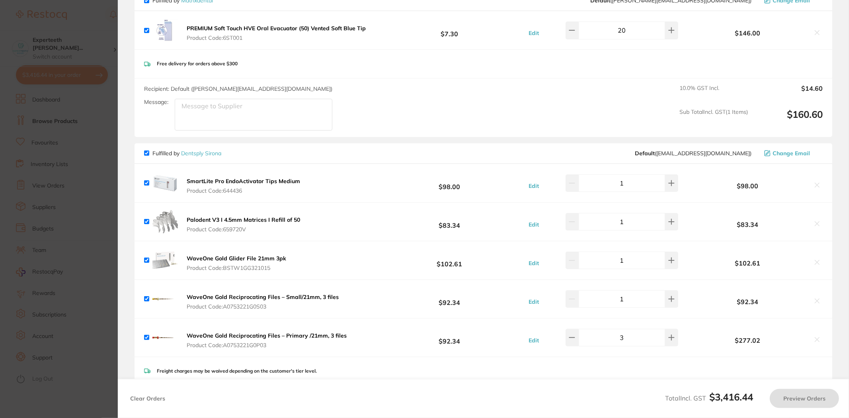
checkbox input "true"
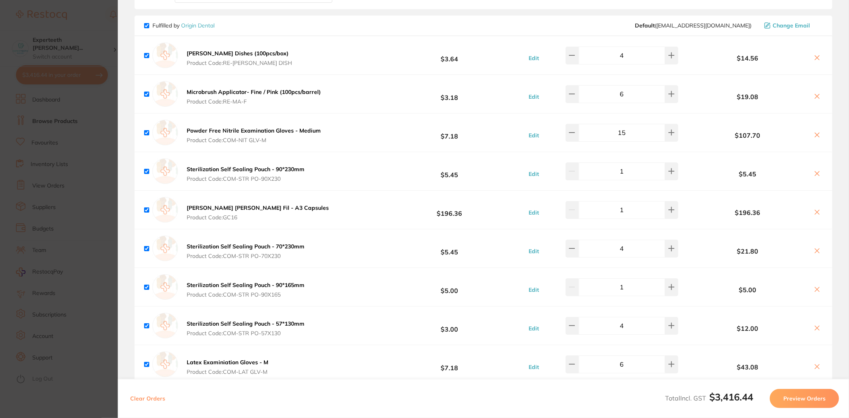
scroll to position [1755, 0]
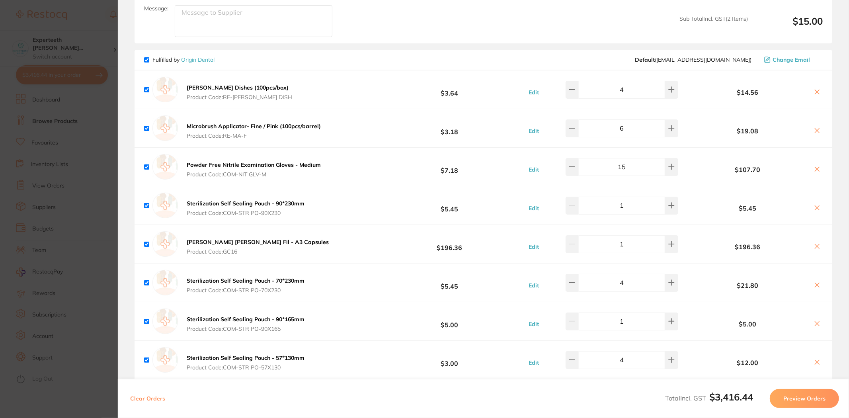
click at [105, 129] on section "Update RRP Set your pre negotiated price for this item. Item Agreed RRP (excl. …" at bounding box center [424, 209] width 849 height 418
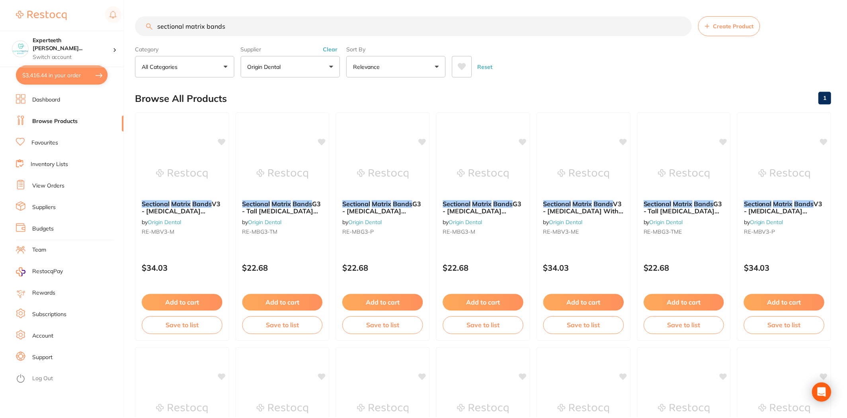
scroll to position [4, 0]
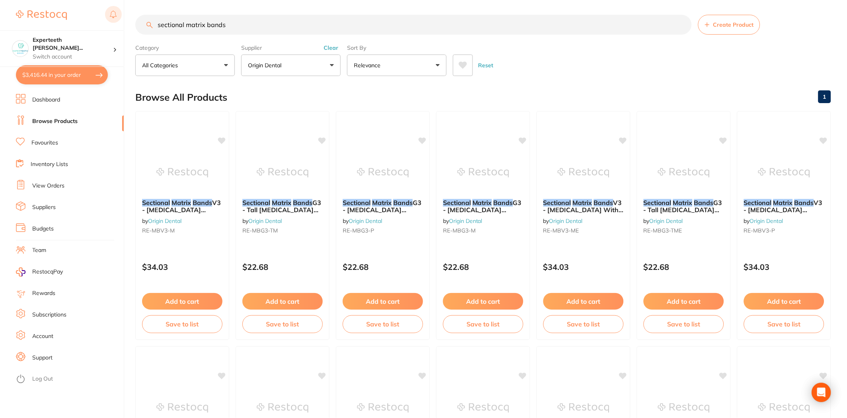
drag, startPoint x: 246, startPoint y: 18, endPoint x: 105, endPoint y: 8, distance: 141.6
click at [106, 8] on div "$3,416.44 Experteeth Eastwood Wes... Switch account Experteeth Eastwood West $3…" at bounding box center [423, 208] width 847 height 418
type input "gloves"
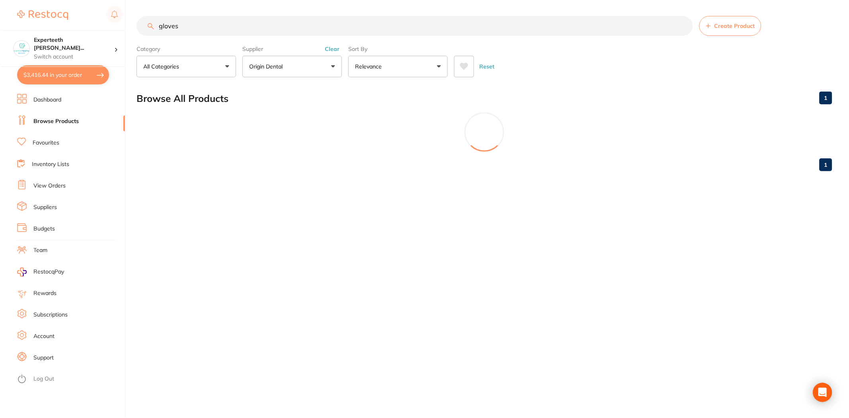
scroll to position [248, 0]
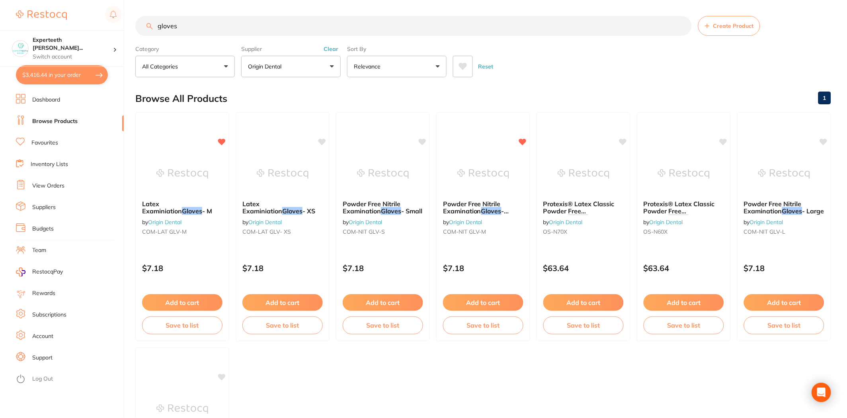
click at [282, 68] on p "Origin Dental" at bounding box center [266, 66] width 37 height 8
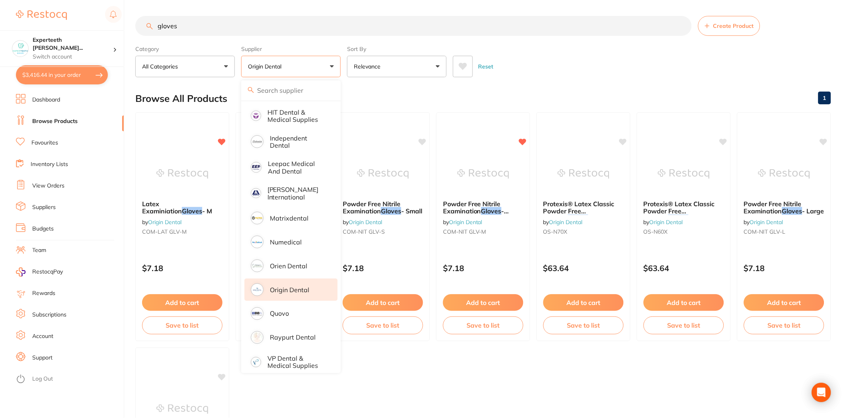
click at [282, 68] on p "Origin Dental" at bounding box center [266, 66] width 37 height 8
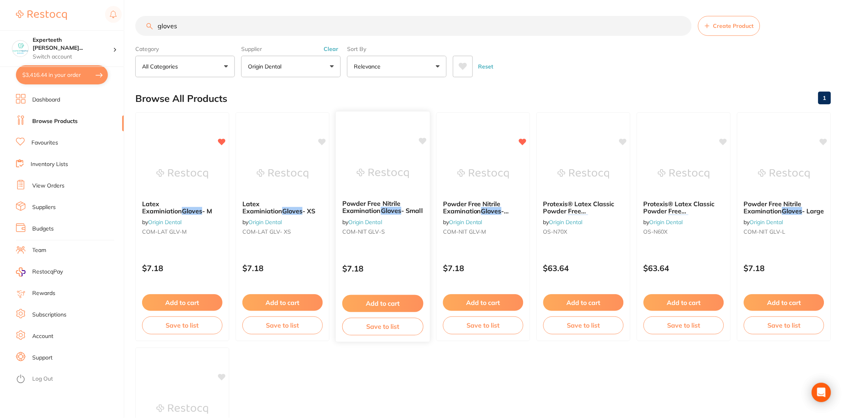
click at [384, 192] on img at bounding box center [383, 173] width 52 height 40
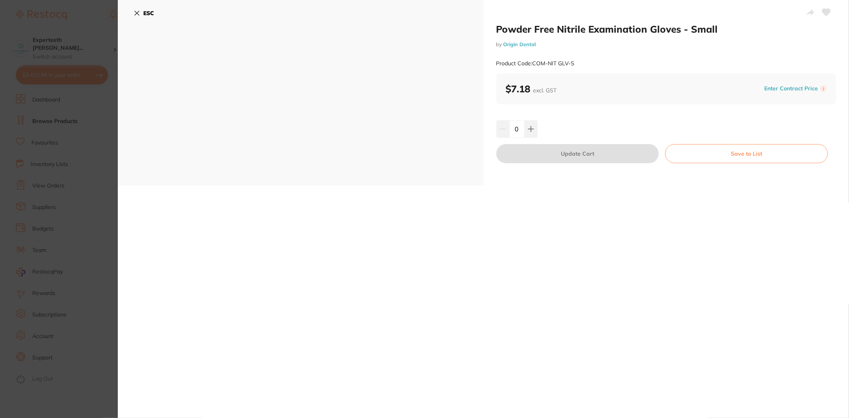
click at [88, 160] on section "Powder Free Nitrile Examination Gloves - Small by Origin Dental Product Code: C…" at bounding box center [424, 209] width 849 height 418
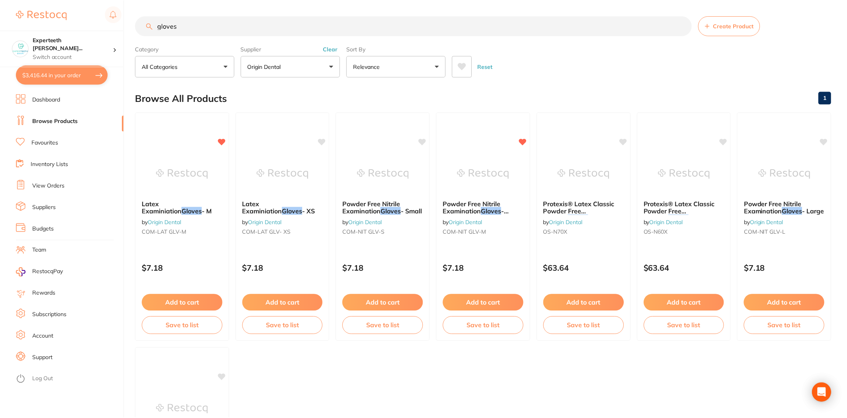
scroll to position [1, 0]
click at [387, 296] on button "Add to cart" at bounding box center [382, 302] width 81 height 17
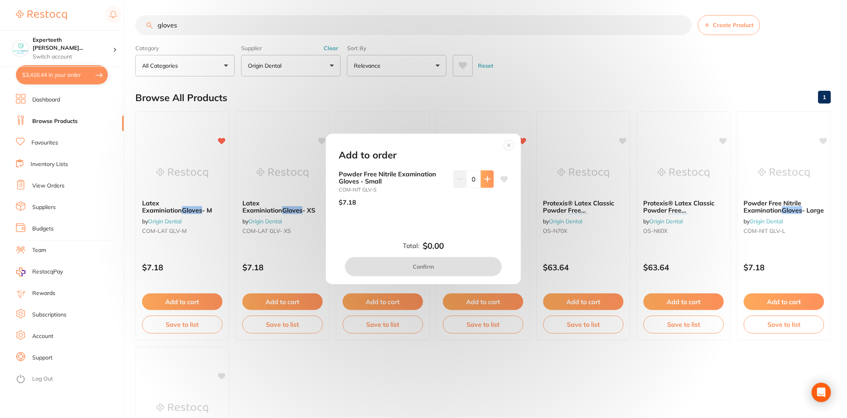
click at [481, 182] on button at bounding box center [487, 179] width 13 height 18
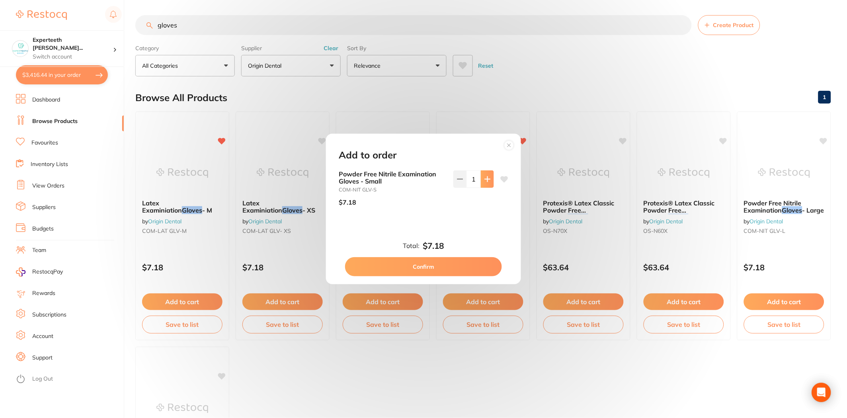
click at [484, 180] on icon at bounding box center [487, 179] width 6 height 6
type input "2"
click at [454, 261] on button "Confirm" at bounding box center [423, 266] width 157 height 19
checkbox input "false"
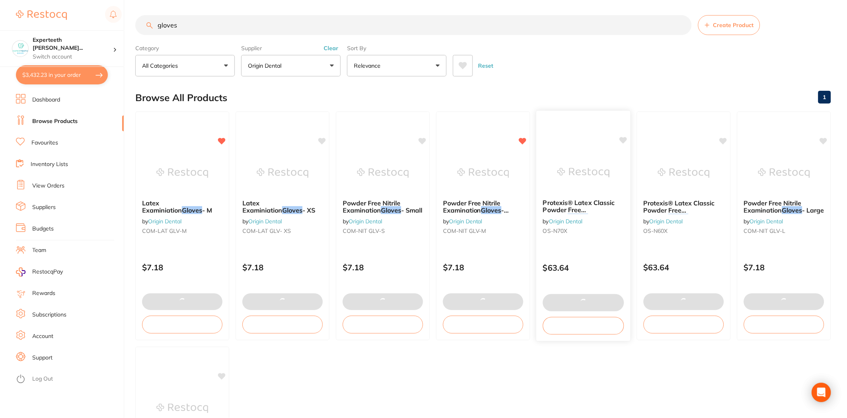
click at [593, 187] on img at bounding box center [583, 172] width 52 height 40
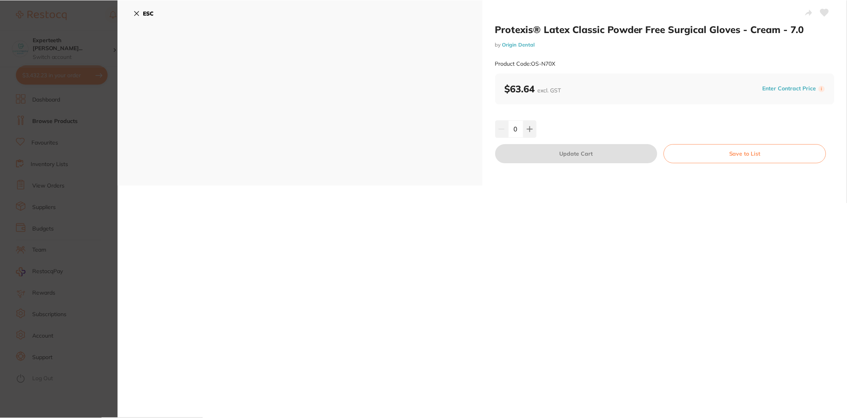
scroll to position [1, 0]
click at [109, 189] on section "Protexis® Latex Classic Powder Free Surgical Gloves - Cream - 7.0 by Origin Den…" at bounding box center [423, 209] width 847 height 418
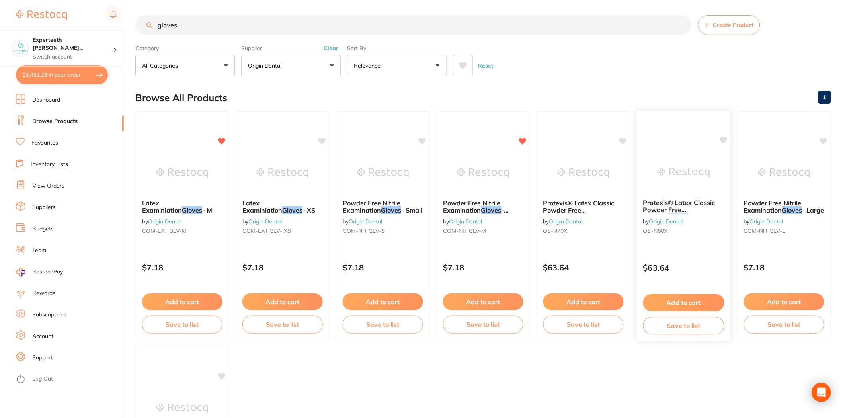
click at [697, 165] on img at bounding box center [683, 172] width 52 height 40
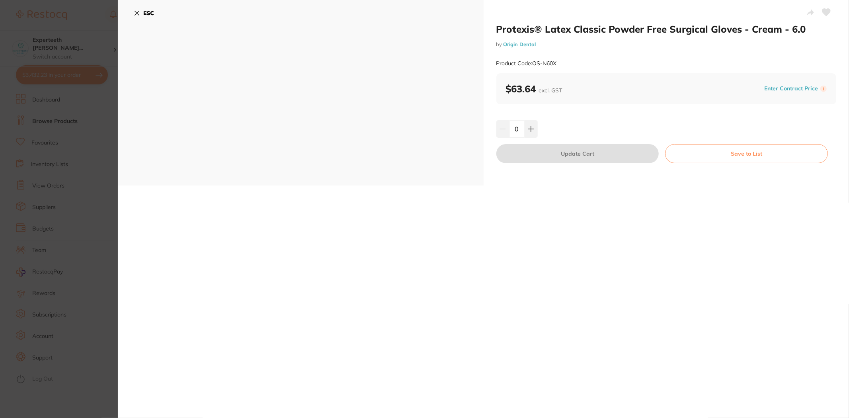
click at [73, 232] on section "Protexis® Latex Classic Powder Free Surgical Gloves - Cream - 6.0 by Origin Den…" at bounding box center [424, 209] width 849 height 418
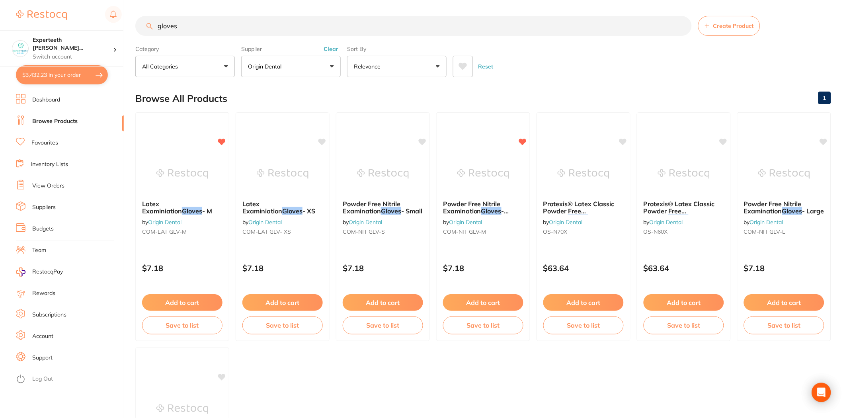
click at [156, 26] on input "gloves" at bounding box center [413, 26] width 556 height 20
type input "latex gloves"
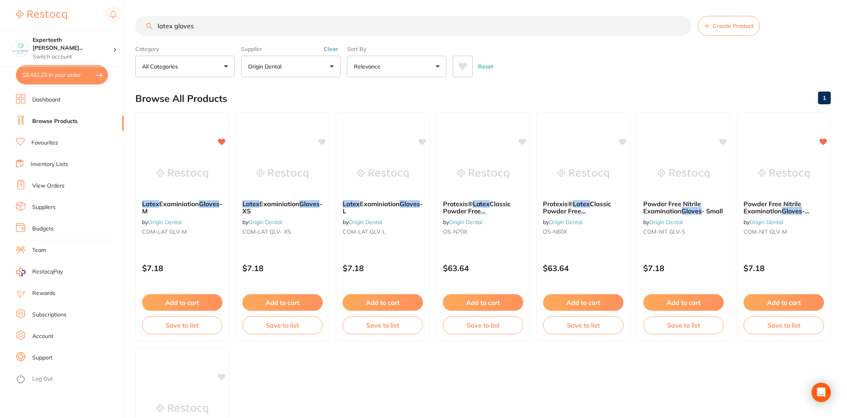
scroll to position [272, 0]
click at [327, 49] on button "Clear" at bounding box center [330, 48] width 19 height 7
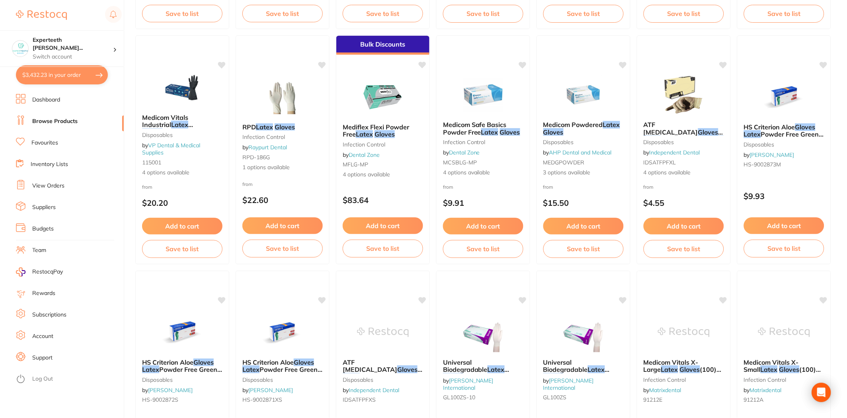
scroll to position [309, 0]
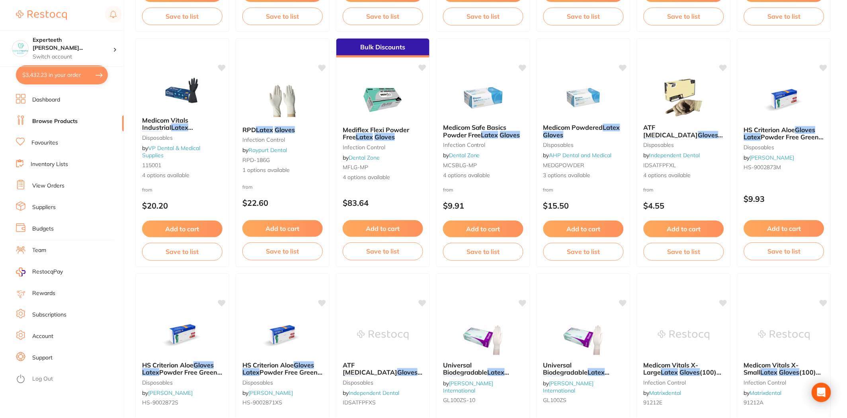
click at [689, 113] on img at bounding box center [683, 97] width 52 height 40
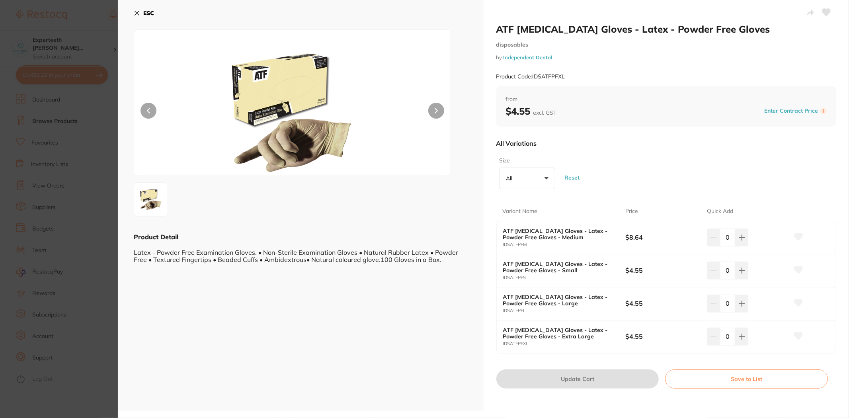
click at [46, 269] on section "ATF Dental Examination Gloves - Latex - Powder Free Gloves disposables by Indep…" at bounding box center [424, 209] width 849 height 418
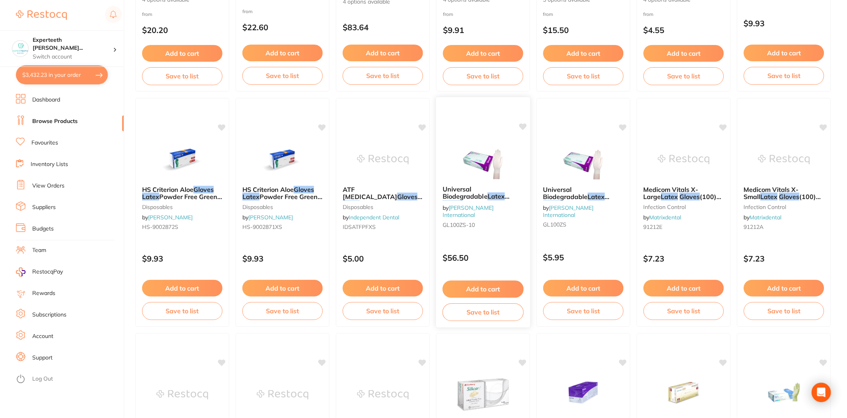
scroll to position [486, 0]
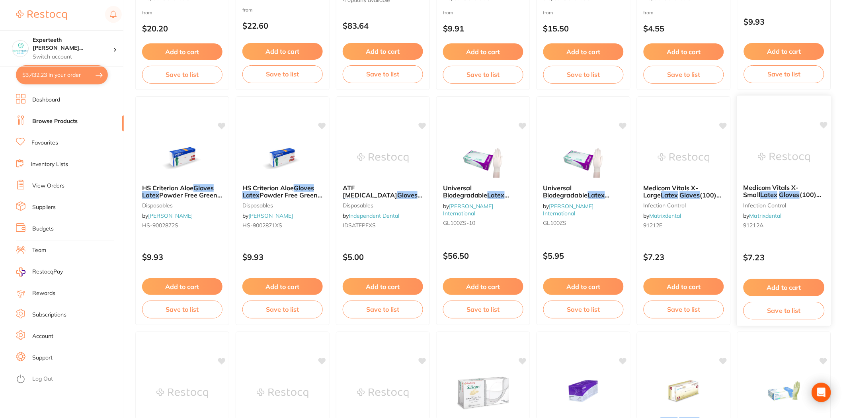
click at [786, 140] on img at bounding box center [784, 157] width 52 height 40
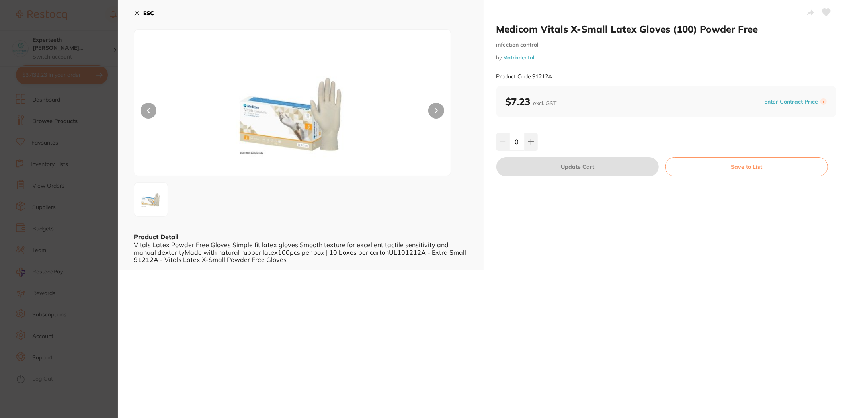
click at [64, 222] on section "Medicom Vitals X-Small Latex Gloves (100) Powder Free infection control by Matr…" at bounding box center [424, 209] width 849 height 418
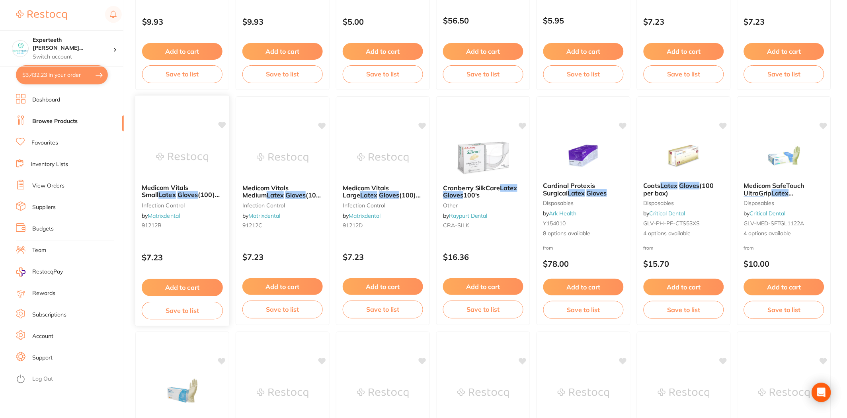
scroll to position [707, 0]
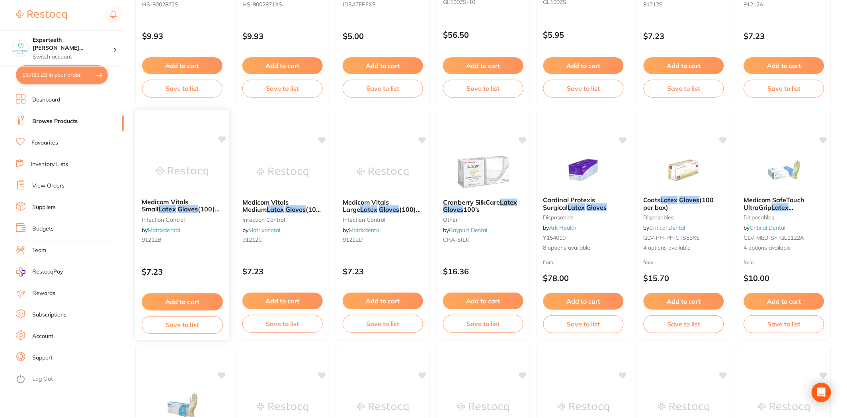
click at [175, 299] on button "Add to cart" at bounding box center [182, 301] width 81 height 17
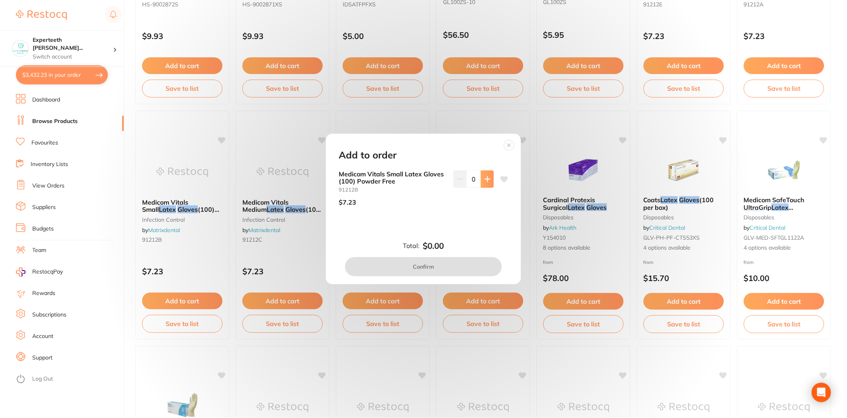
drag, startPoint x: 470, startPoint y: 178, endPoint x: 487, endPoint y: 172, distance: 18.4
click at [487, 172] on div "0" at bounding box center [473, 179] width 41 height 18
type input "35"
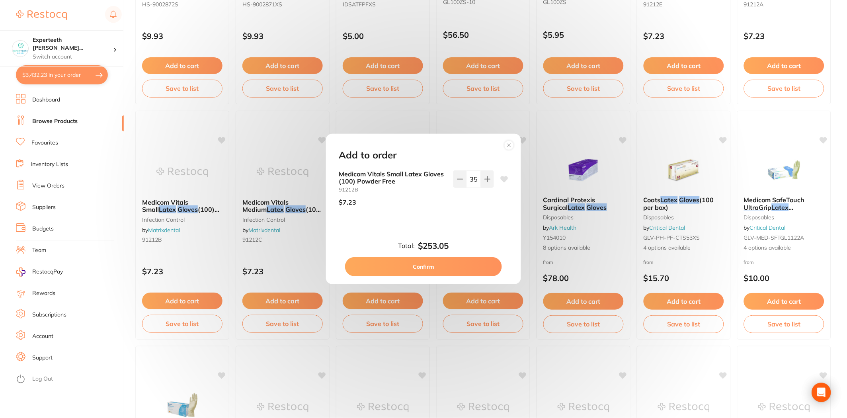
click at [485, 210] on div "35" at bounding box center [473, 191] width 41 height 42
click at [468, 251] on div "Total: $253.05 Confirm" at bounding box center [423, 258] width 189 height 35
click at [468, 270] on button "Confirm" at bounding box center [423, 266] width 157 height 19
checkbox input "false"
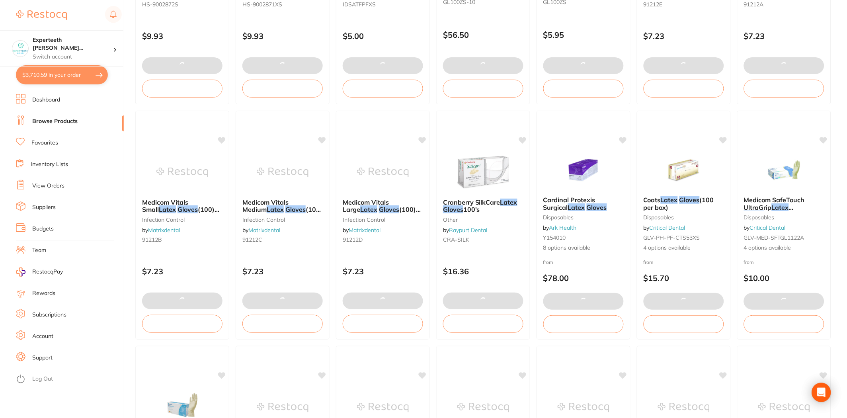
scroll to position [1794, 0]
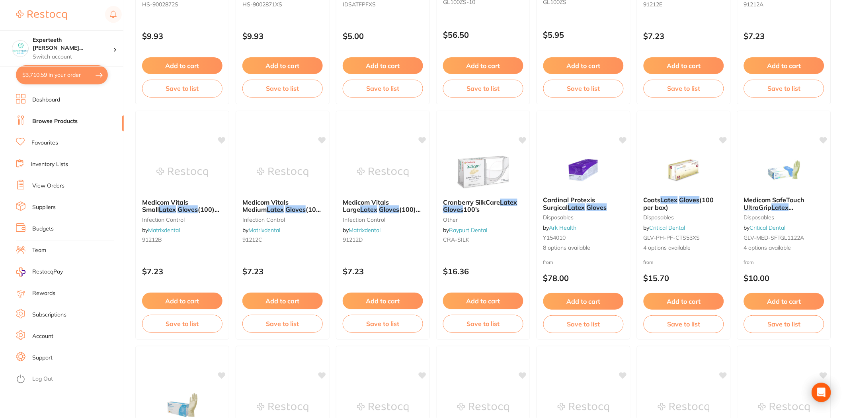
click at [85, 73] on button "$3,710.59 in your order" at bounding box center [62, 74] width 92 height 19
checkbox input "true"
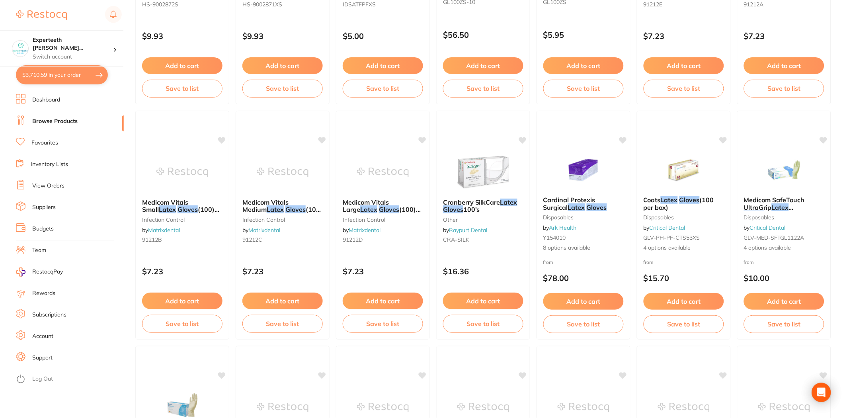
checkbox input "true"
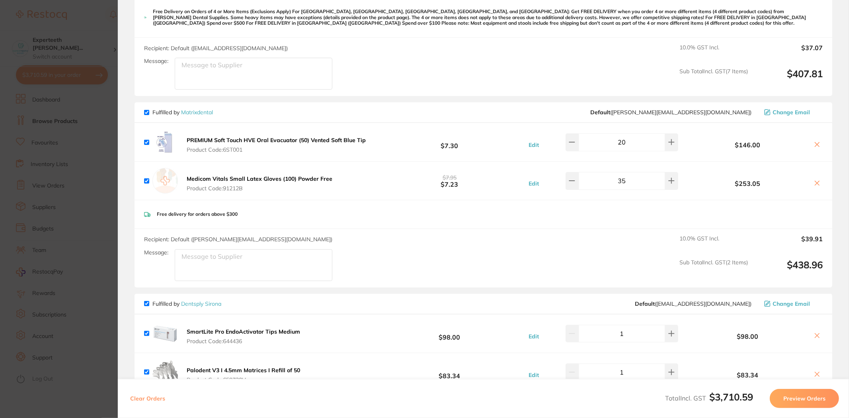
scroll to position [1043, 0]
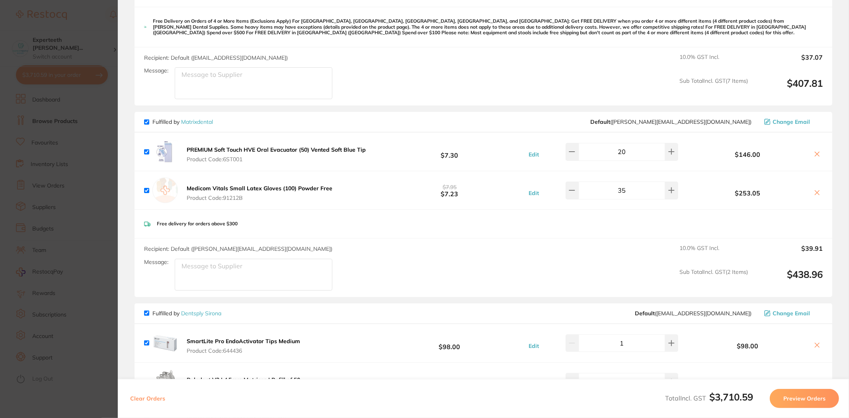
click at [94, 122] on section "Update RRP Set your pre negotiated price for this item. Item Agreed RRP (excl. …" at bounding box center [424, 209] width 849 height 418
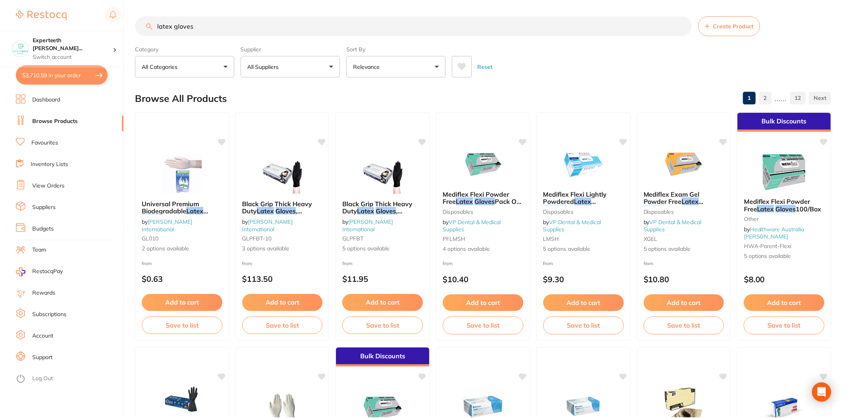
scroll to position [707, 0]
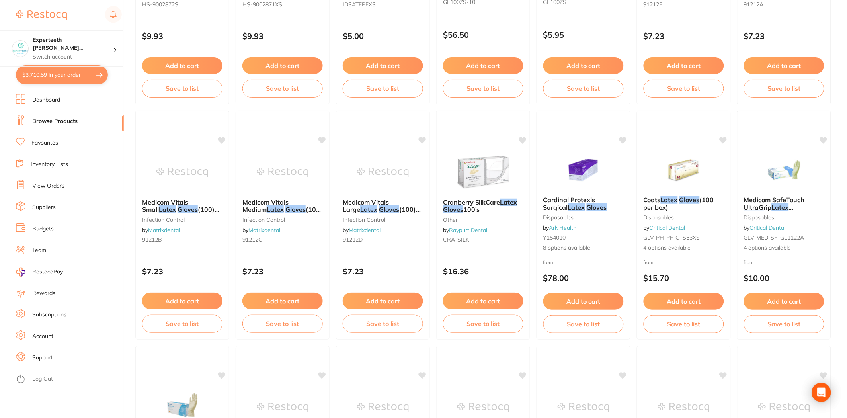
click at [61, 123] on link "Browse Products" at bounding box center [54, 121] width 45 height 8
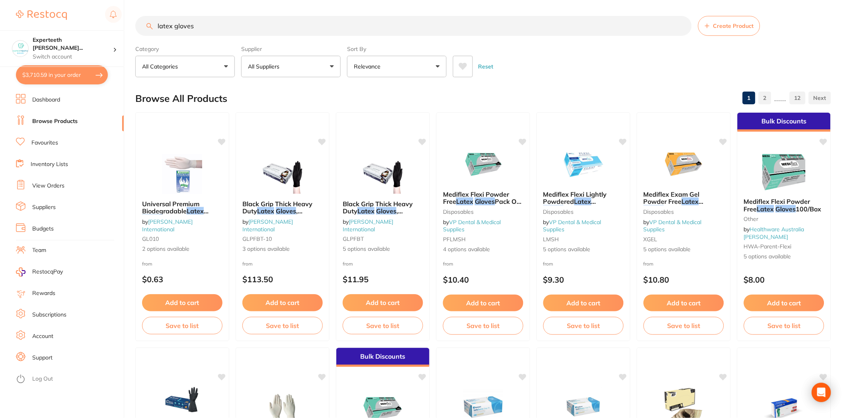
drag, startPoint x: 218, startPoint y: 32, endPoint x: 40, endPoint y: 26, distance: 177.6
click at [40, 26] on div "$3,710.59 Experteeth Eastwood Wes... Switch account Experteeth Eastwood West $3…" at bounding box center [423, 209] width 847 height 418
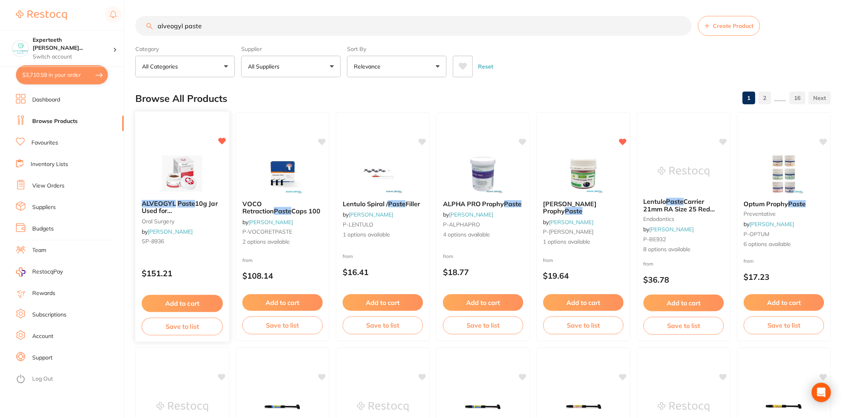
type input "alveogyl paste"
click at [170, 299] on button "Add to cart" at bounding box center [182, 303] width 81 height 17
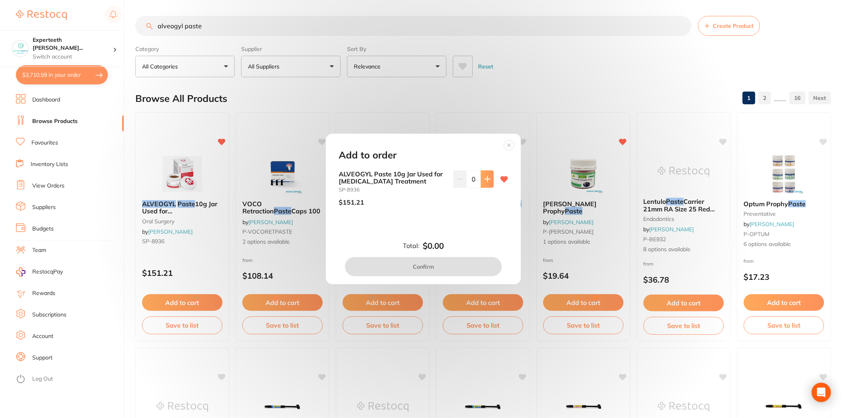
click at [489, 178] on button at bounding box center [487, 179] width 13 height 18
type input "1"
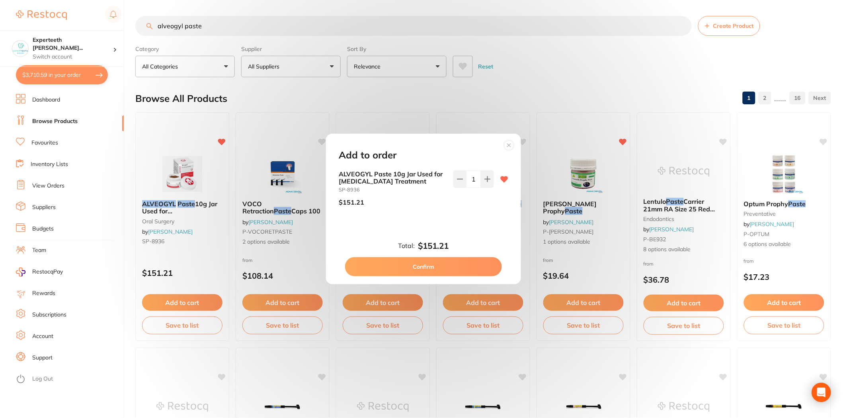
click at [452, 267] on button "Confirm" at bounding box center [423, 266] width 157 height 19
checkbox input "false"
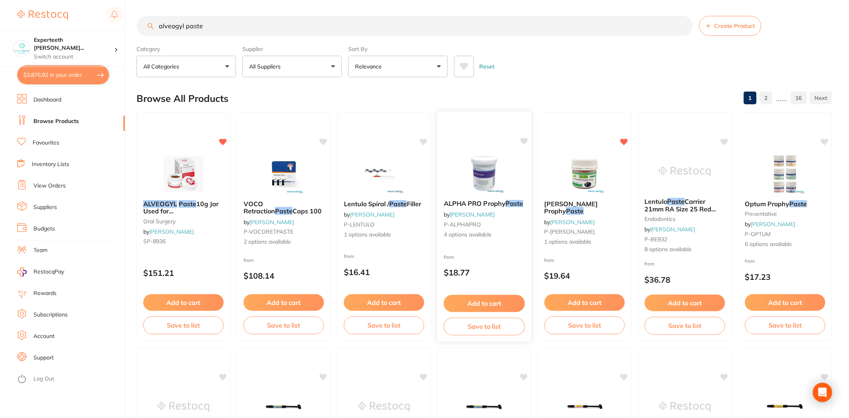
scroll to position [1081, 0]
click at [53, 73] on button "$3,876.92 in your order" at bounding box center [62, 74] width 92 height 19
checkbox input "true"
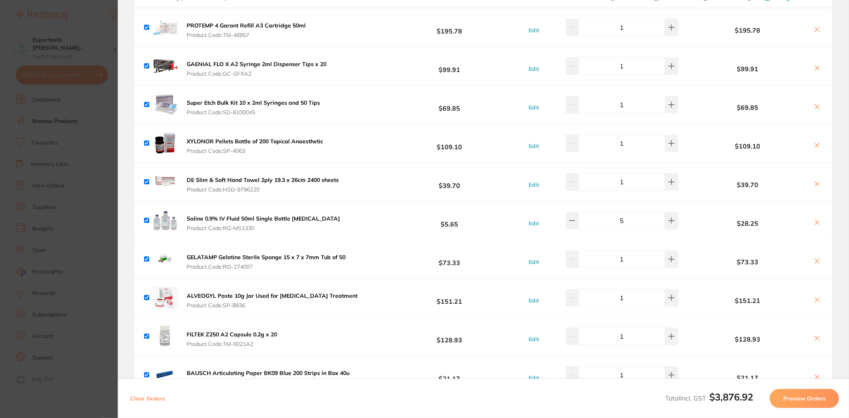
scroll to position [64, 0]
